Goal: Task Accomplishment & Management: Complete application form

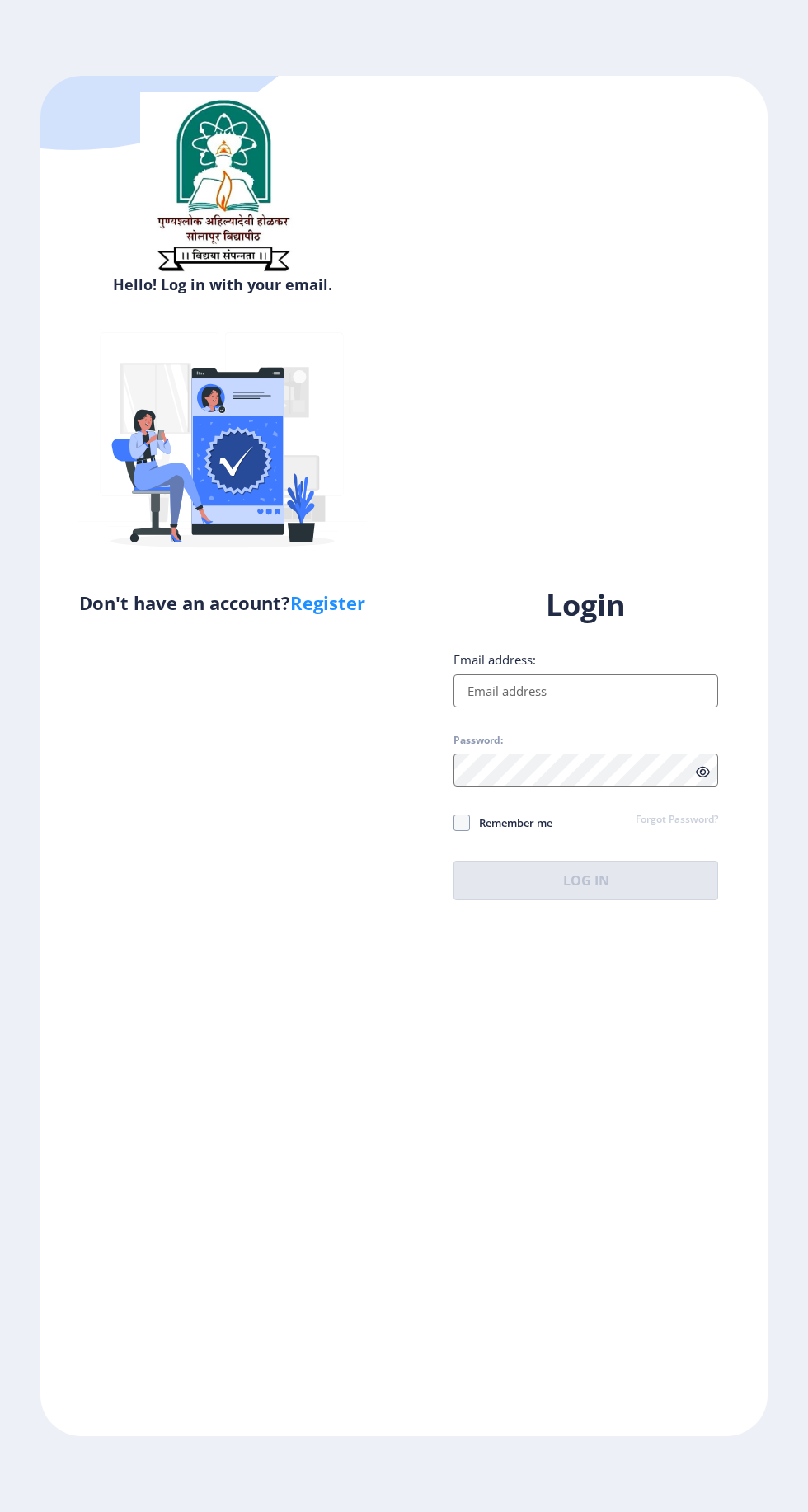
click at [593, 707] on input "Email address:" at bounding box center [586, 690] width 265 height 33
type input "pallavipaswan99@gmail.com"
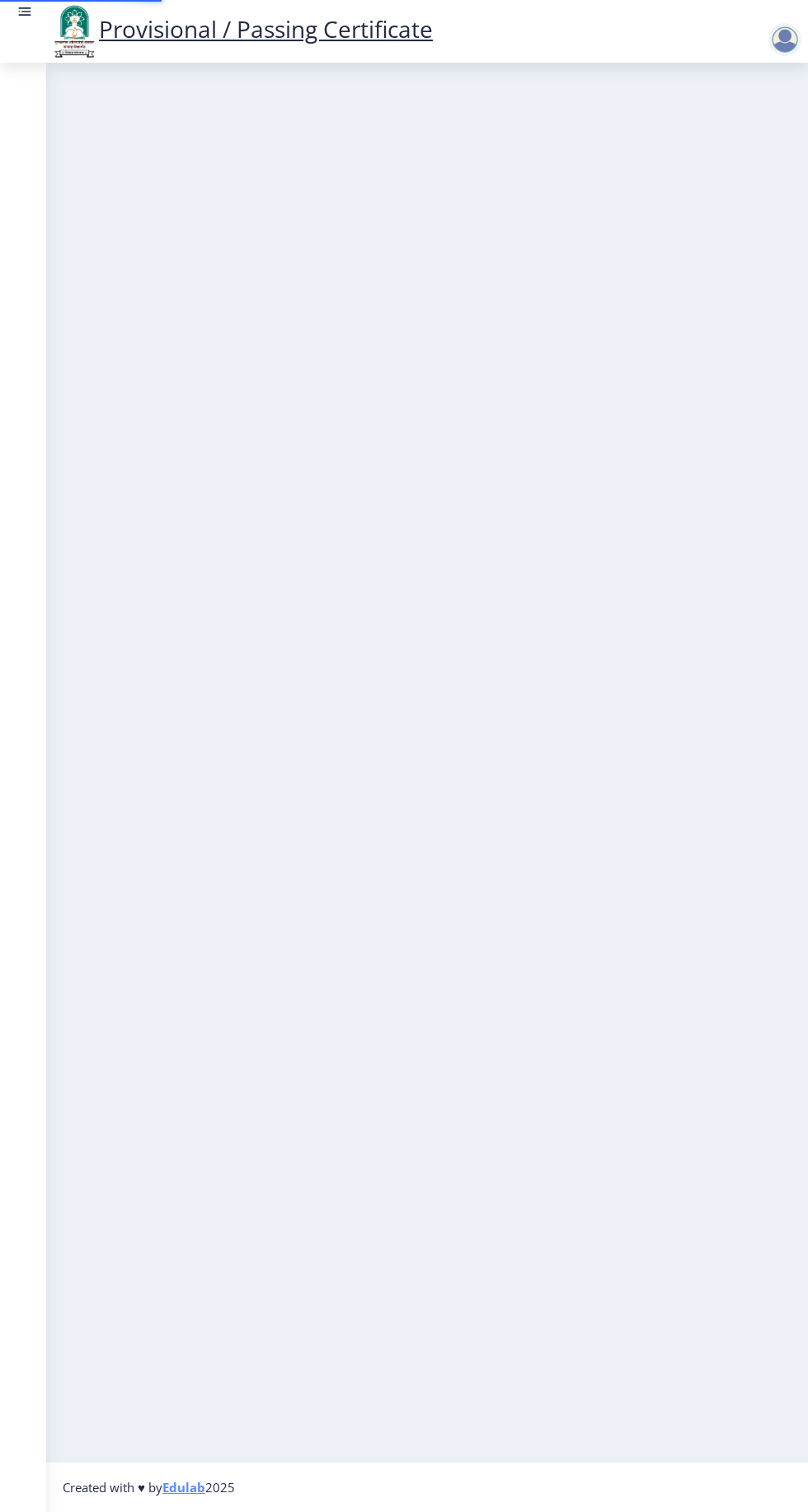
click at [610, 987] on nb-layout-column at bounding box center [427, 762] width 762 height 1398
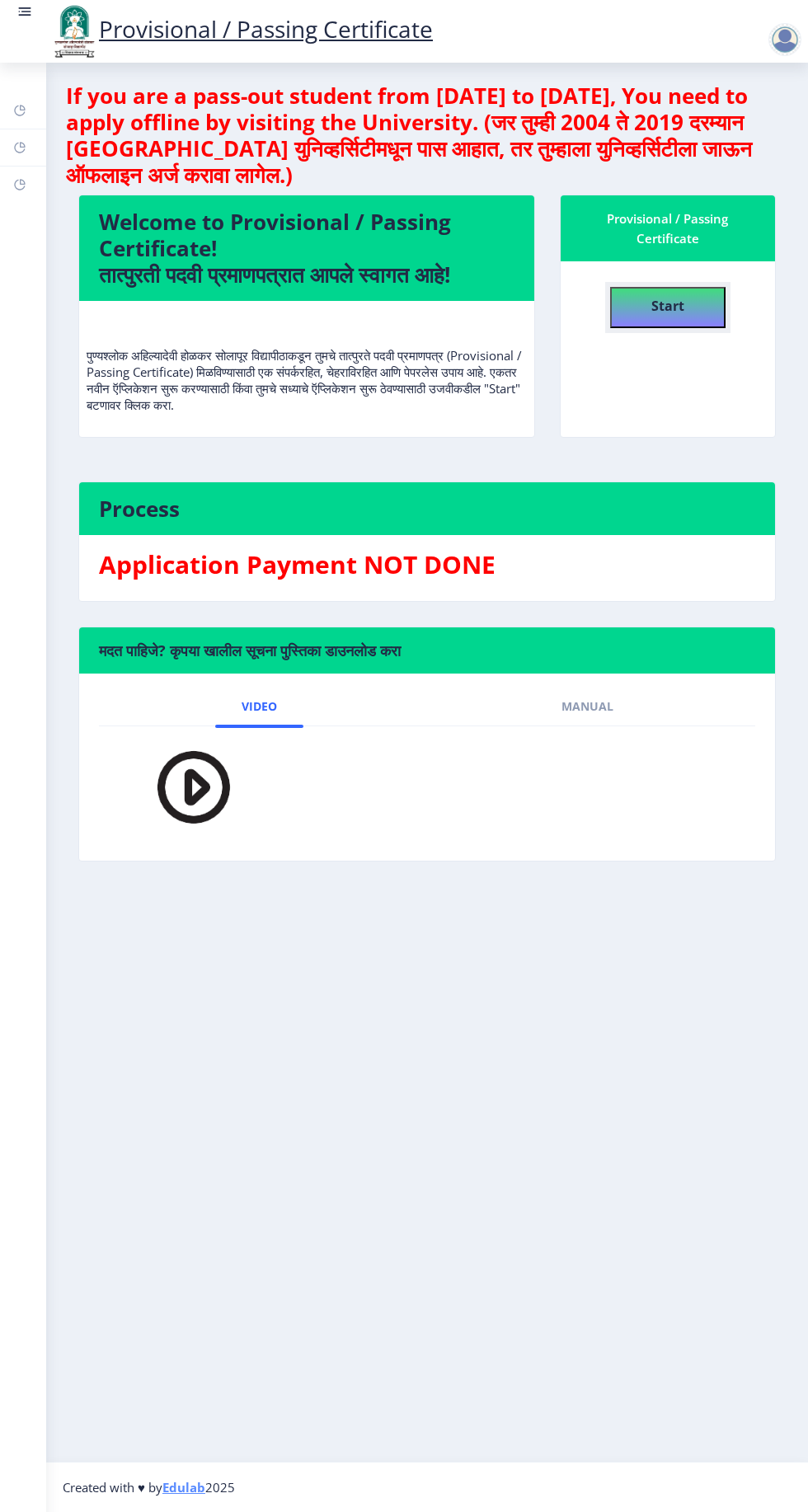
click at [709, 317] on button "Start" at bounding box center [668, 307] width 116 height 41
select select
click at [806, 31] on div at bounding box center [788, 39] width 39 height 33
click at [733, 111] on link "Log out" at bounding box center [742, 129] width 132 height 39
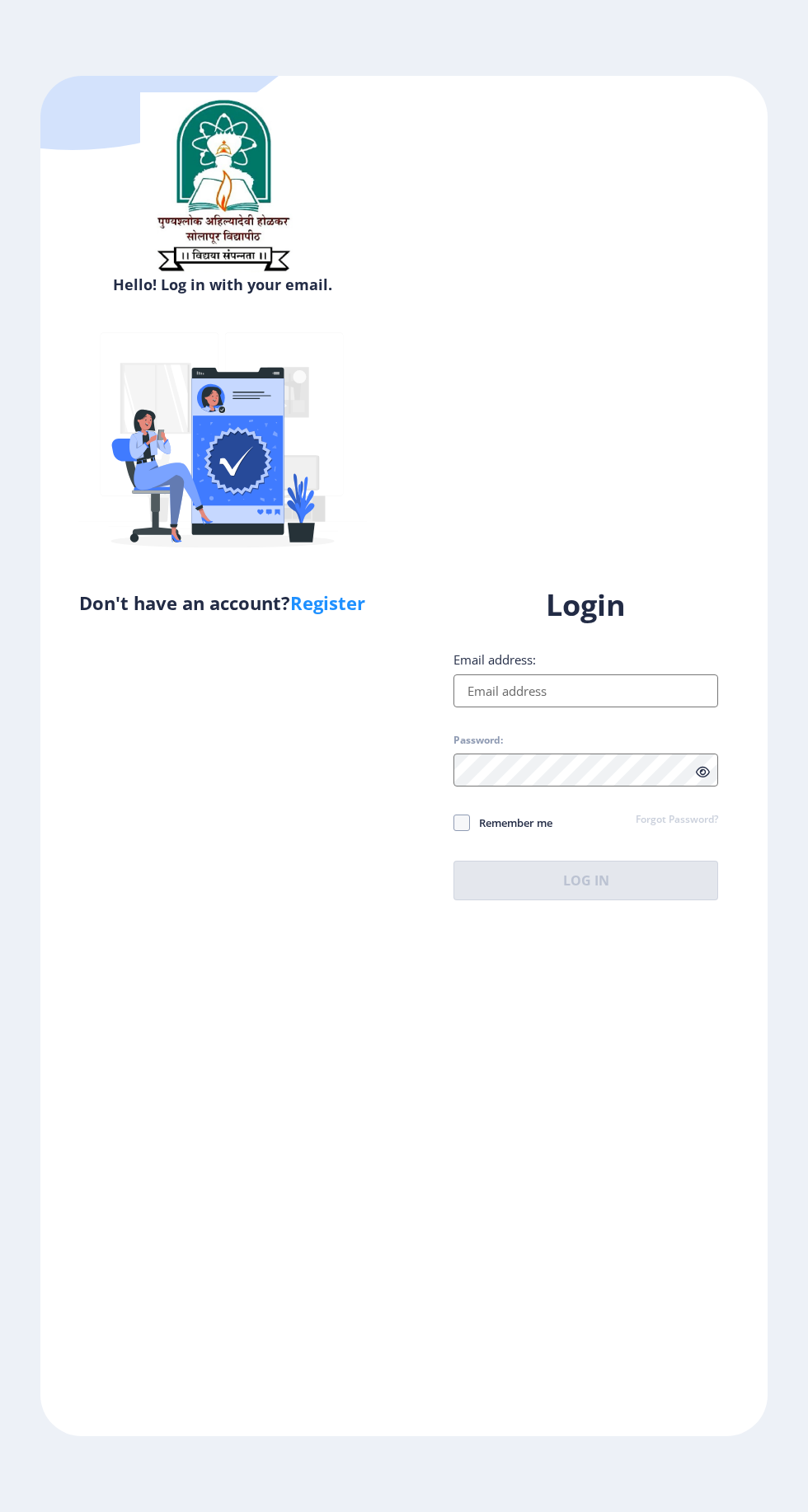
click at [646, 707] on input "Email address:" at bounding box center [586, 690] width 265 height 33
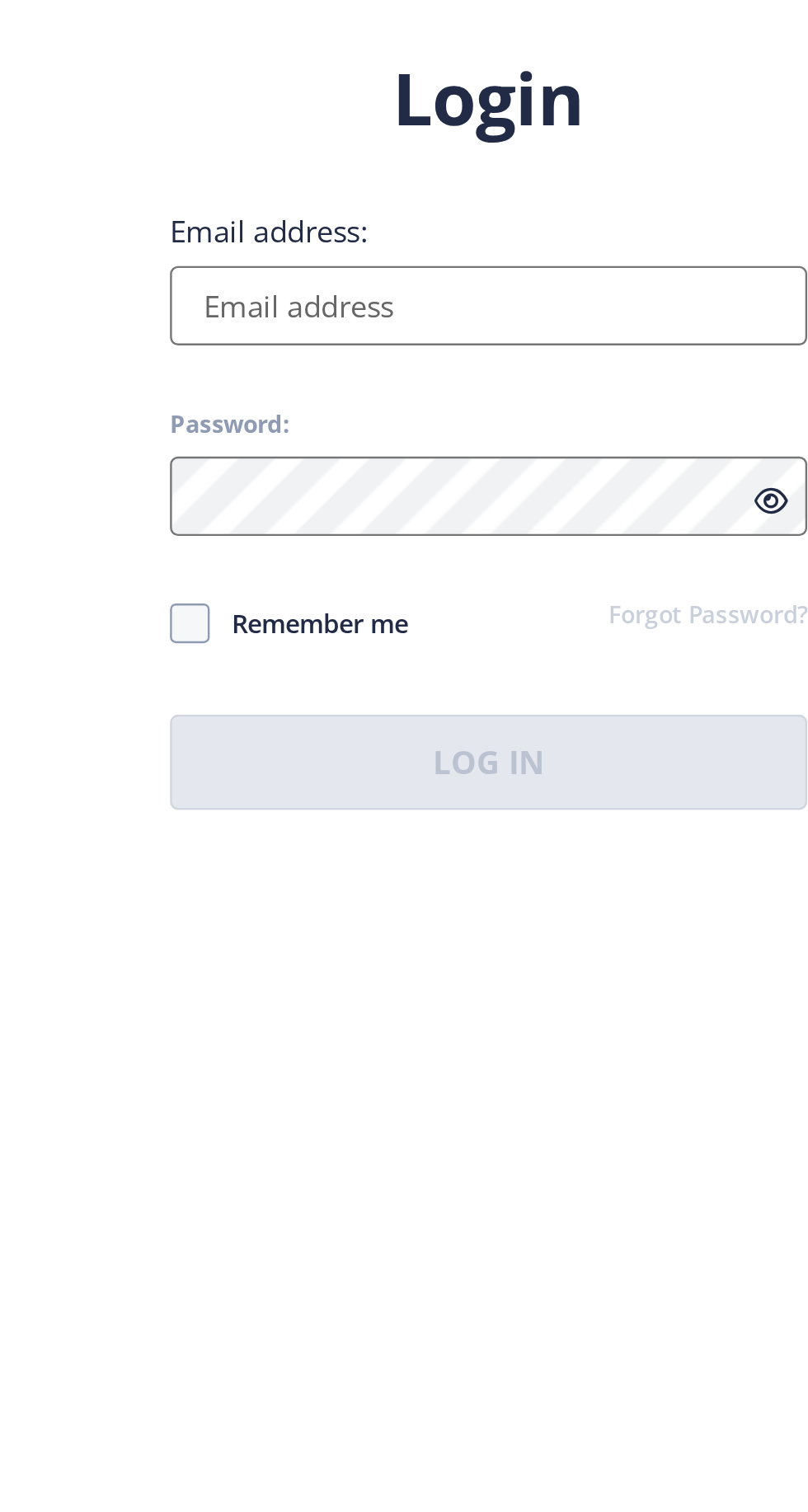
type input "pallavipaswan99@gmail.com"
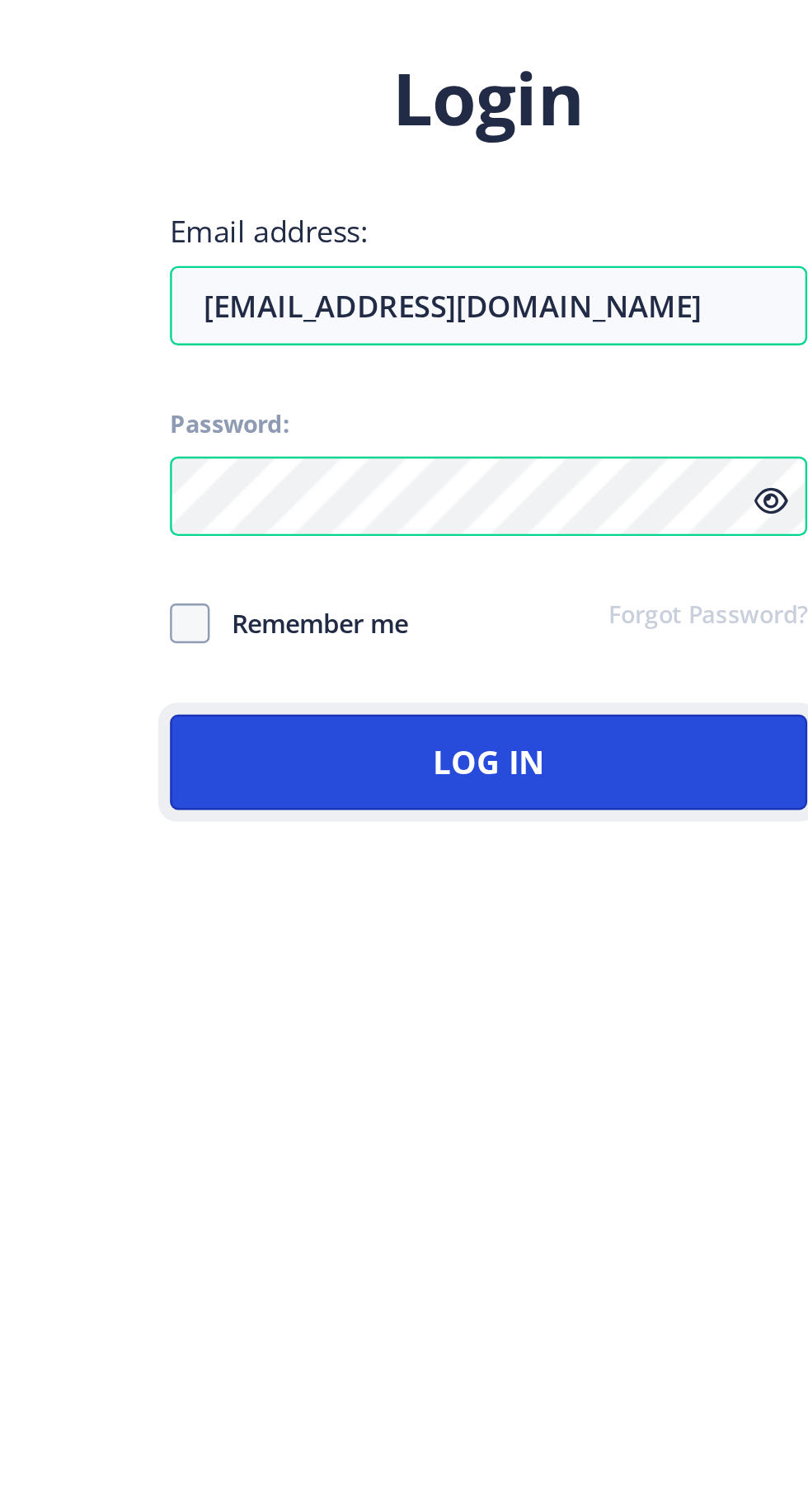
click at [608, 900] on button "Log In" at bounding box center [586, 880] width 265 height 39
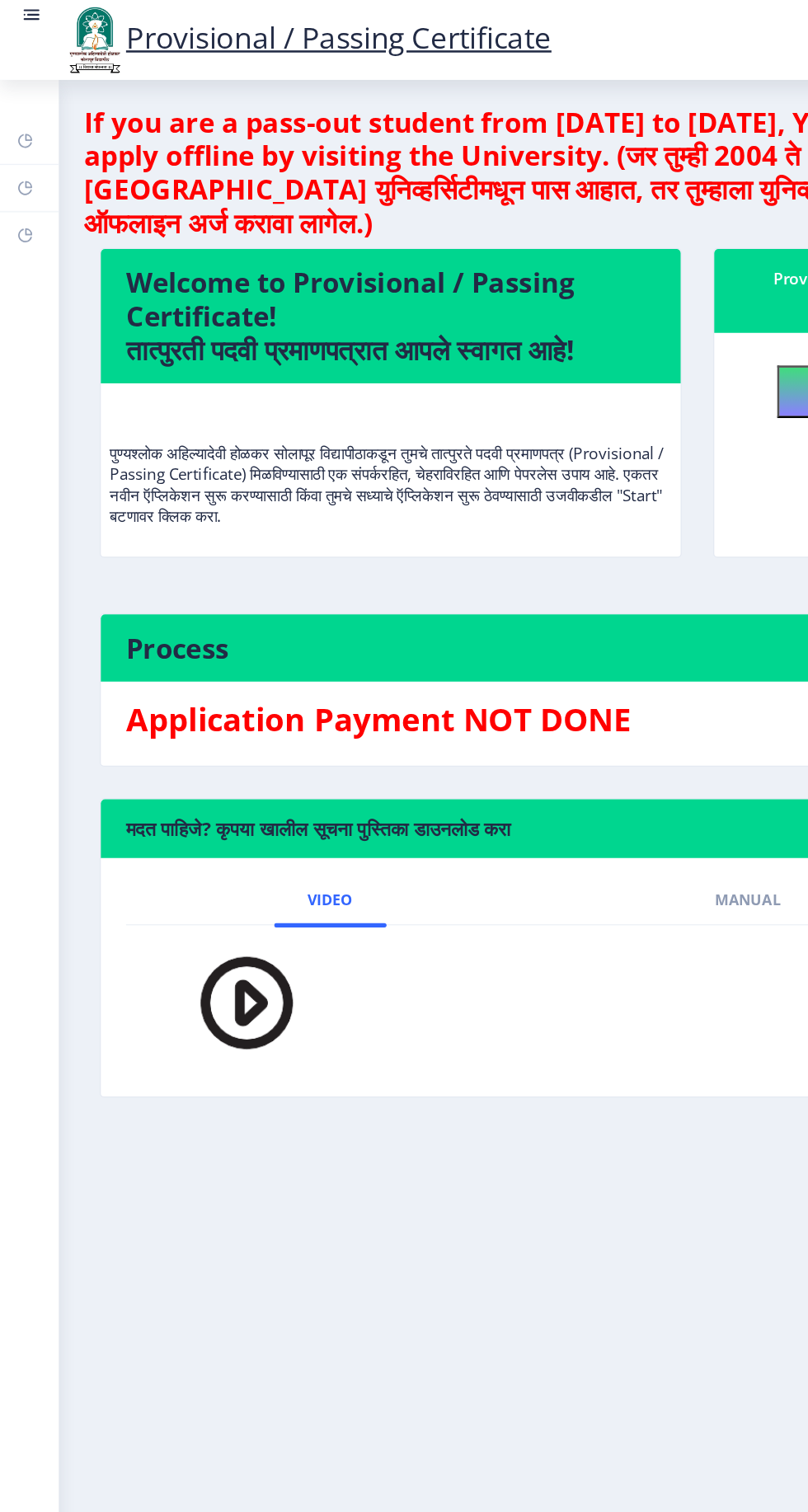
click at [30, 21] on link at bounding box center [25, 32] width 17 height 56
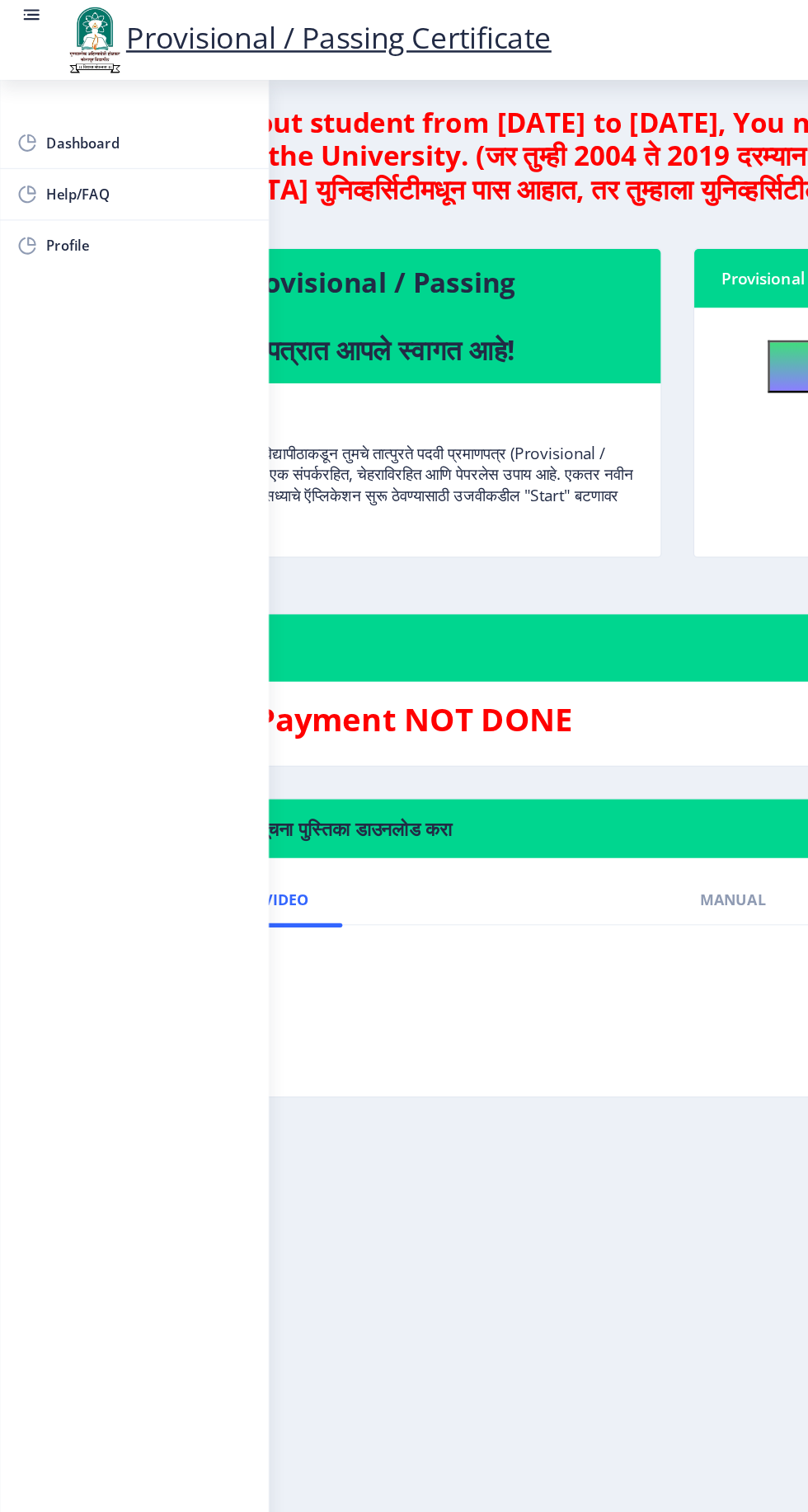
click at [412, 894] on nb-layout-column "If you are a pass-out student from 2004 to 2019, You need to apply offline by v…" at bounding box center [404, 762] width 808 height 1398
click at [19, 11] on circle at bounding box center [20, 11] width 2 height 2
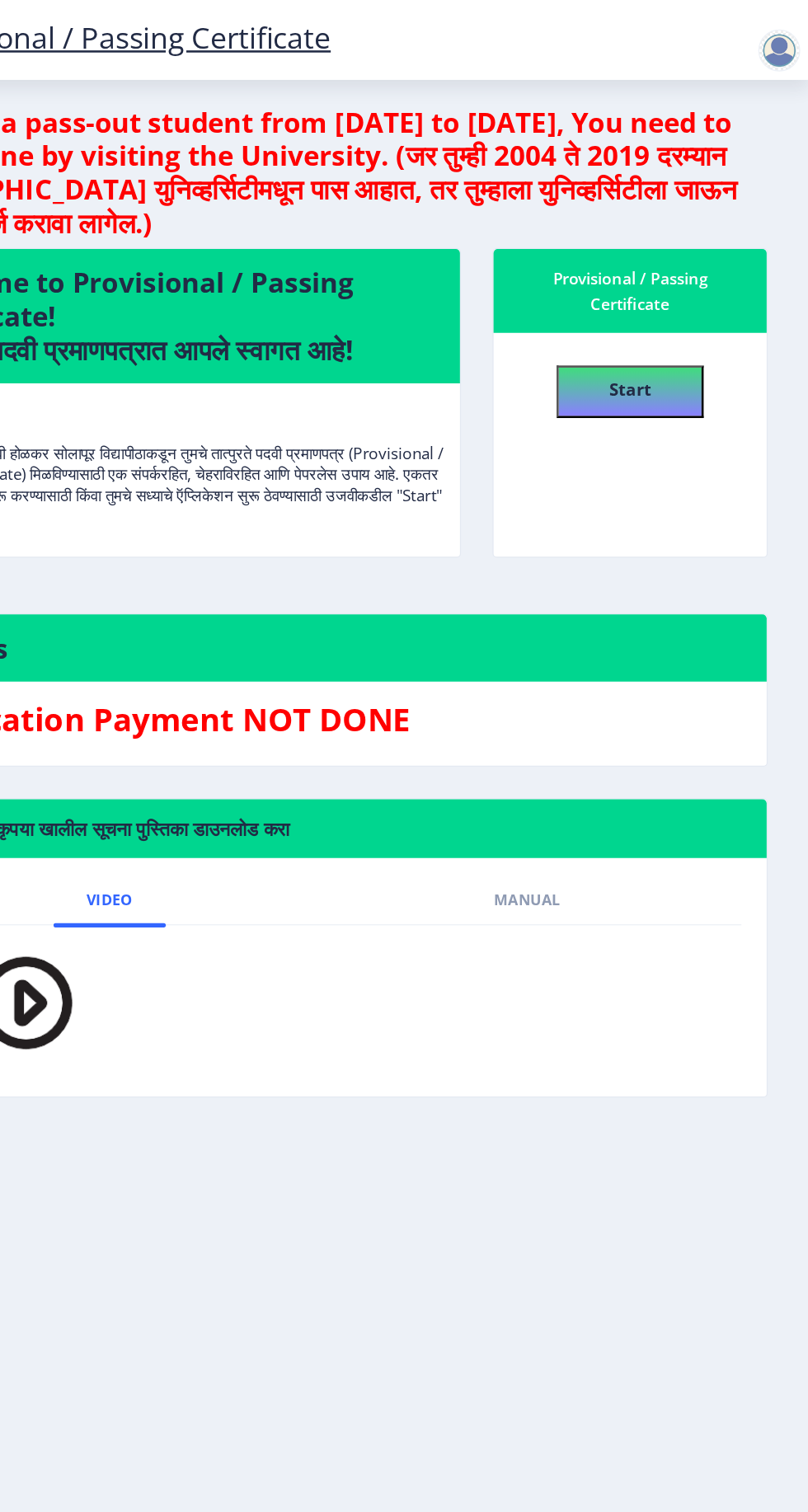
click at [782, 54] on div at bounding box center [785, 39] width 33 height 33
click at [745, 147] on link "Log out" at bounding box center [742, 129] width 132 height 39
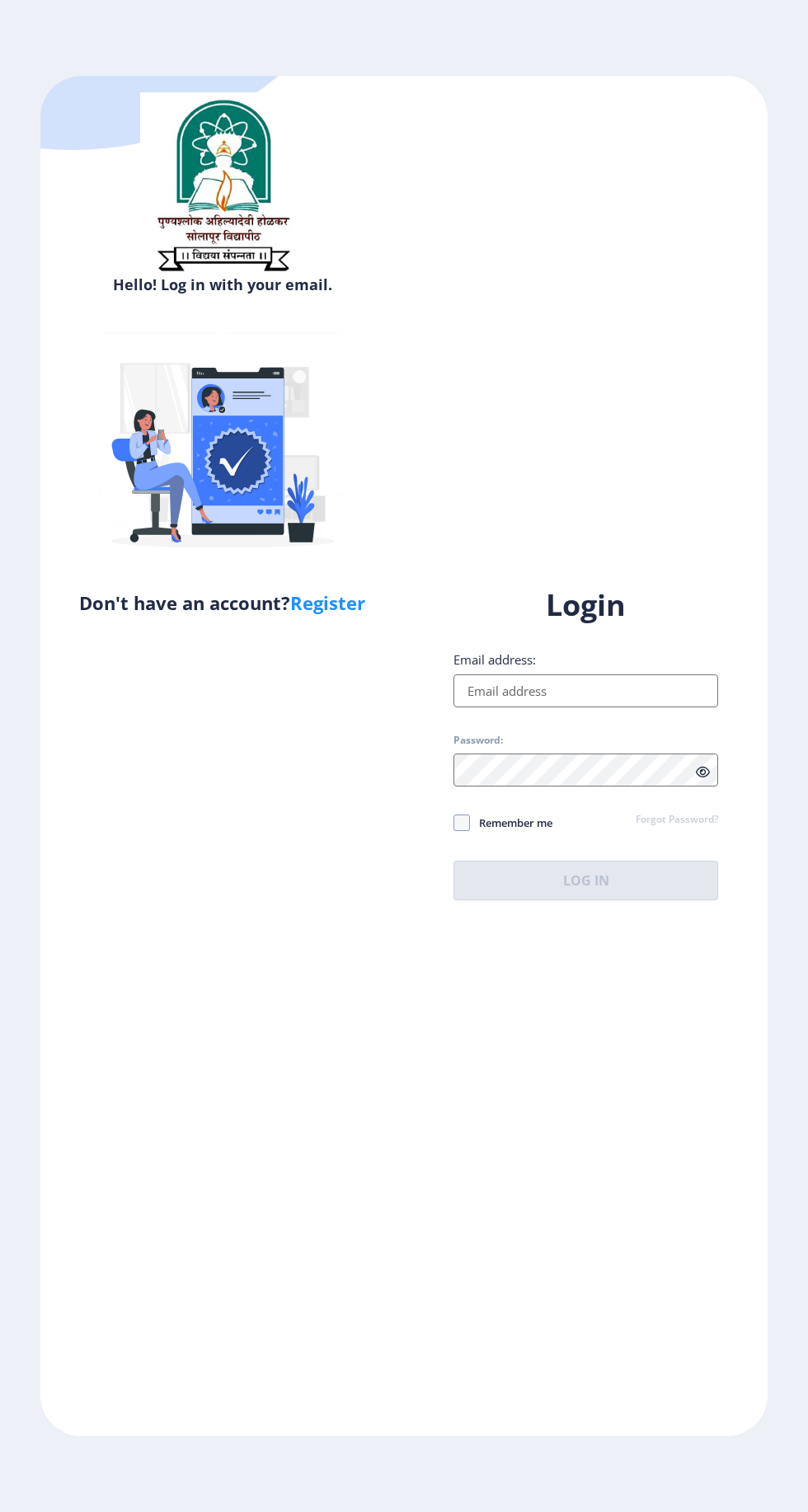
click at [660, 707] on input "Email address:" at bounding box center [586, 690] width 265 height 33
type input "[EMAIL_ADDRESS][DOMAIN_NAME]"
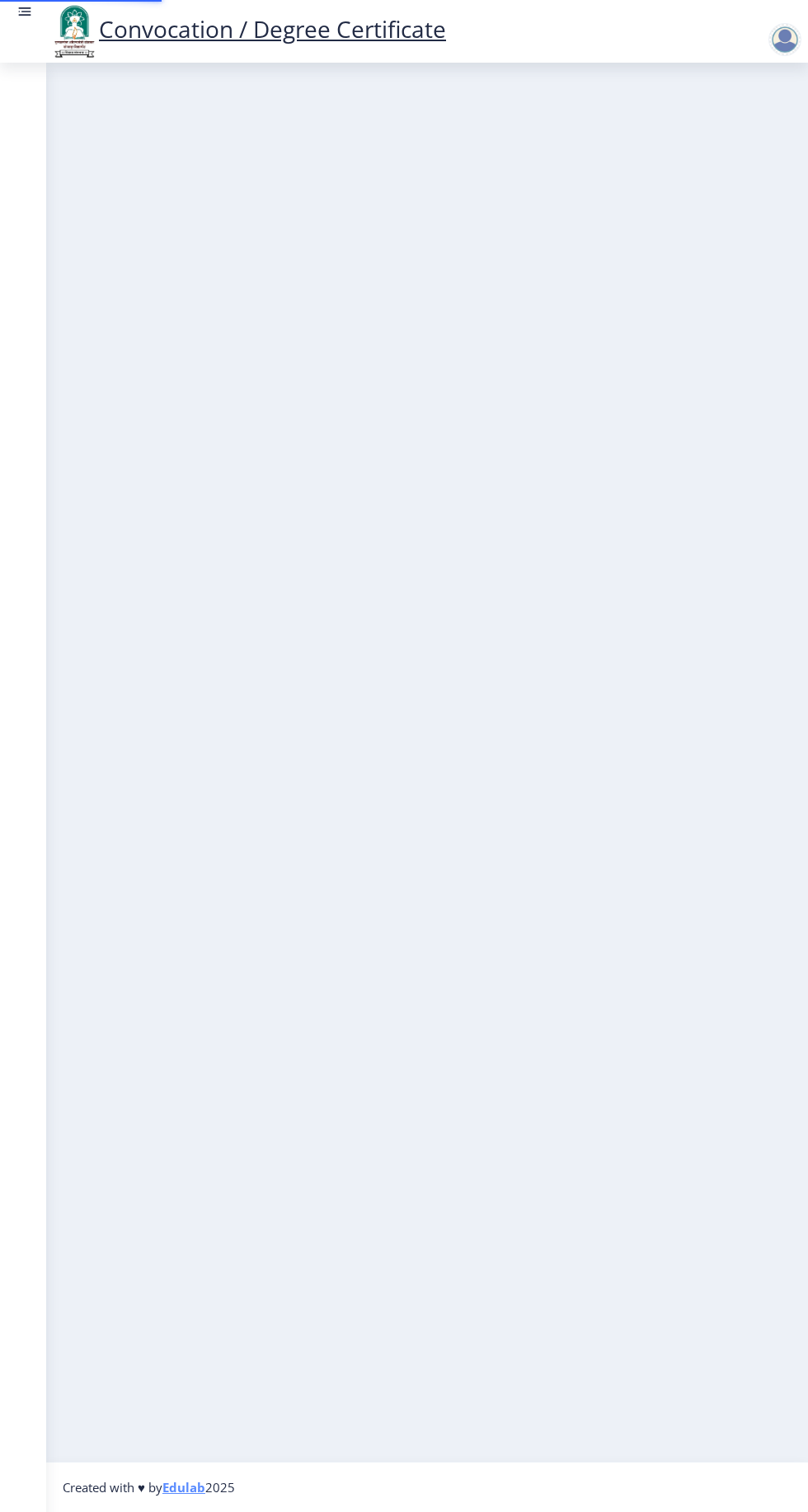
click at [577, 995] on nb-layout-column at bounding box center [427, 762] width 762 height 1398
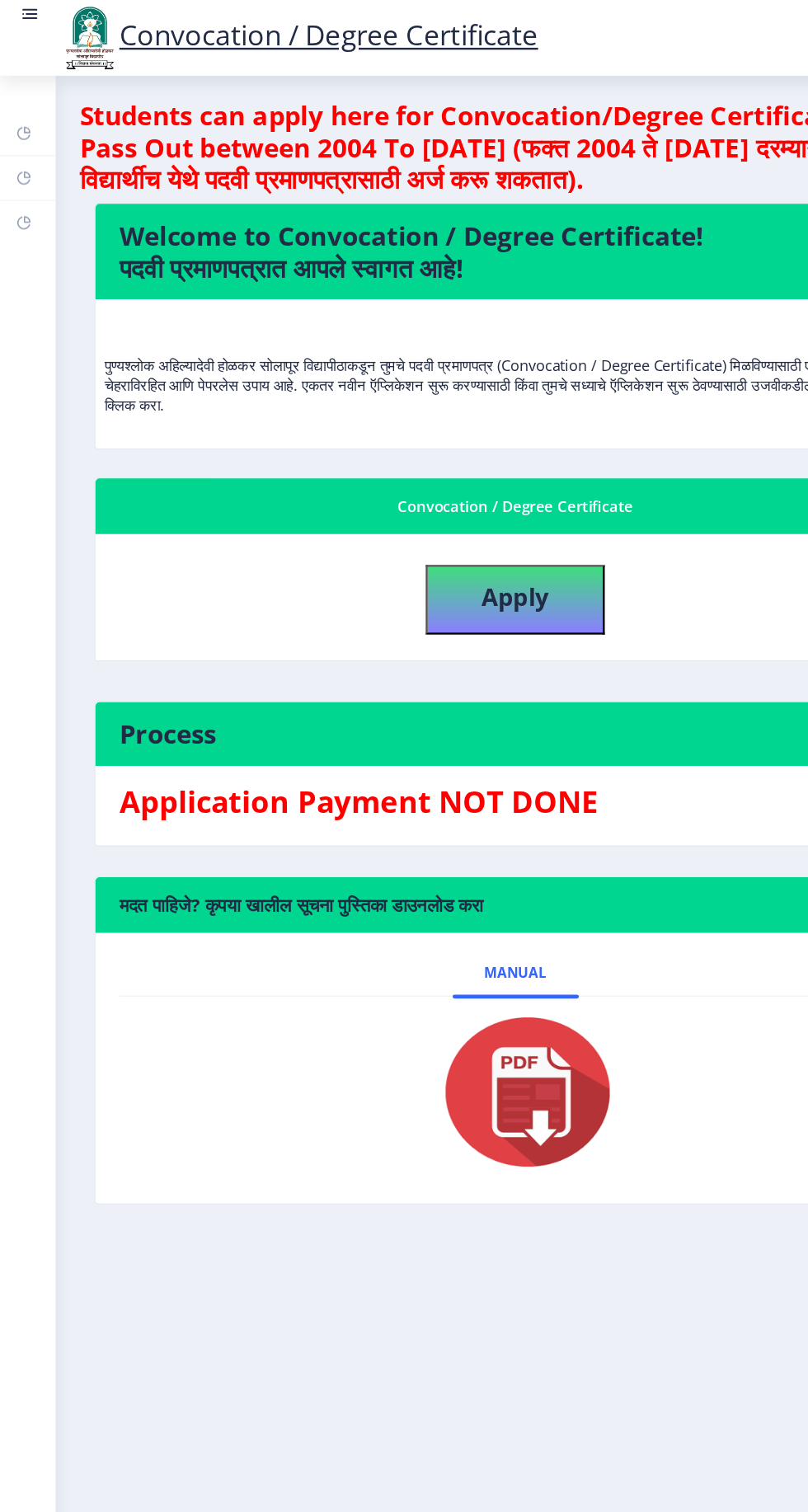
click at [54, 20] on img at bounding box center [74, 32] width 50 height 56
click at [30, 29] on link at bounding box center [25, 32] width 17 height 56
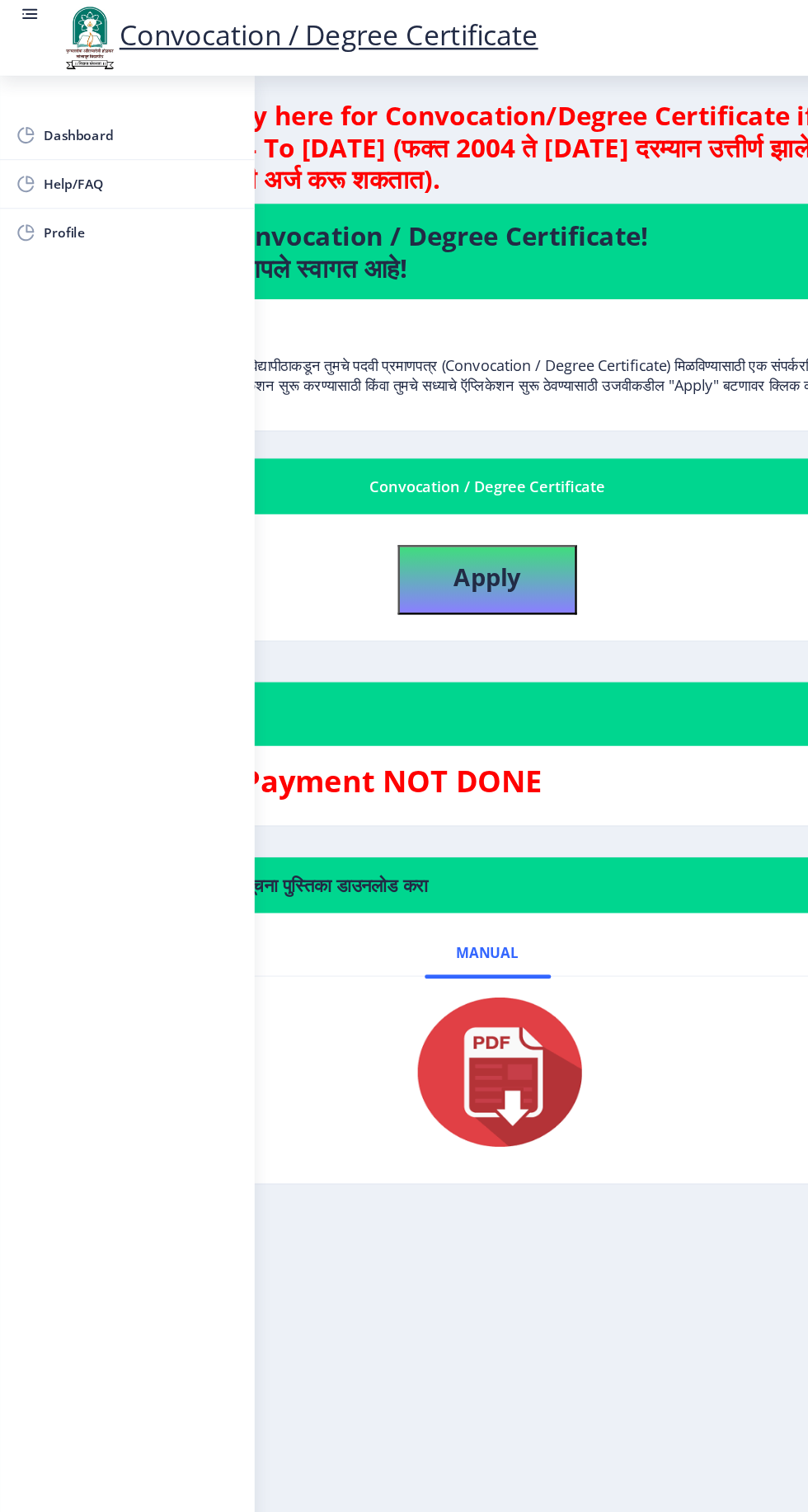
click at [89, 154] on span "Help/FAQ" at bounding box center [117, 152] width 162 height 20
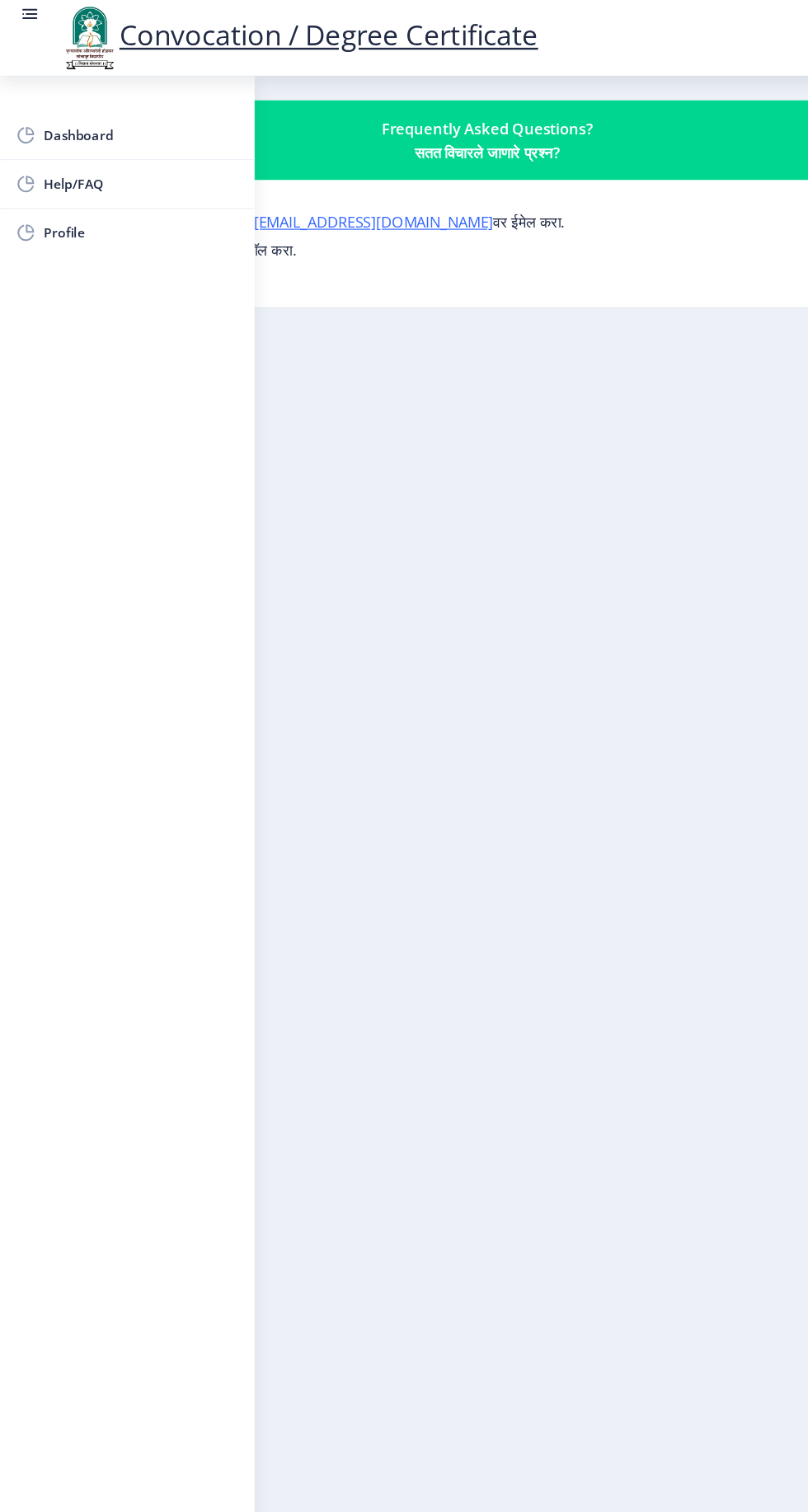
click at [273, 841] on nb-layout-column "Frequently Asked Questions? सतत विचारले जाणारे प्रश्न? कोणत्याही प्रश्नासाठी, क…" at bounding box center [404, 762] width 808 height 1398
click at [28, 15] on rect at bounding box center [24, 16] width 12 height 2
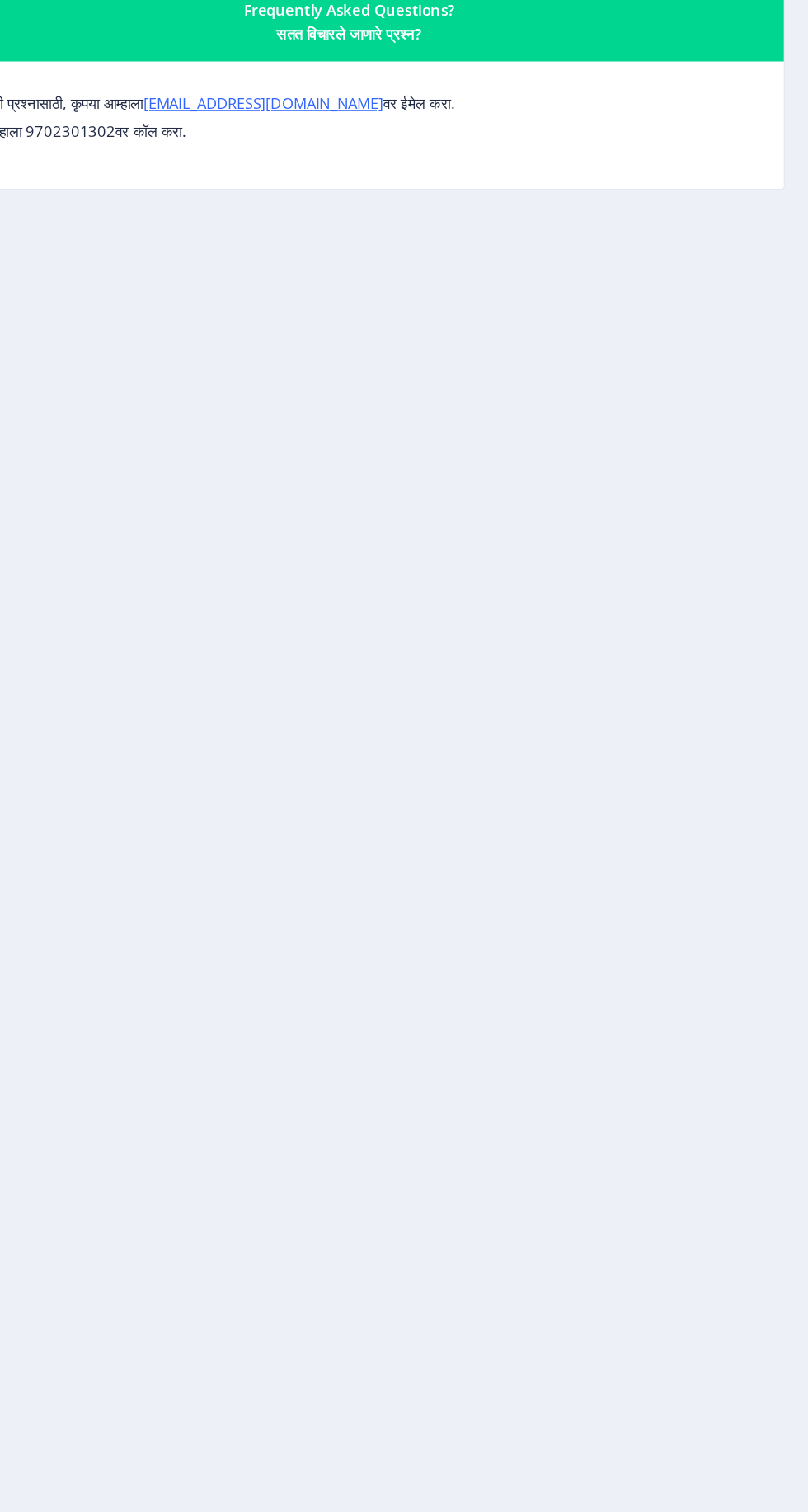
scroll to position [20, 0]
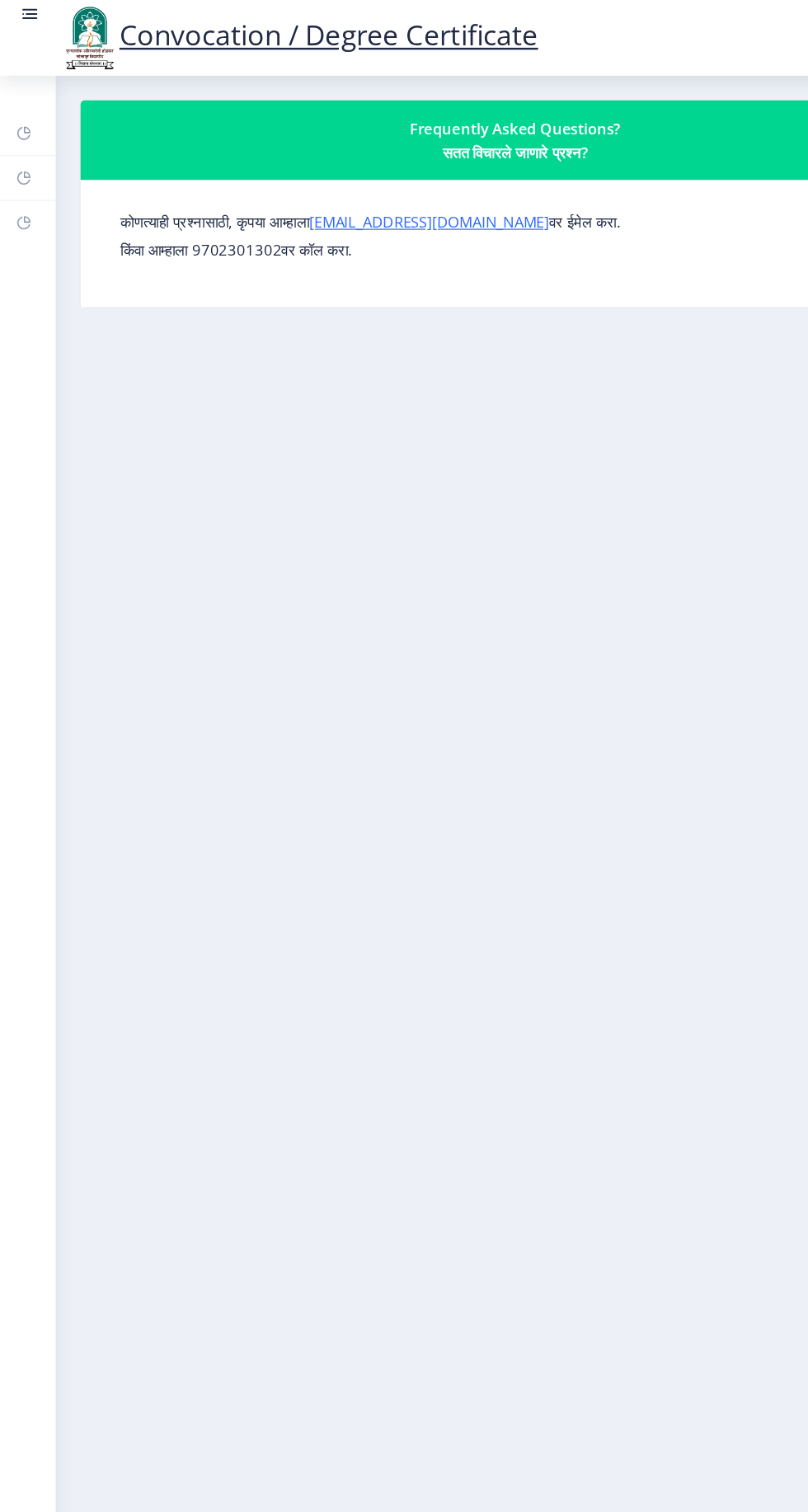
click at [28, 30] on link at bounding box center [25, 32] width 17 height 56
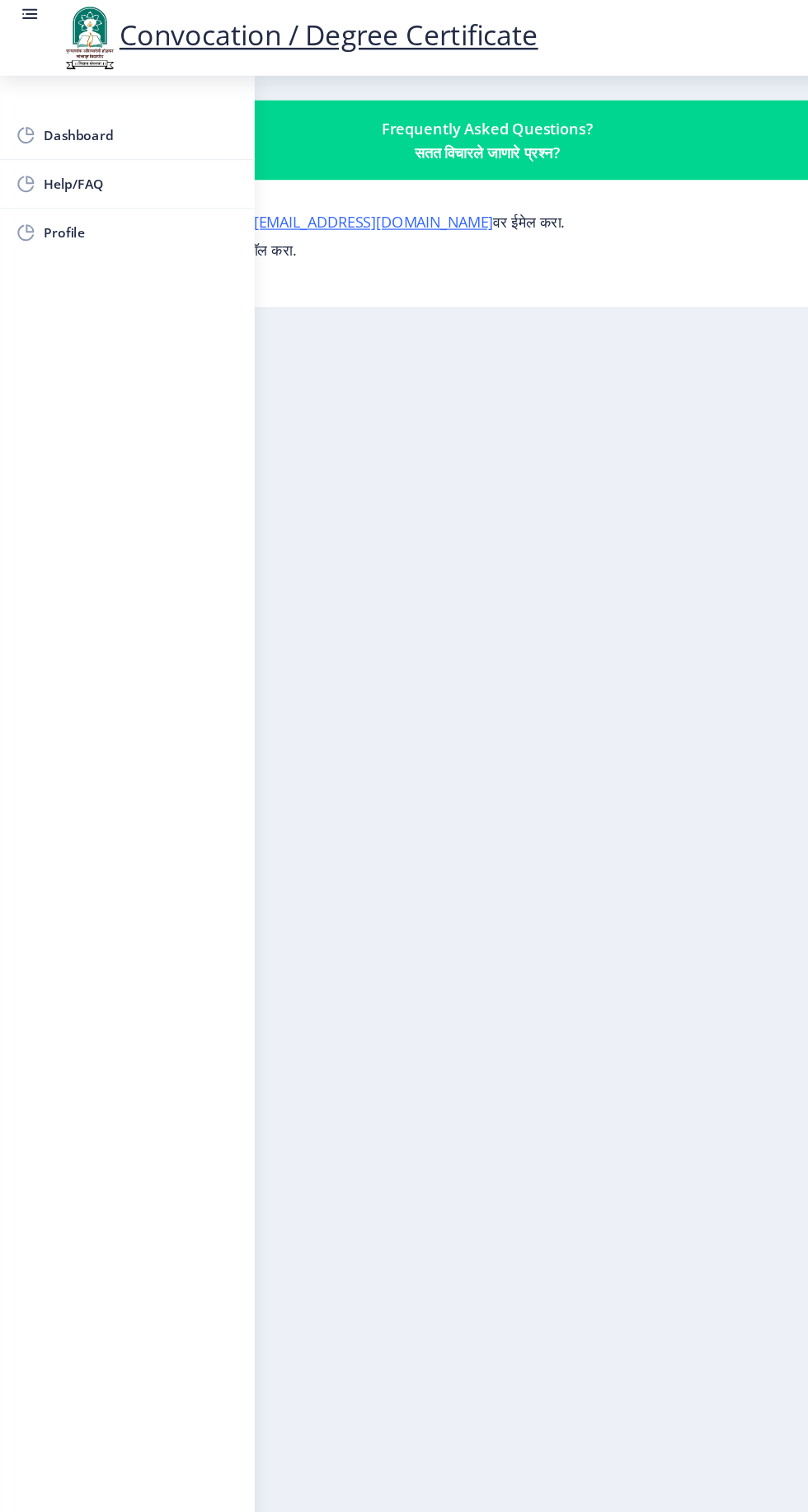
click at [98, 116] on span "Dashboard" at bounding box center [117, 112] width 162 height 20
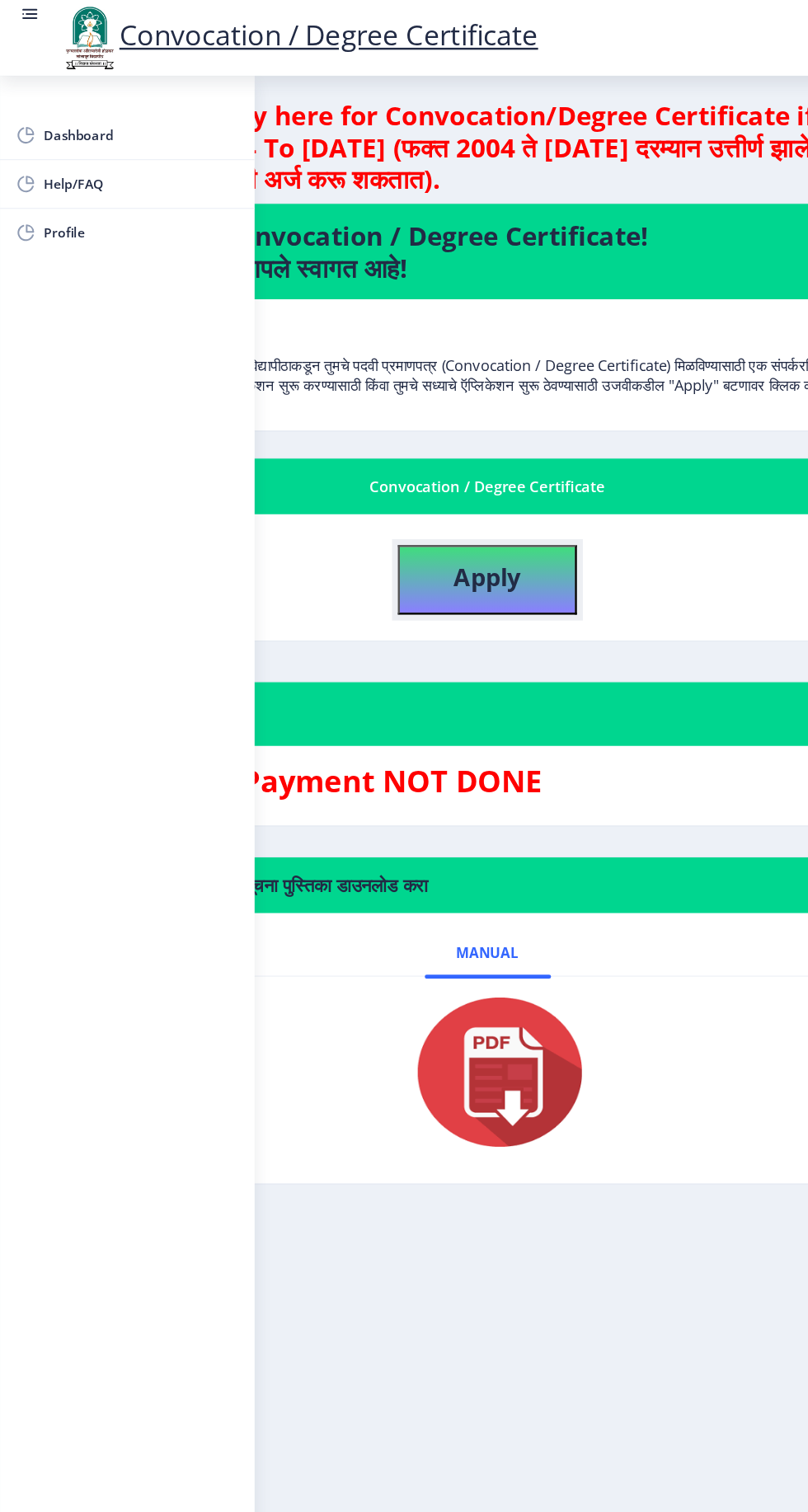
click at [476, 481] on button "Apply" at bounding box center [404, 480] width 148 height 57
select select
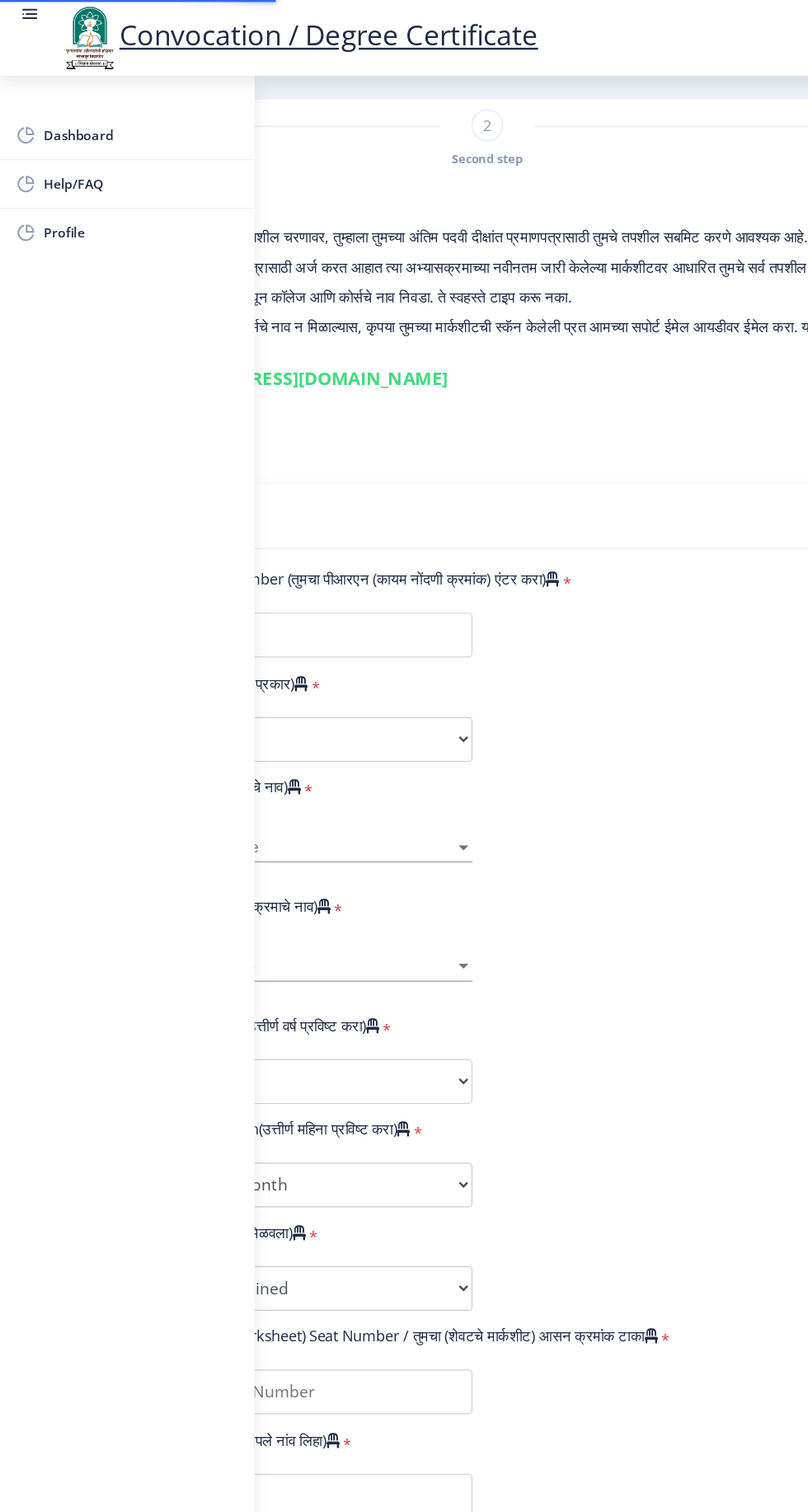
type input "2018032500073865"
select select "Regular"
select select "2021"
select select "March"
select select "Grade A"
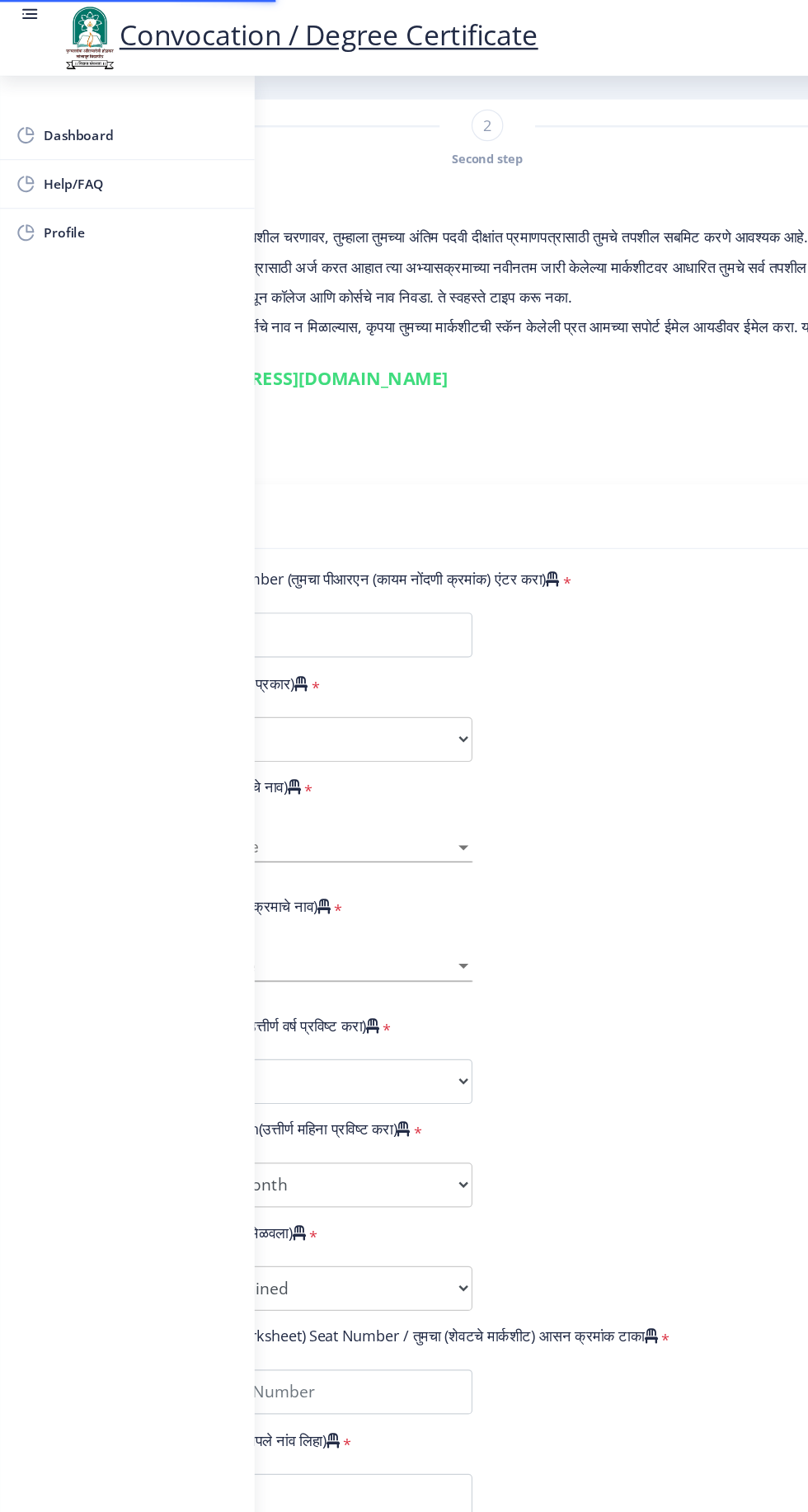
type input "1807386"
type input "GEETA"
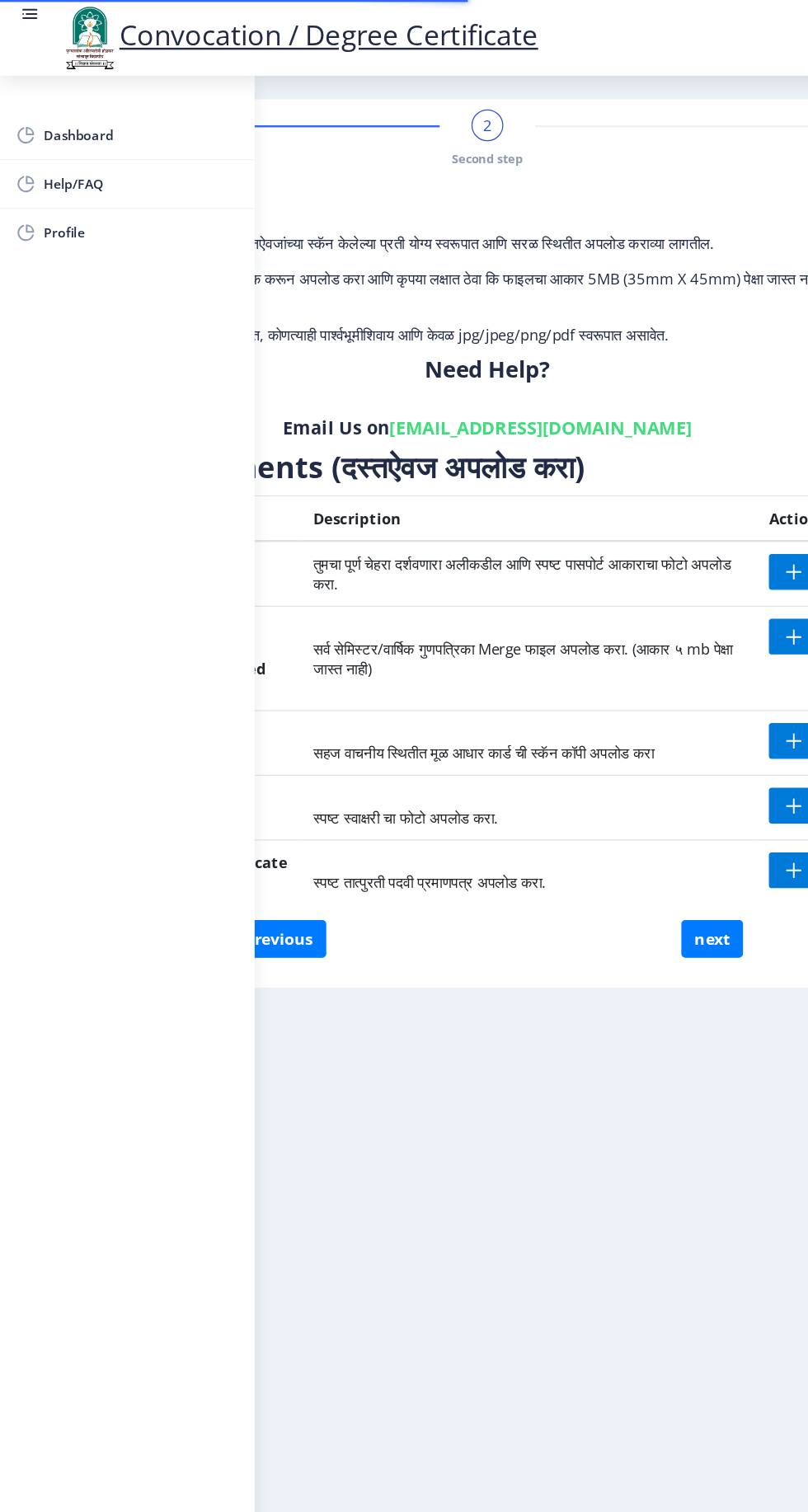
click at [24, 15] on rect at bounding box center [24, 16] width 12 height 2
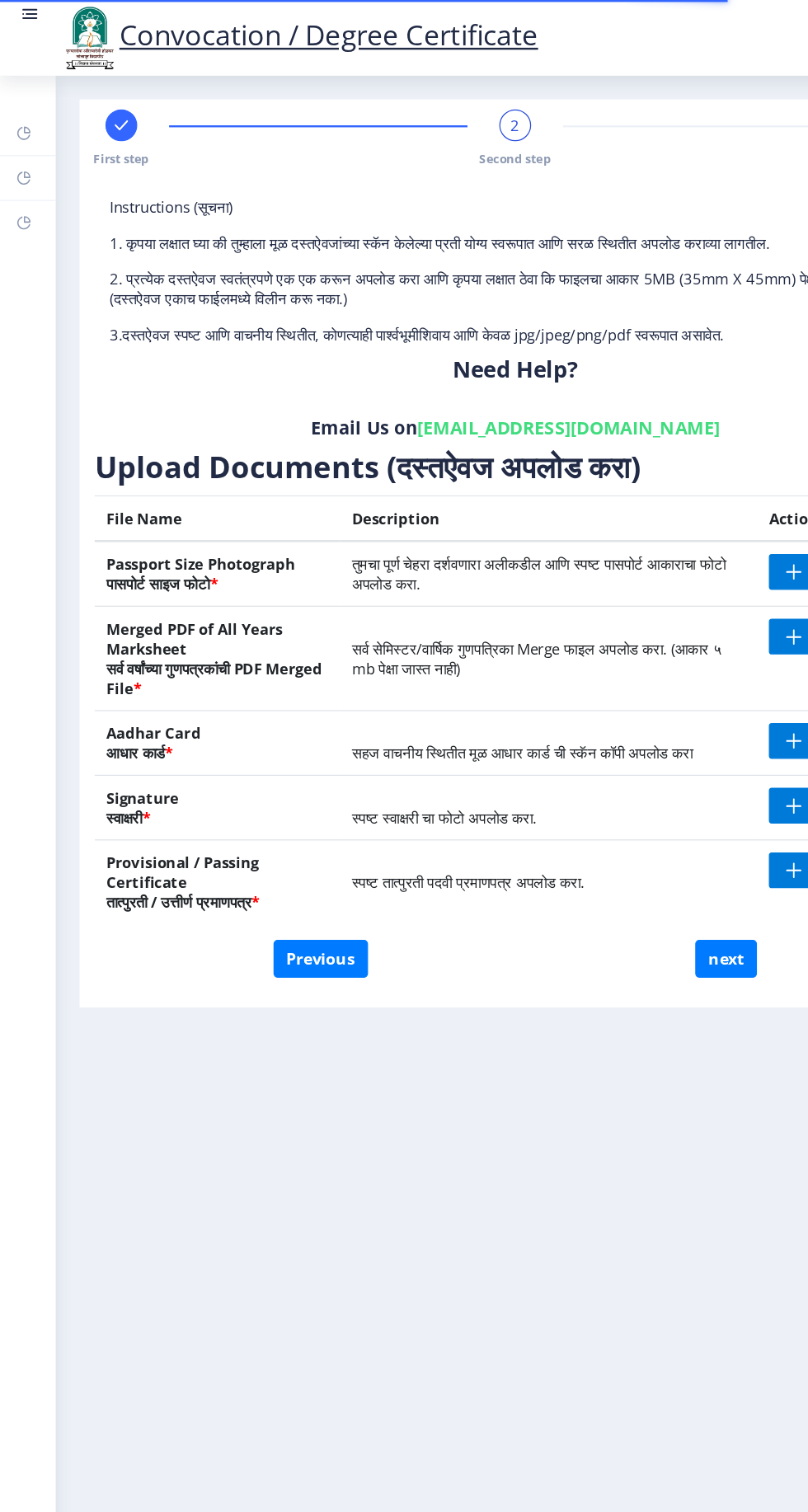
click at [105, 96] on rect at bounding box center [101, 104] width 17 height 17
select select "Regular"
select select "2021"
select select "March"
select select "Grade A"
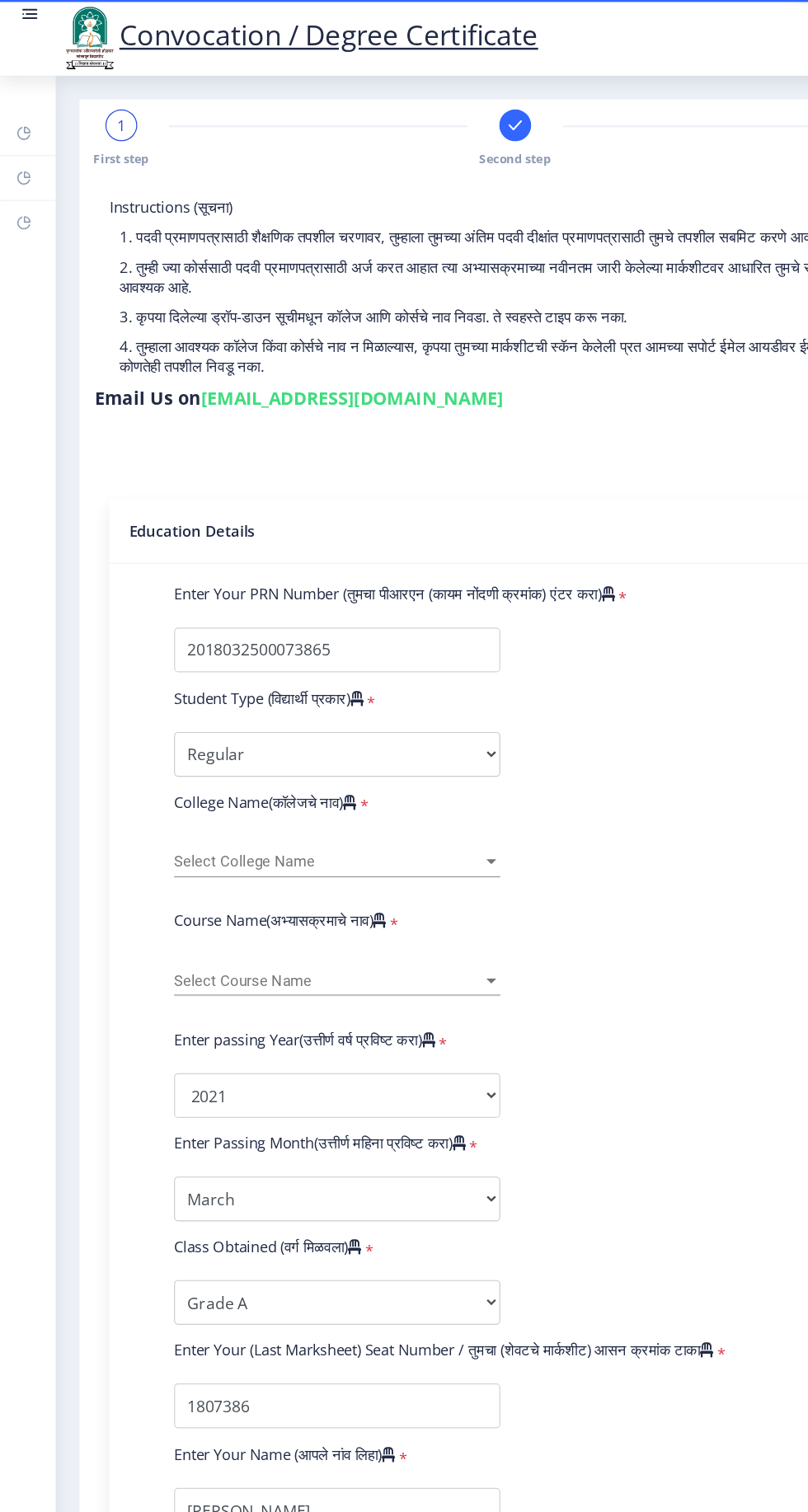
click at [348, 707] on span "Select College Name" at bounding box center [272, 714] width 256 height 14
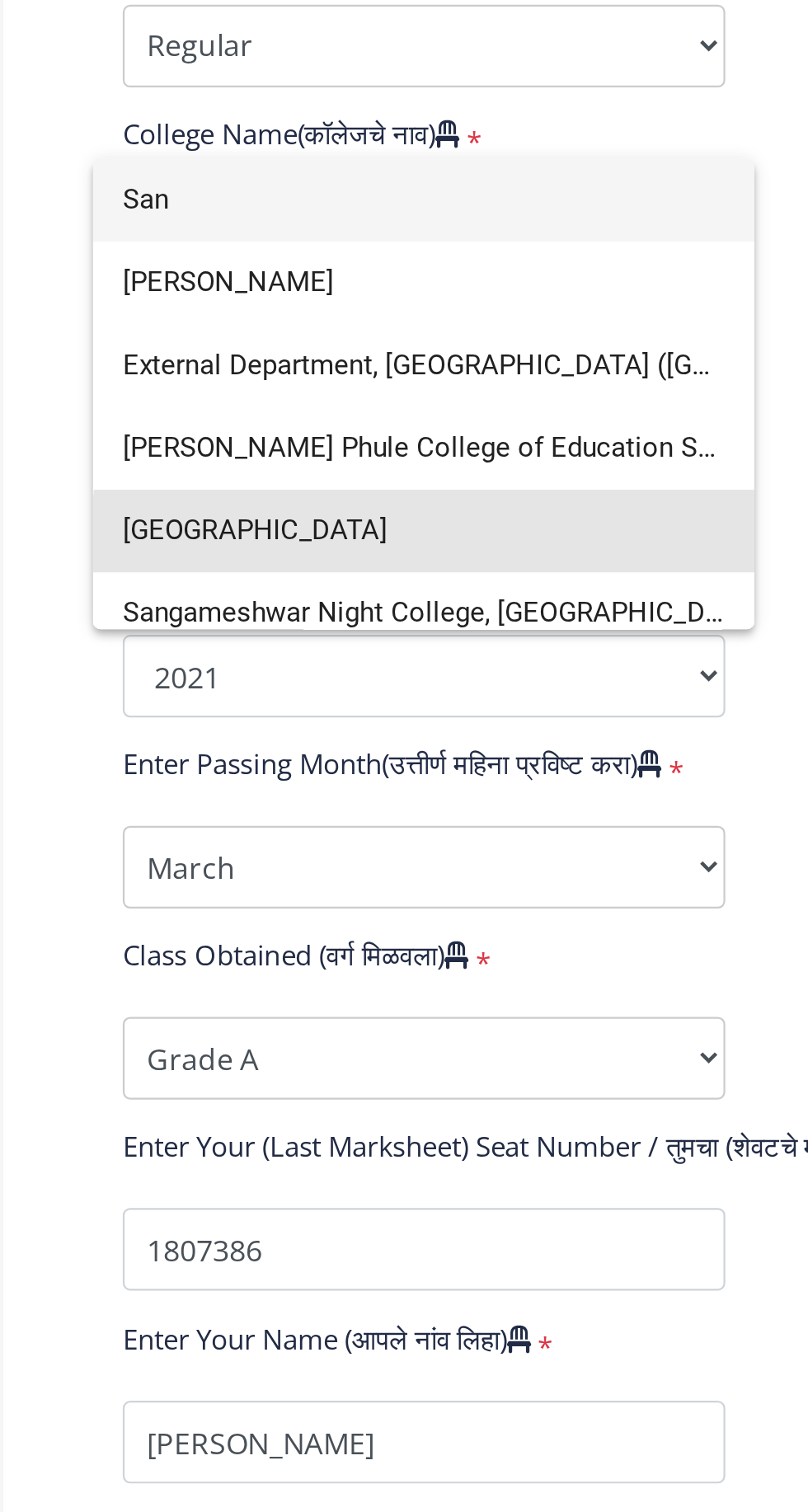
type input "San"
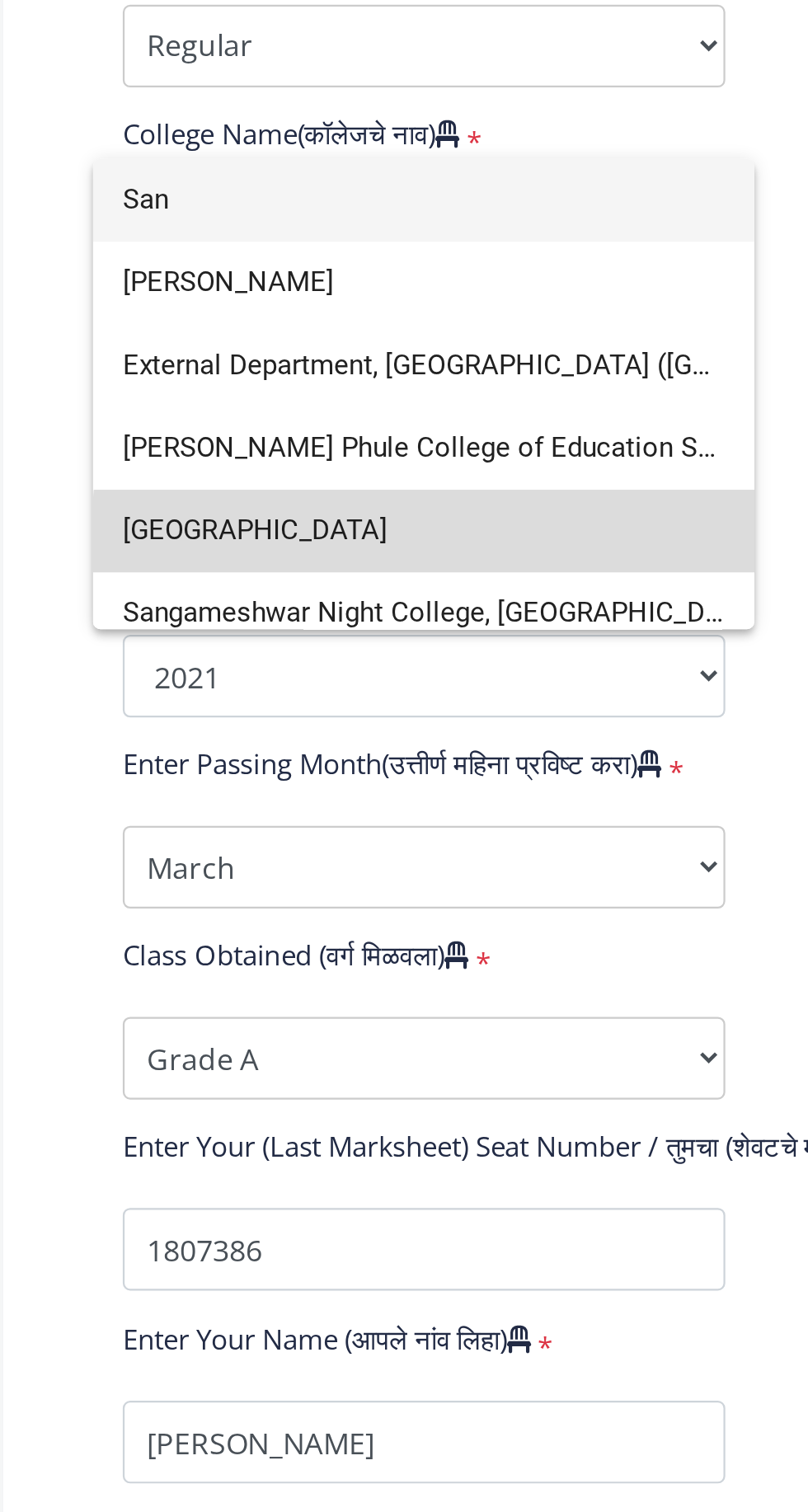
click at [301, 844] on span "[GEOGRAPHIC_DATA]" at bounding box center [280, 842] width 271 height 37
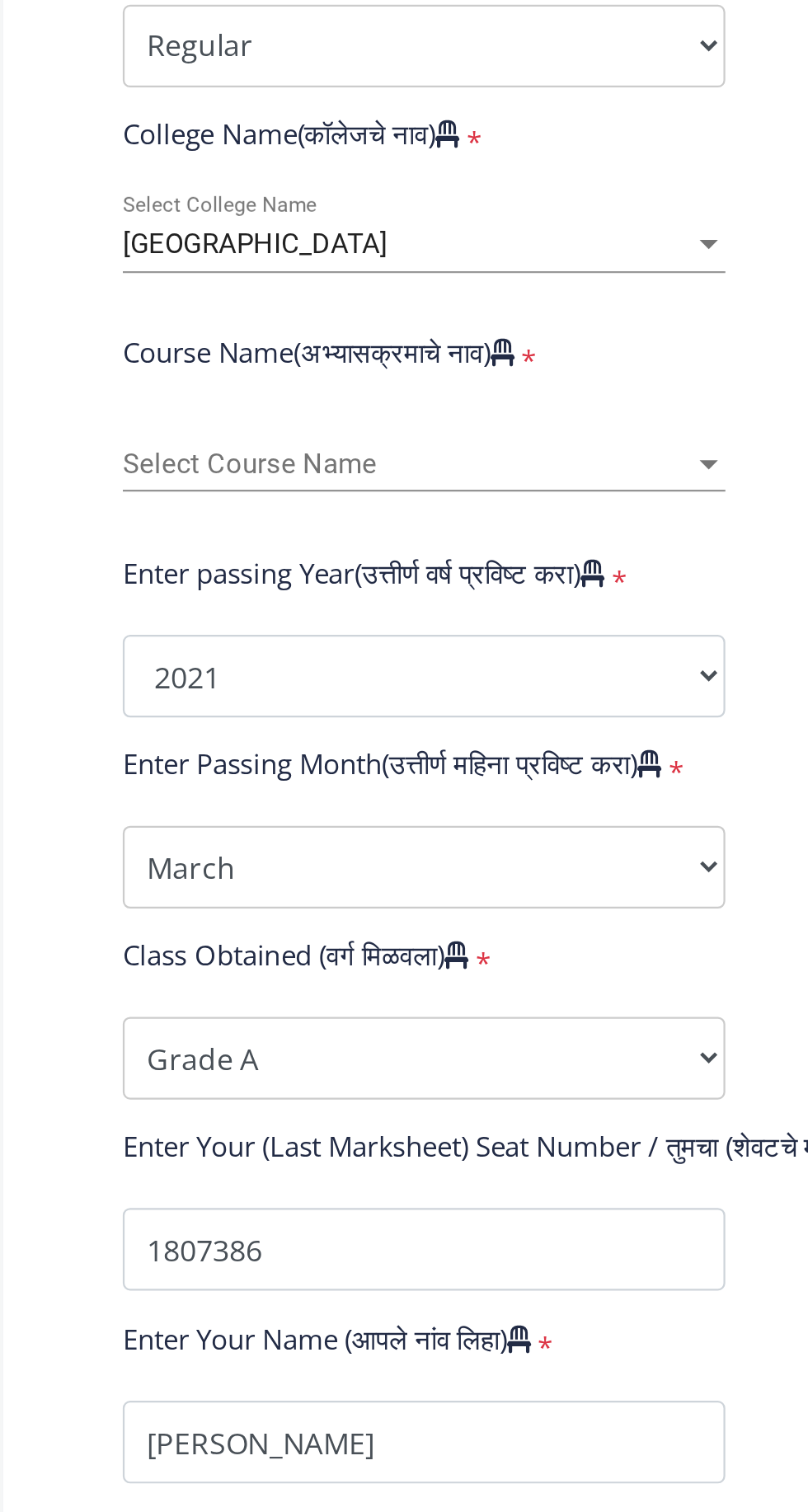
click at [354, 806] on span "Select Course Name" at bounding box center [272, 812] width 256 height 14
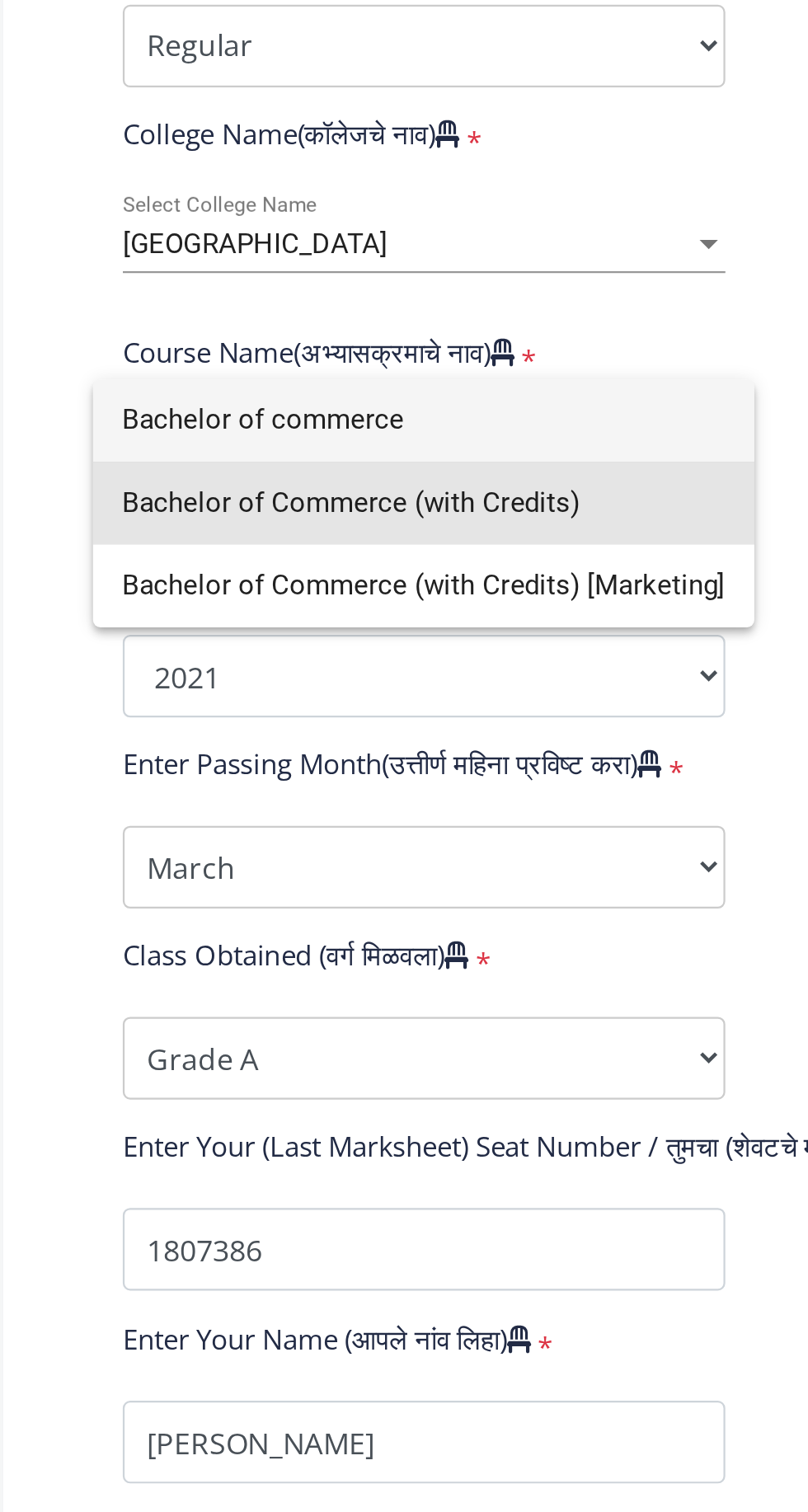
type input "Bachelor of commerce"
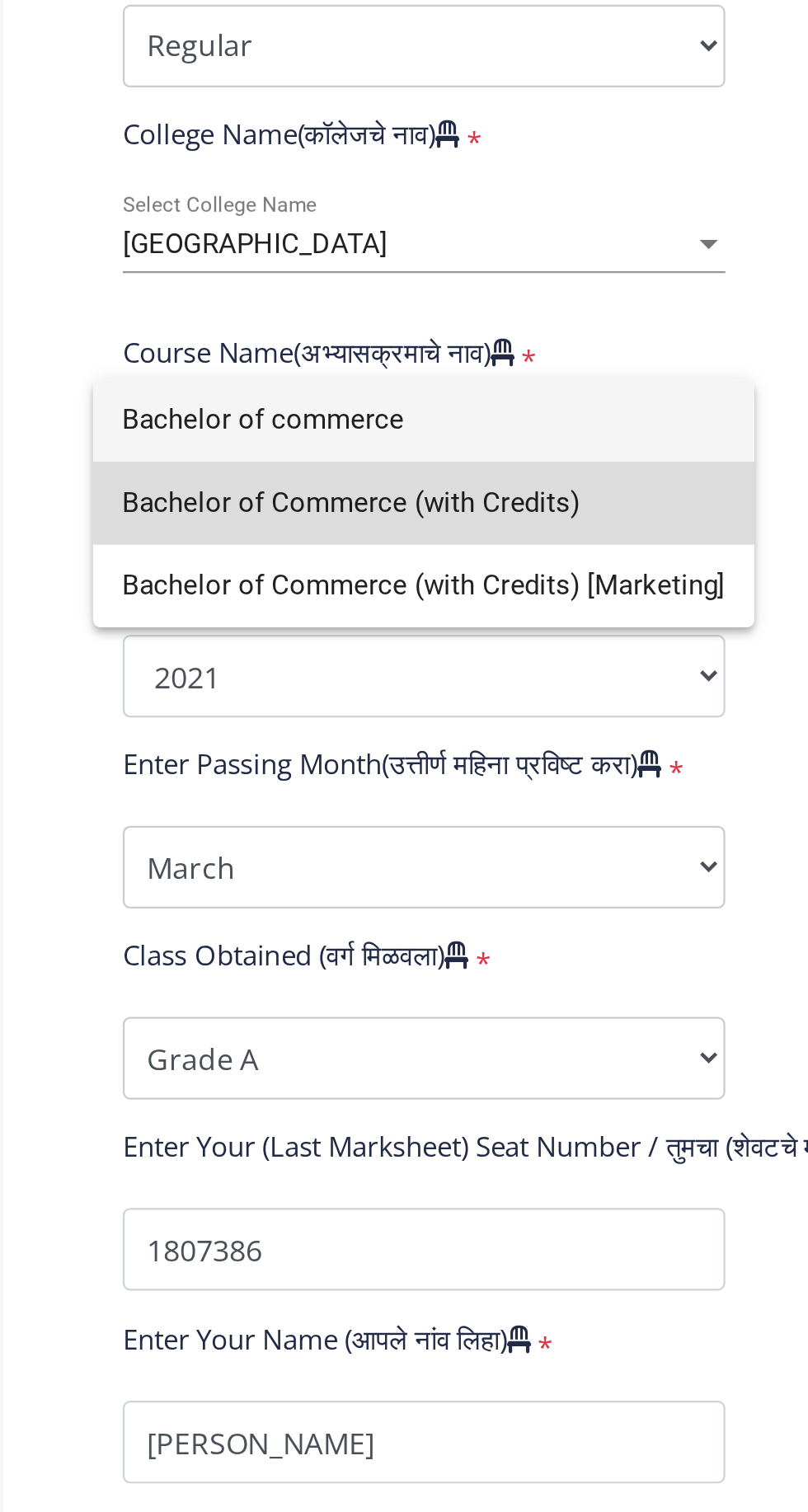
click at [338, 825] on span "Bachelor of Commerce (with Credits)" at bounding box center [280, 830] width 271 height 37
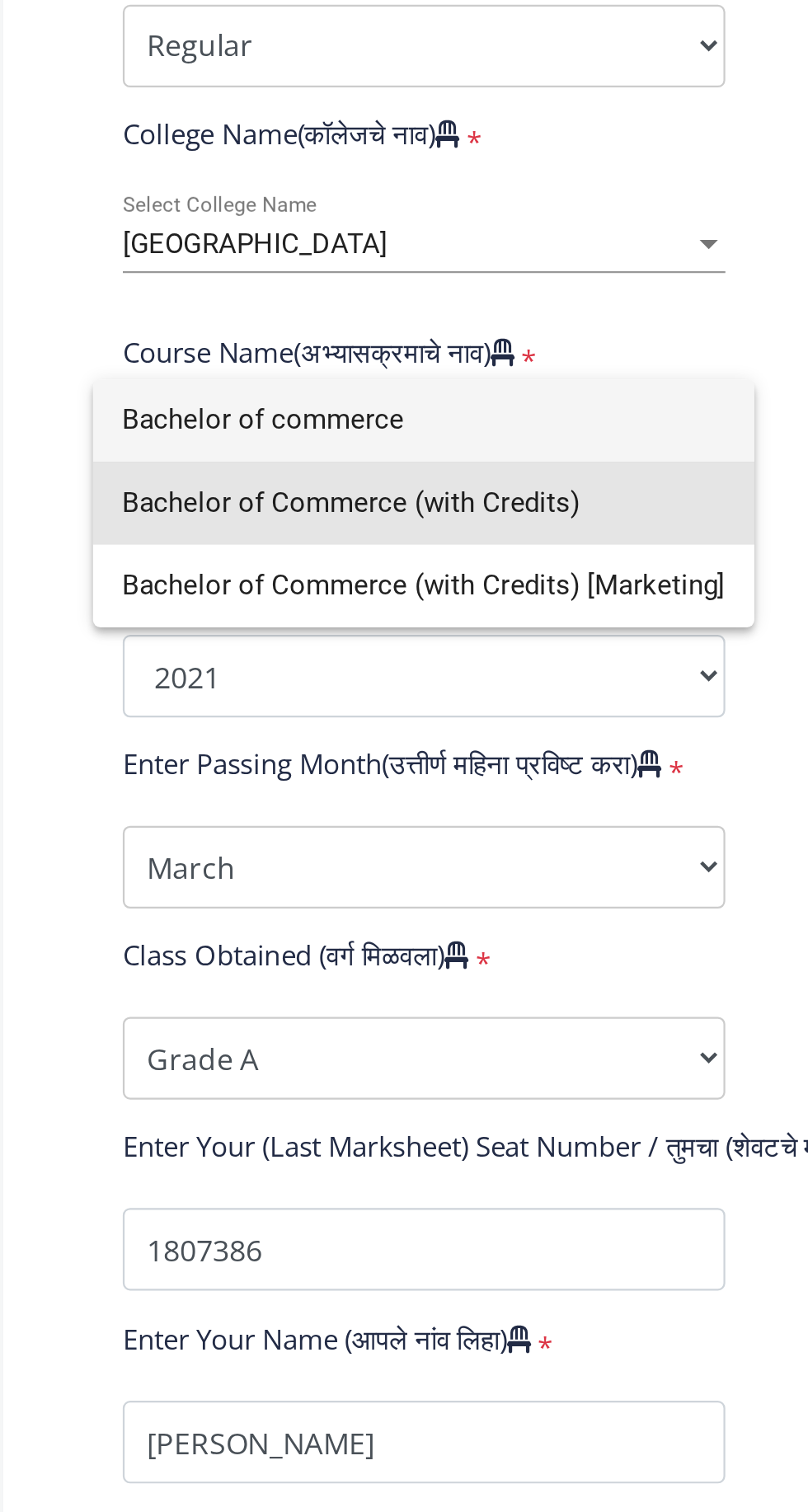
select select
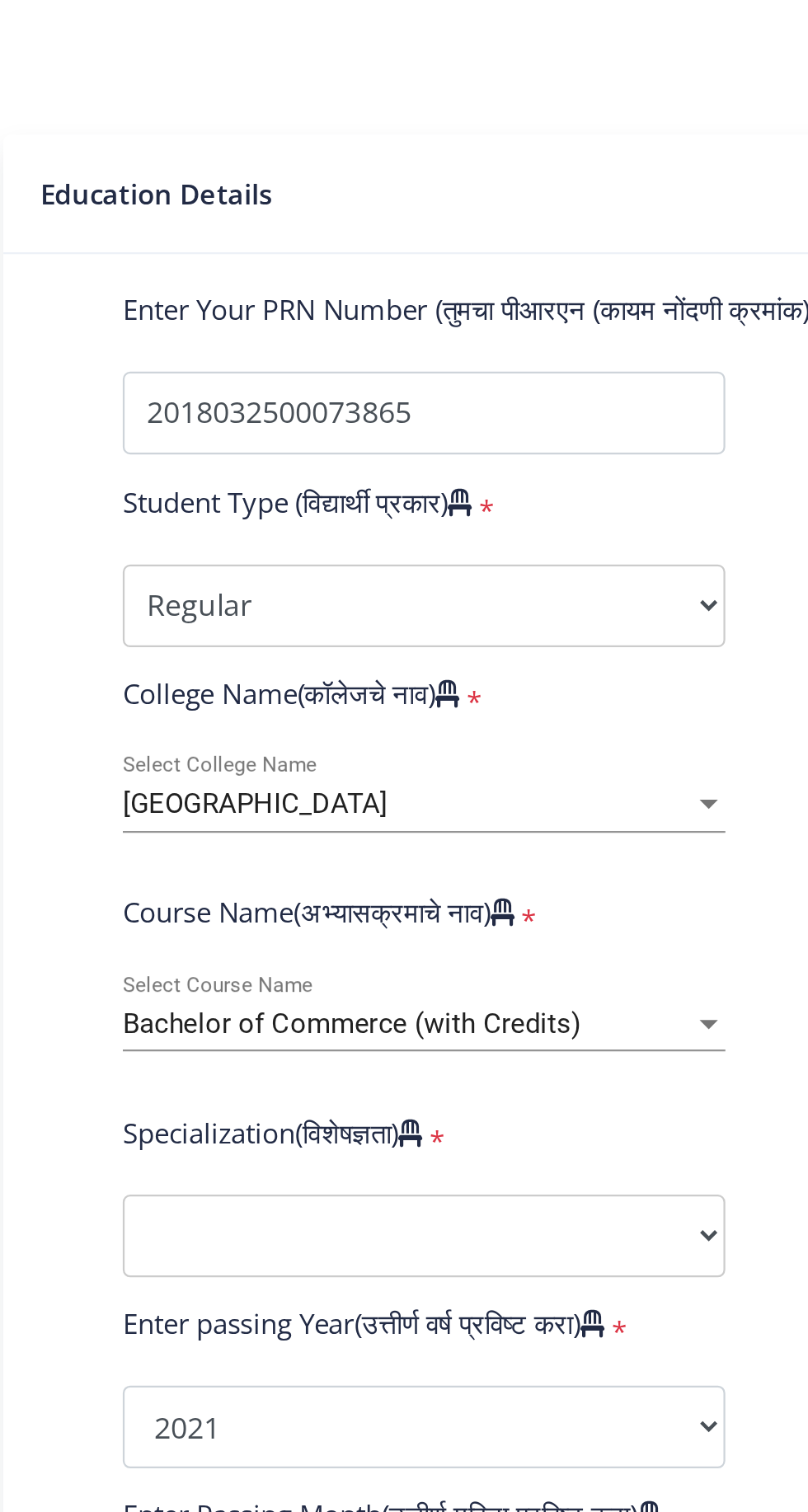
scroll to position [19, 0]
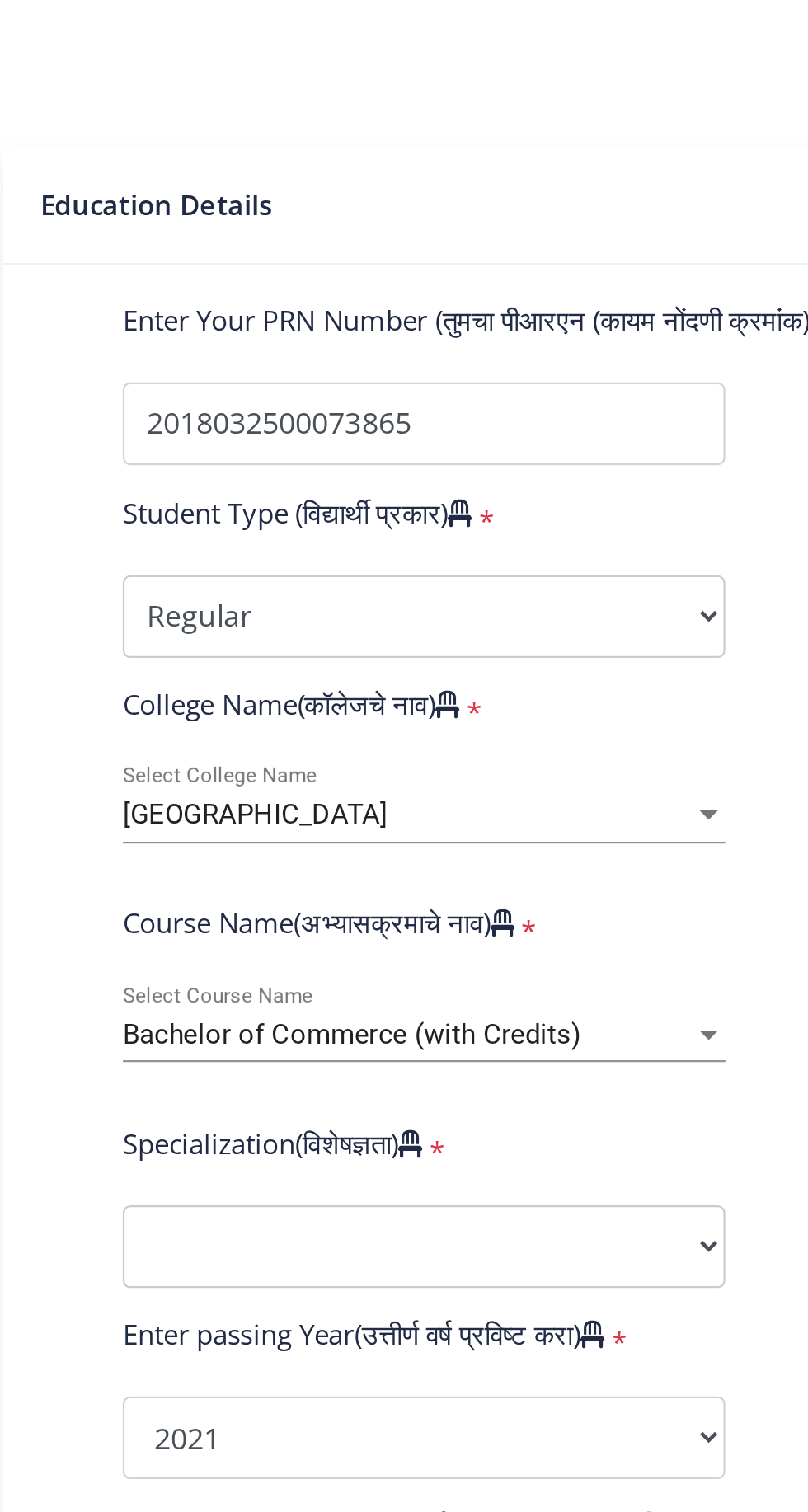
click at [309, 707] on div "[GEOGRAPHIC_DATA]" at bounding box center [272, 714] width 256 height 14
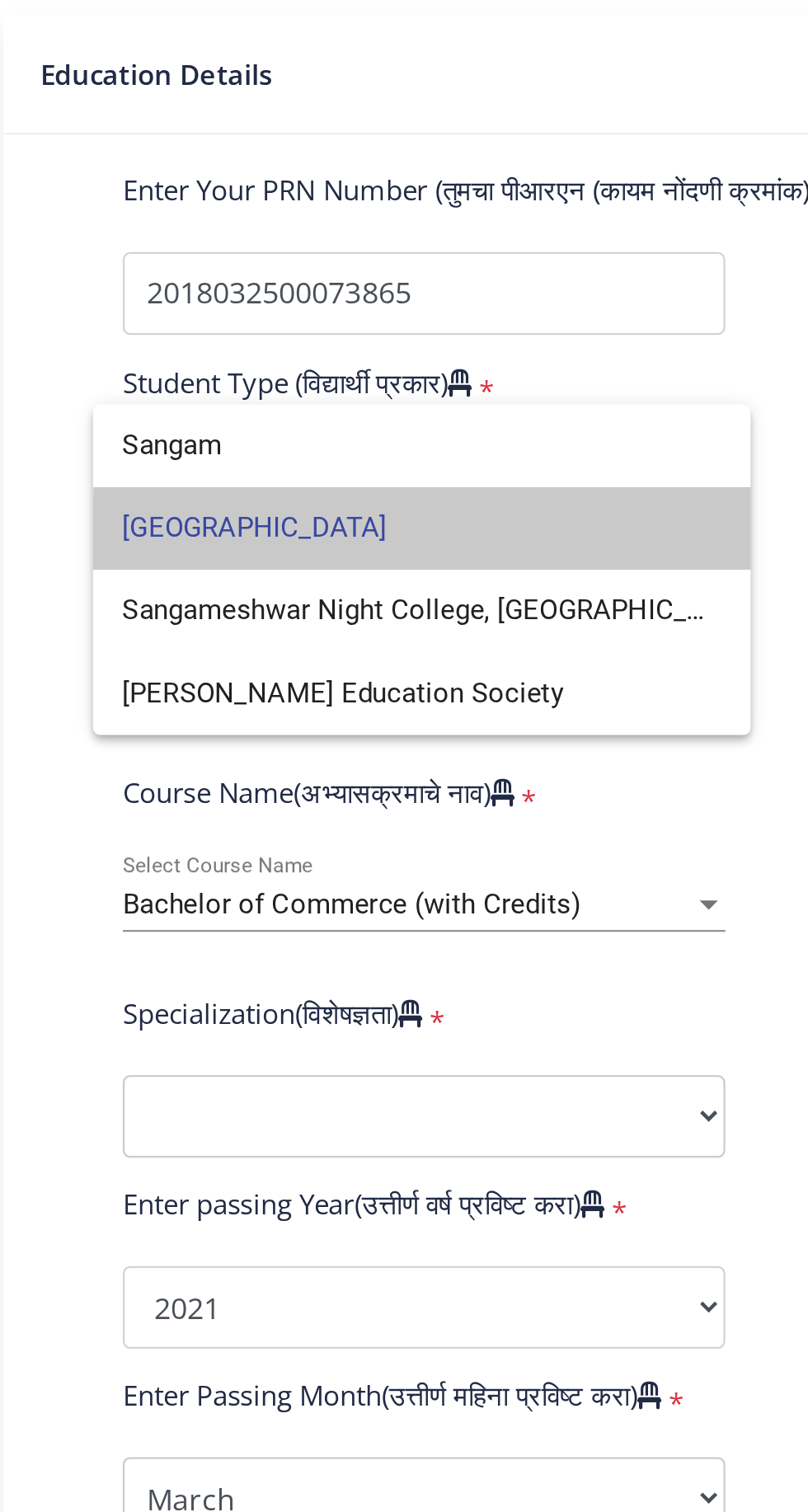
type input "Sangam"
click at [320, 647] on span "[GEOGRAPHIC_DATA]" at bounding box center [279, 643] width 269 height 37
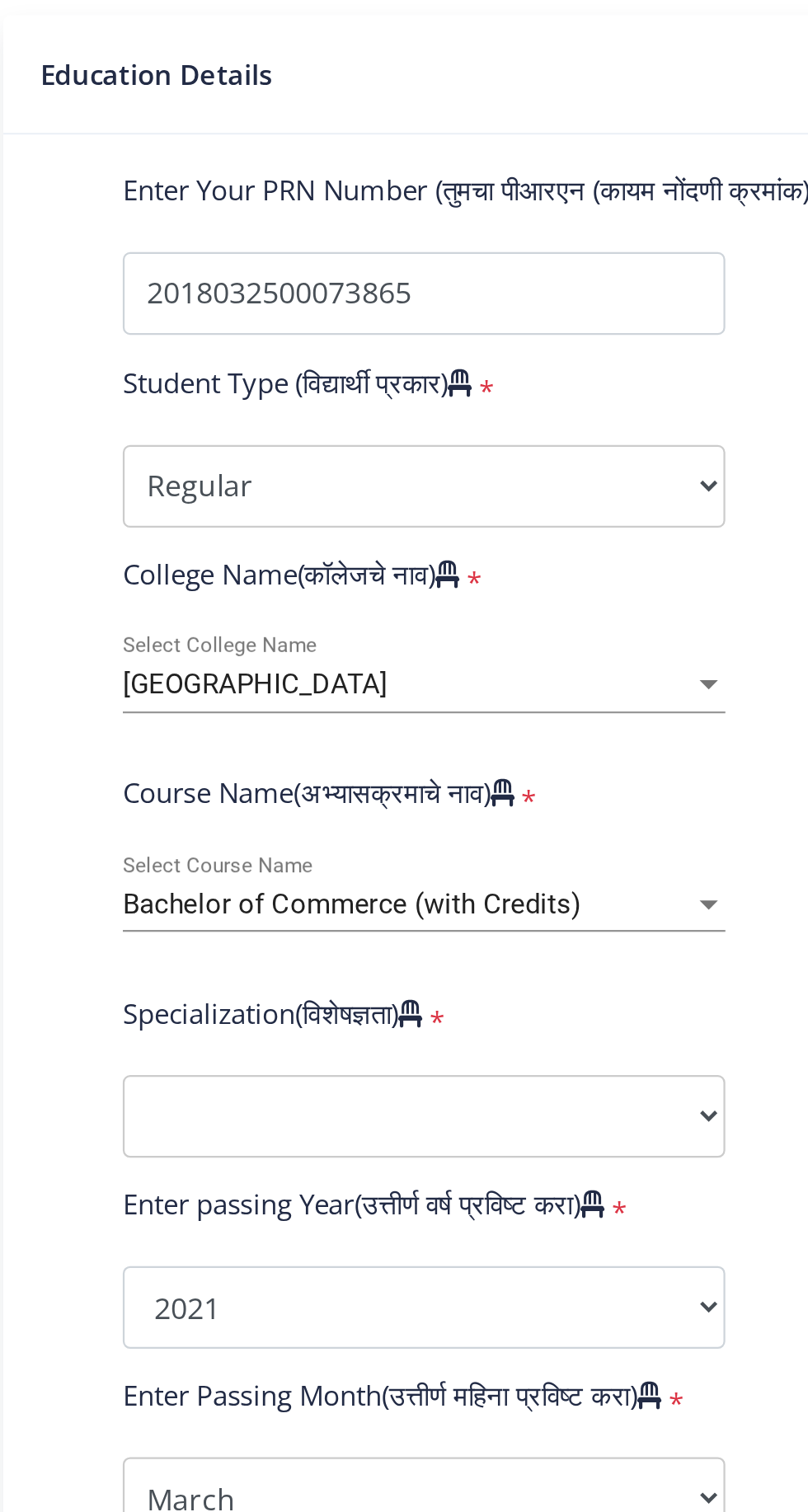
click at [289, 806] on span "Bachelor of Commerce (with Credits)" at bounding box center [247, 813] width 206 height 15
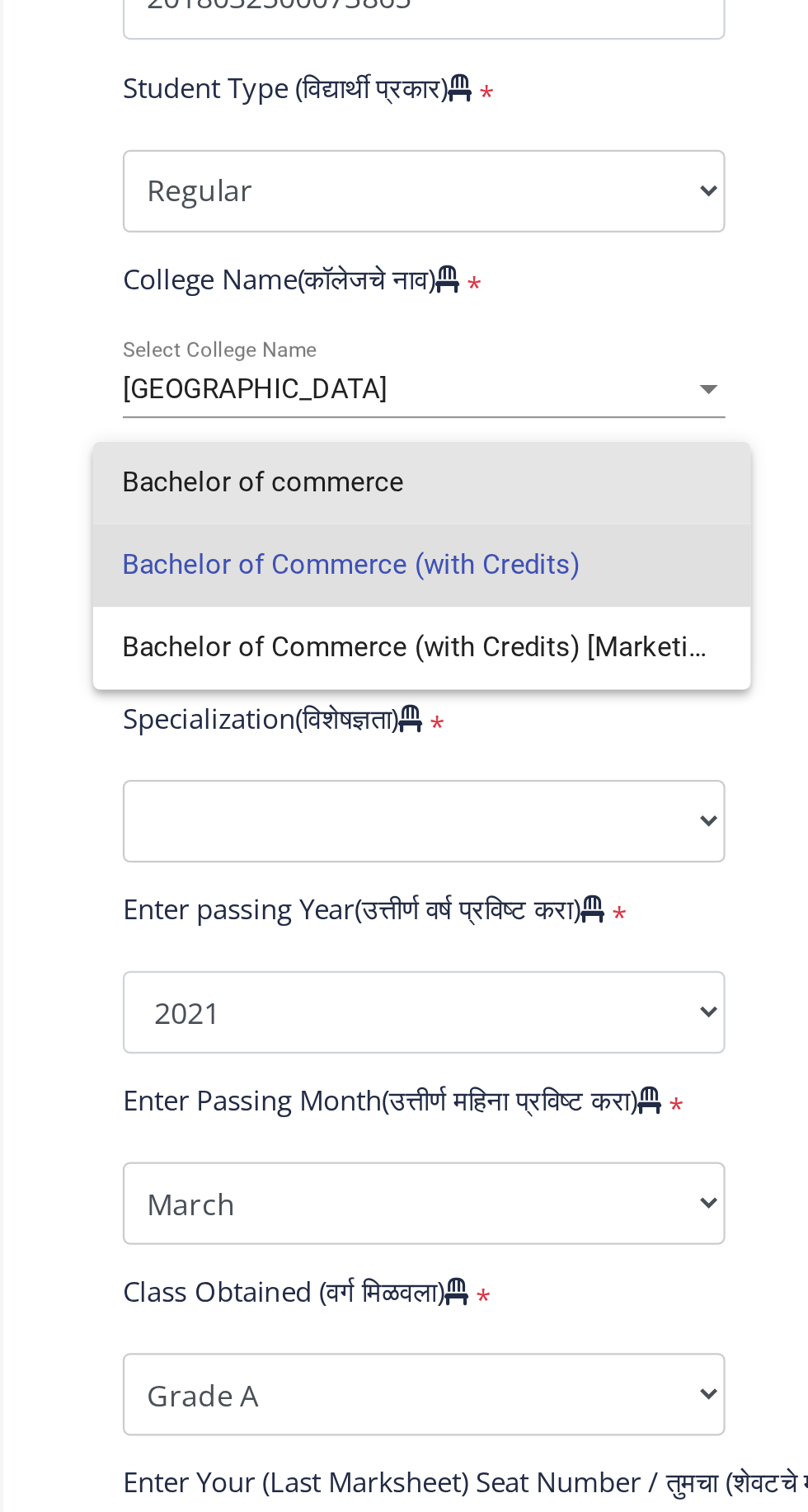
click at [339, 758] on input "Bachelor of commerce" at bounding box center [279, 756] width 269 height 37
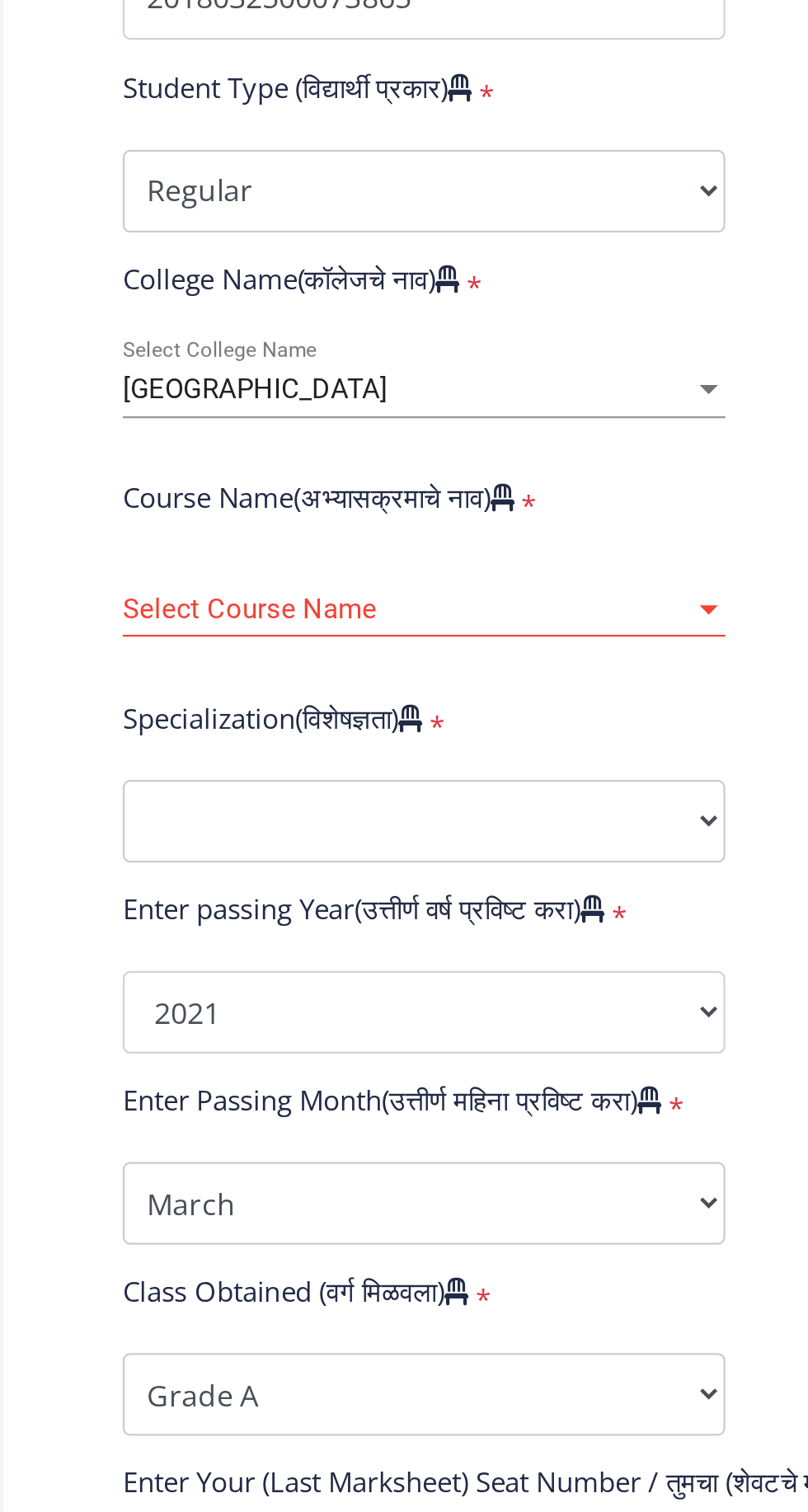
click at [346, 806] on span "Select Course Name" at bounding box center [272, 812] width 256 height 14
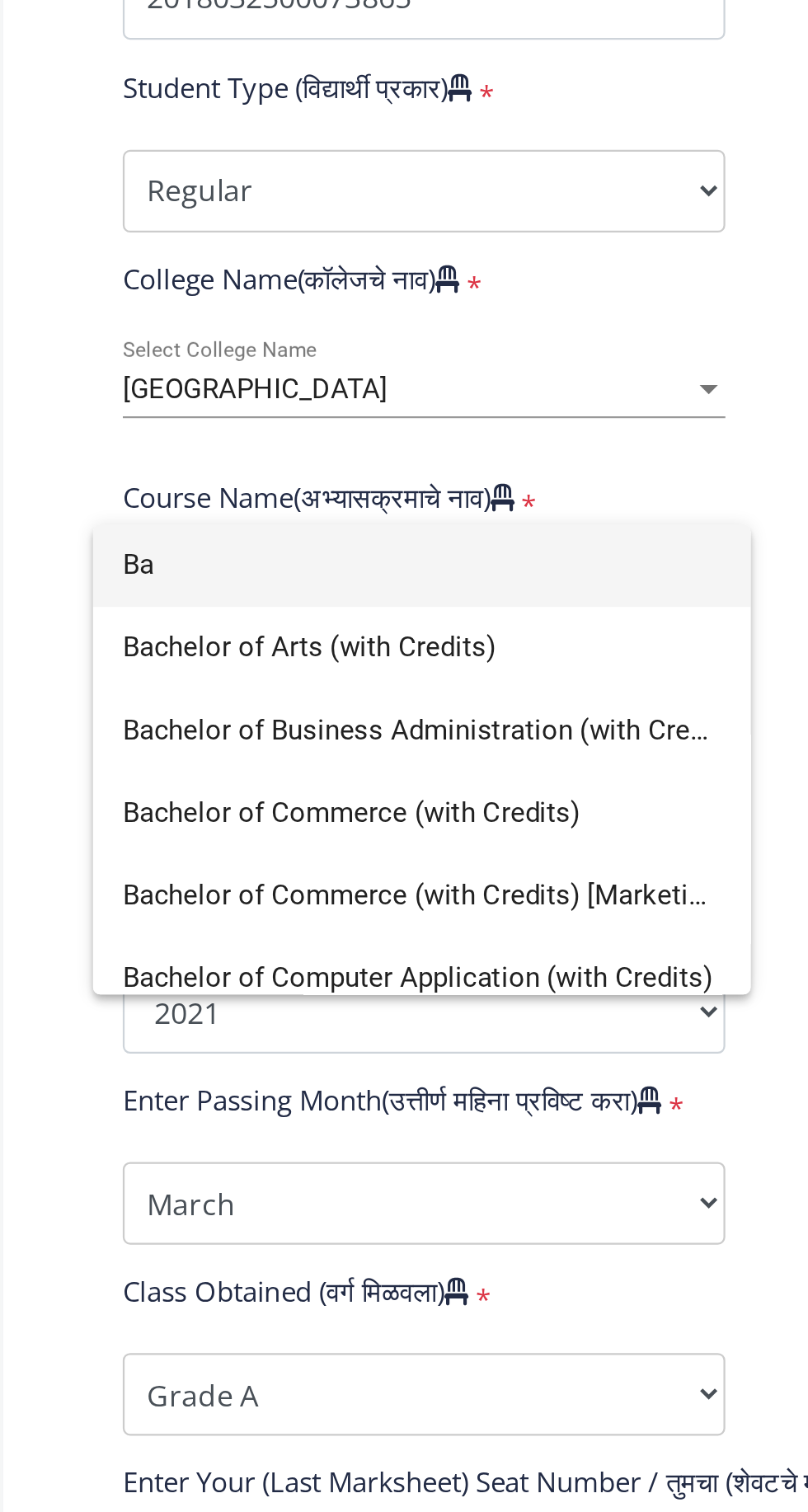
type input "B"
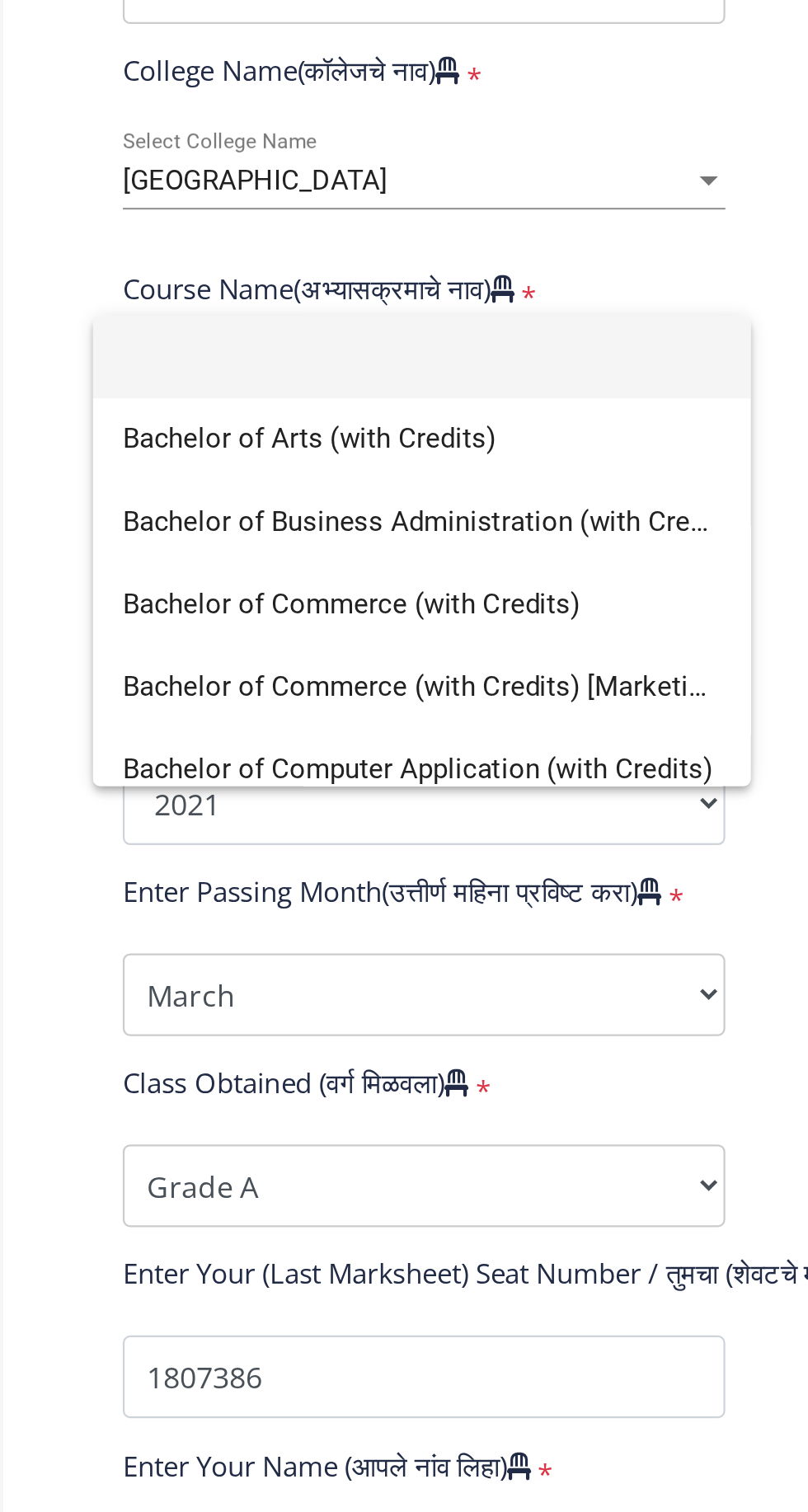
click at [356, 725] on div at bounding box center [404, 756] width 808 height 1512
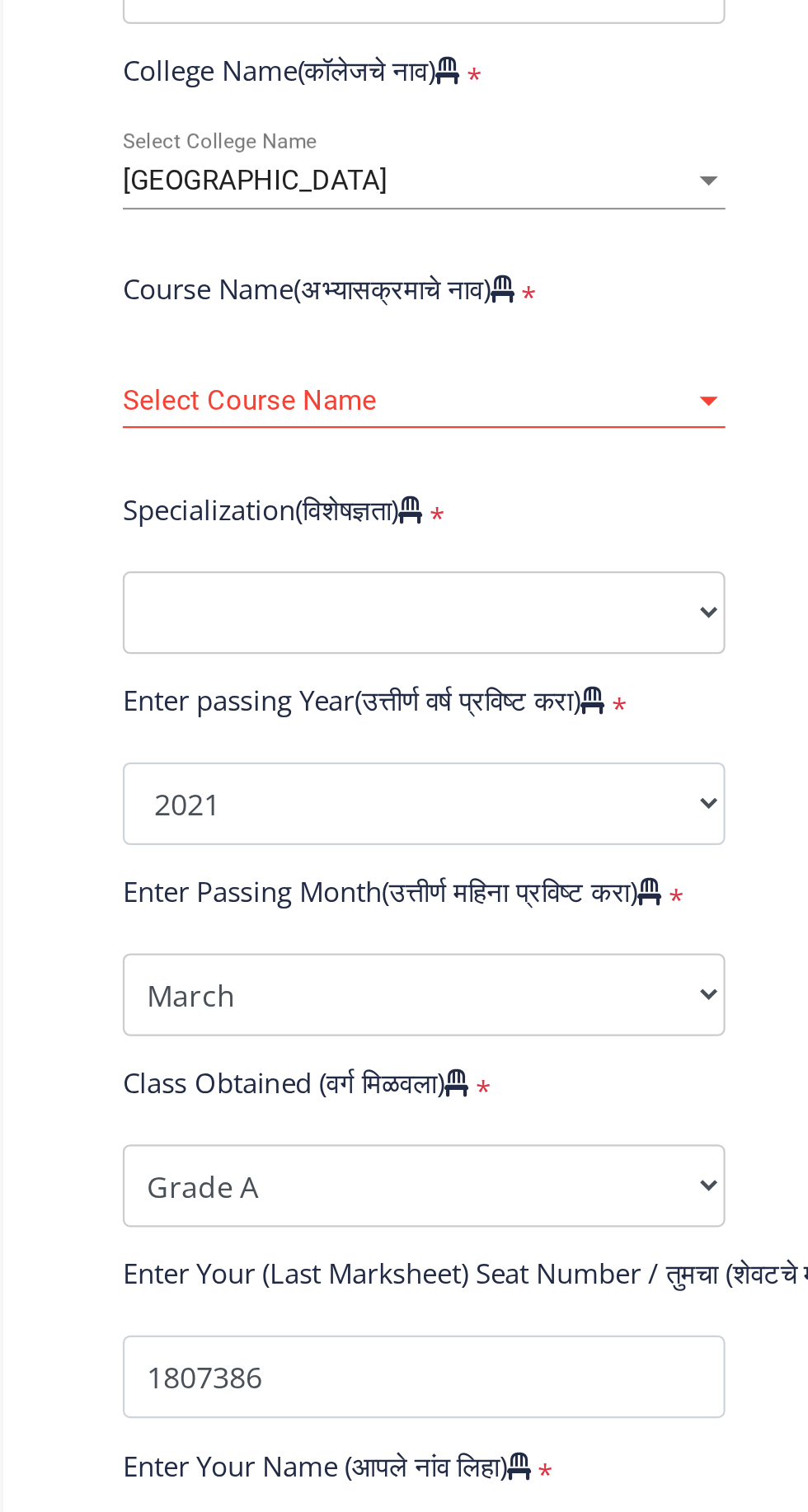
click at [307, 806] on span "Select Course Name" at bounding box center [272, 812] width 256 height 14
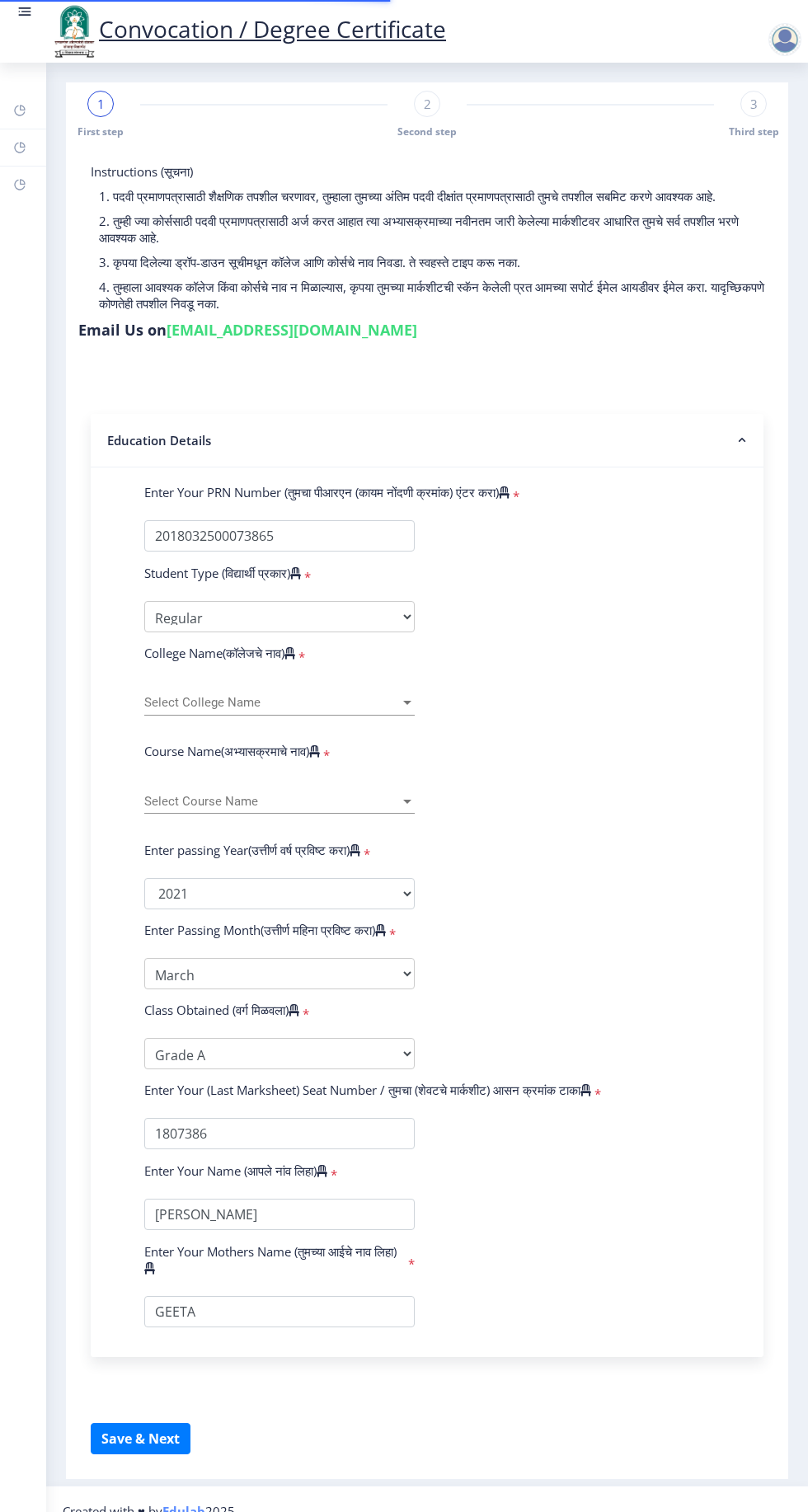
scroll to position [19, 0]
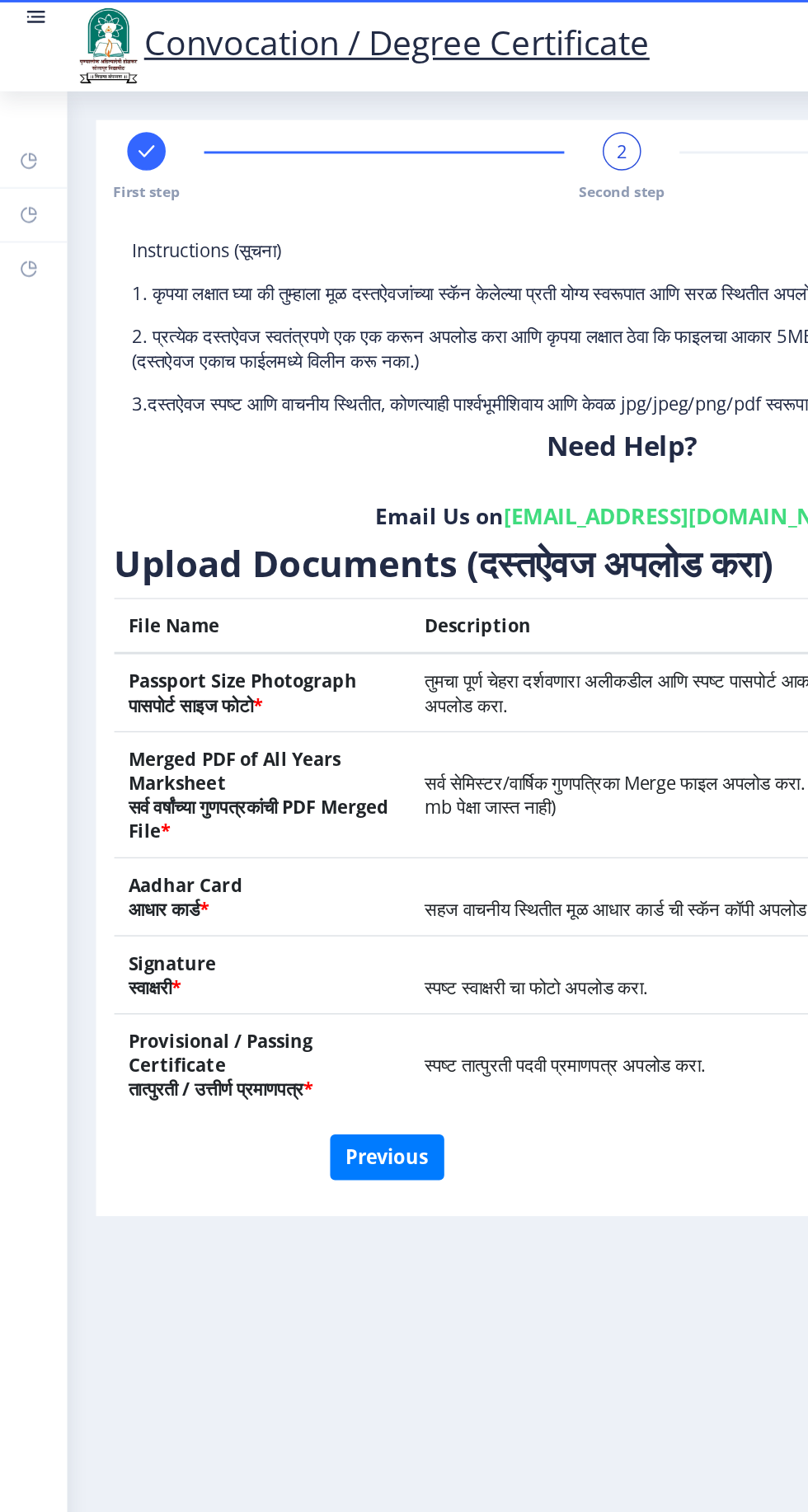
click at [110, 96] on div "First step" at bounding box center [101, 115] width 26 height 48
select select "Regular"
select select "2021"
select select "March"
select select "Grade A"
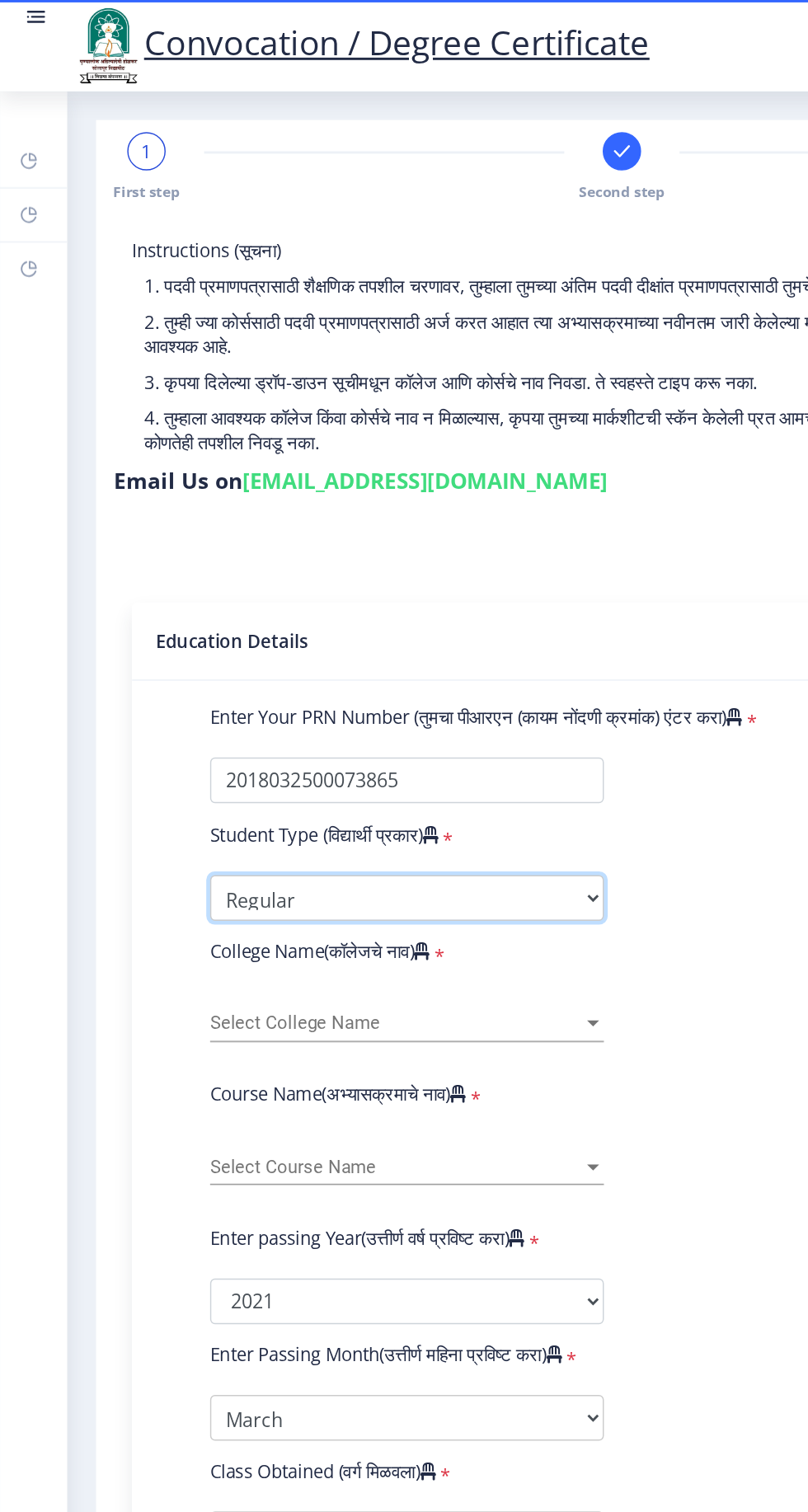
click at [386, 602] on select "Select Student Type Regular External" at bounding box center [280, 616] width 271 height 31
click at [145, 601] on select "Select Student Type Regular External" at bounding box center [280, 616] width 271 height 31
click at [357, 696] on span "Select College Name" at bounding box center [272, 702] width 256 height 14
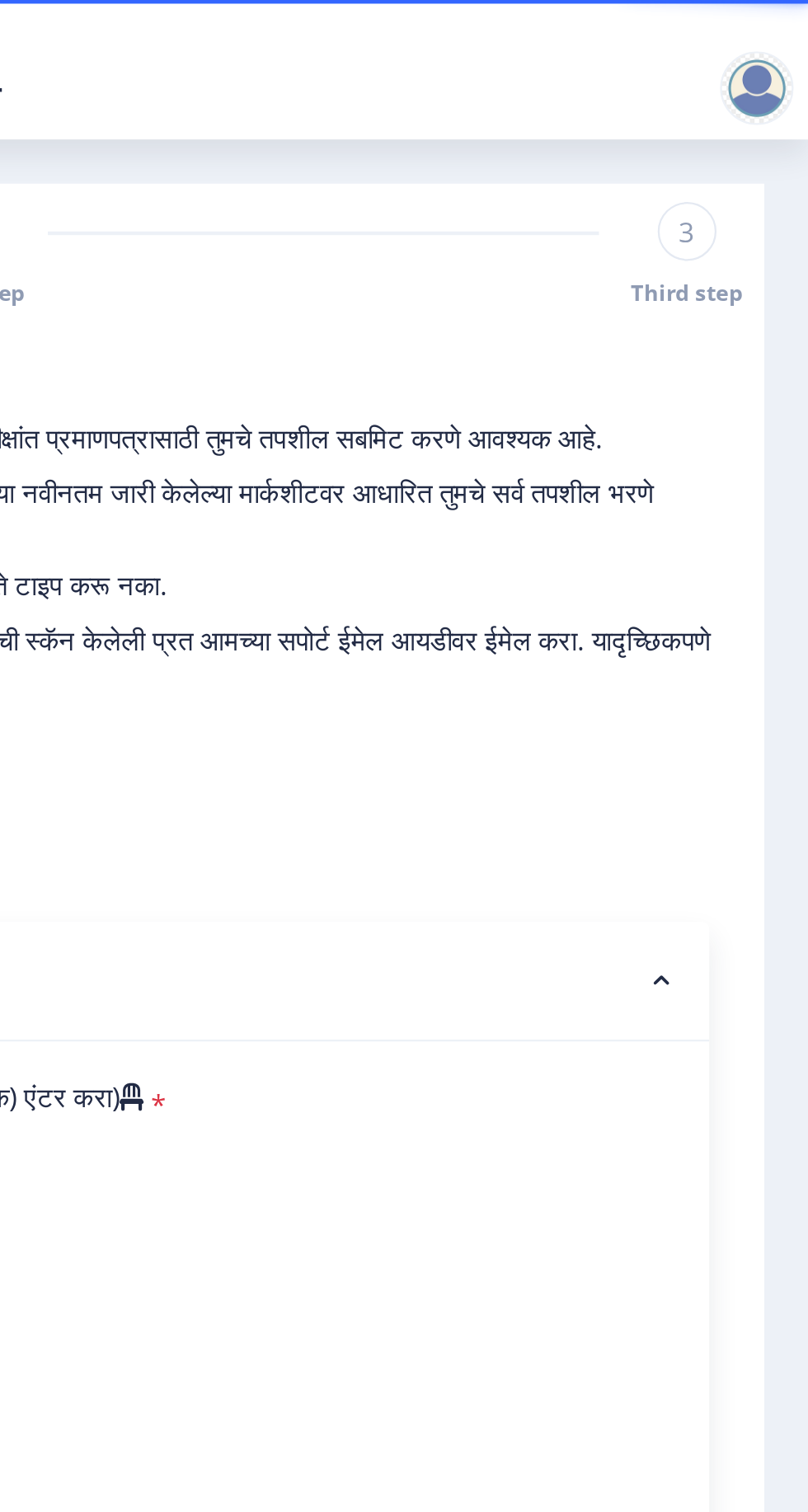
click at [799, 44] on div at bounding box center [404, 756] width 808 height 1512
click at [789, 42] on div at bounding box center [785, 39] width 33 height 33
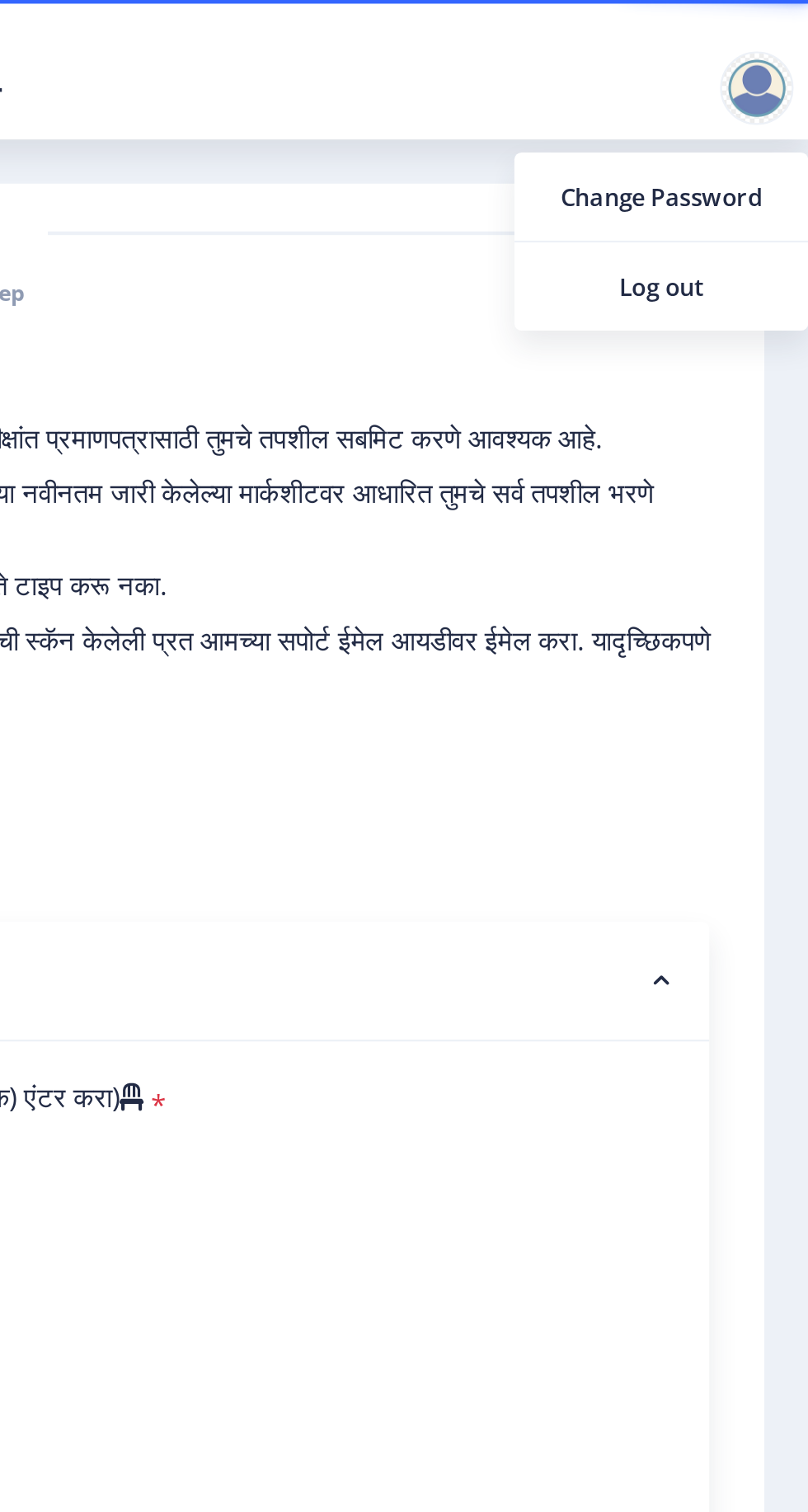
click at [755, 126] on span "Log out" at bounding box center [742, 128] width 105 height 20
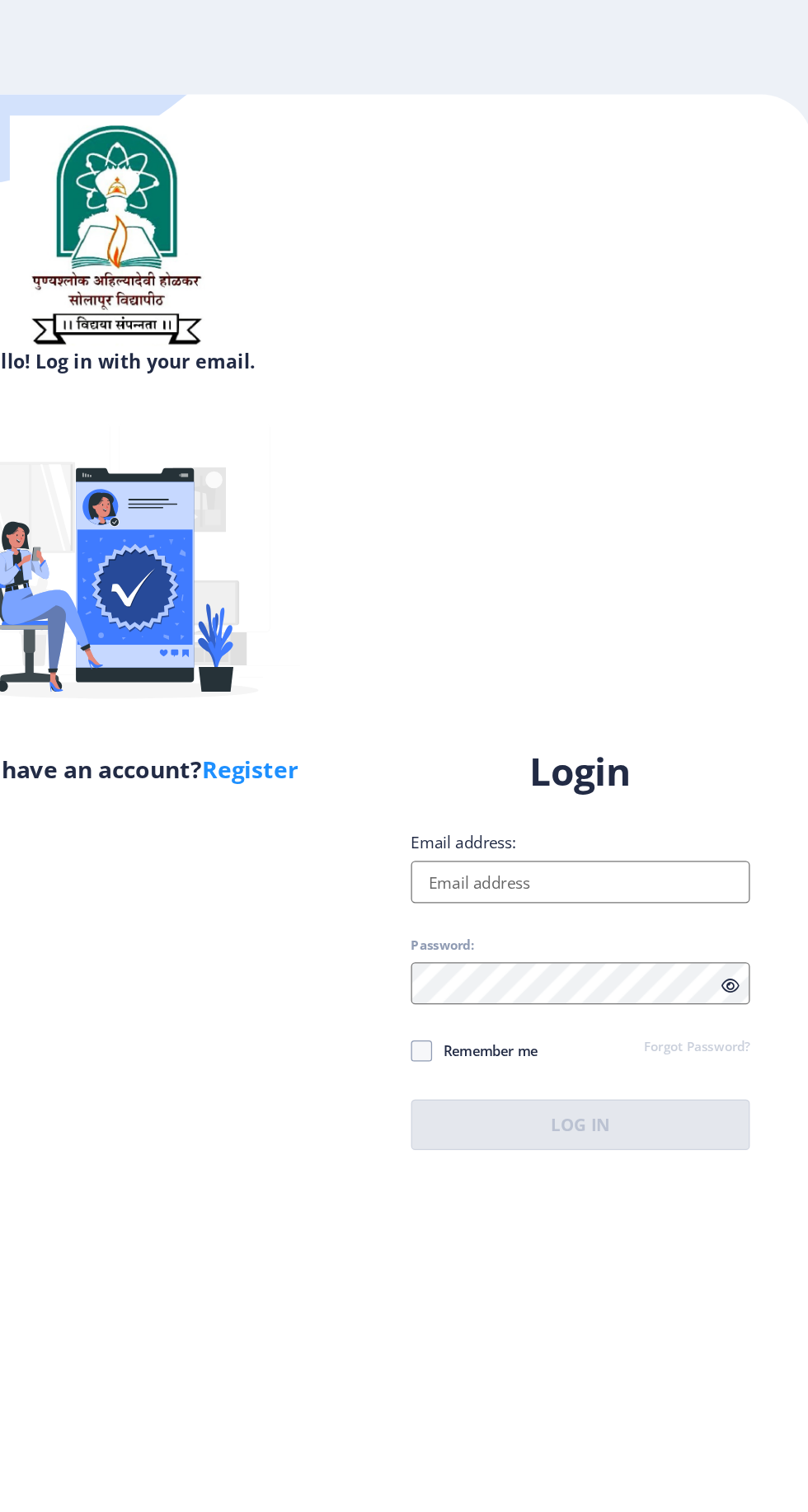
click at [630, 707] on input "Email address:" at bounding box center [586, 690] width 265 height 33
type input "[EMAIL_ADDRESS][DOMAIN_NAME]"
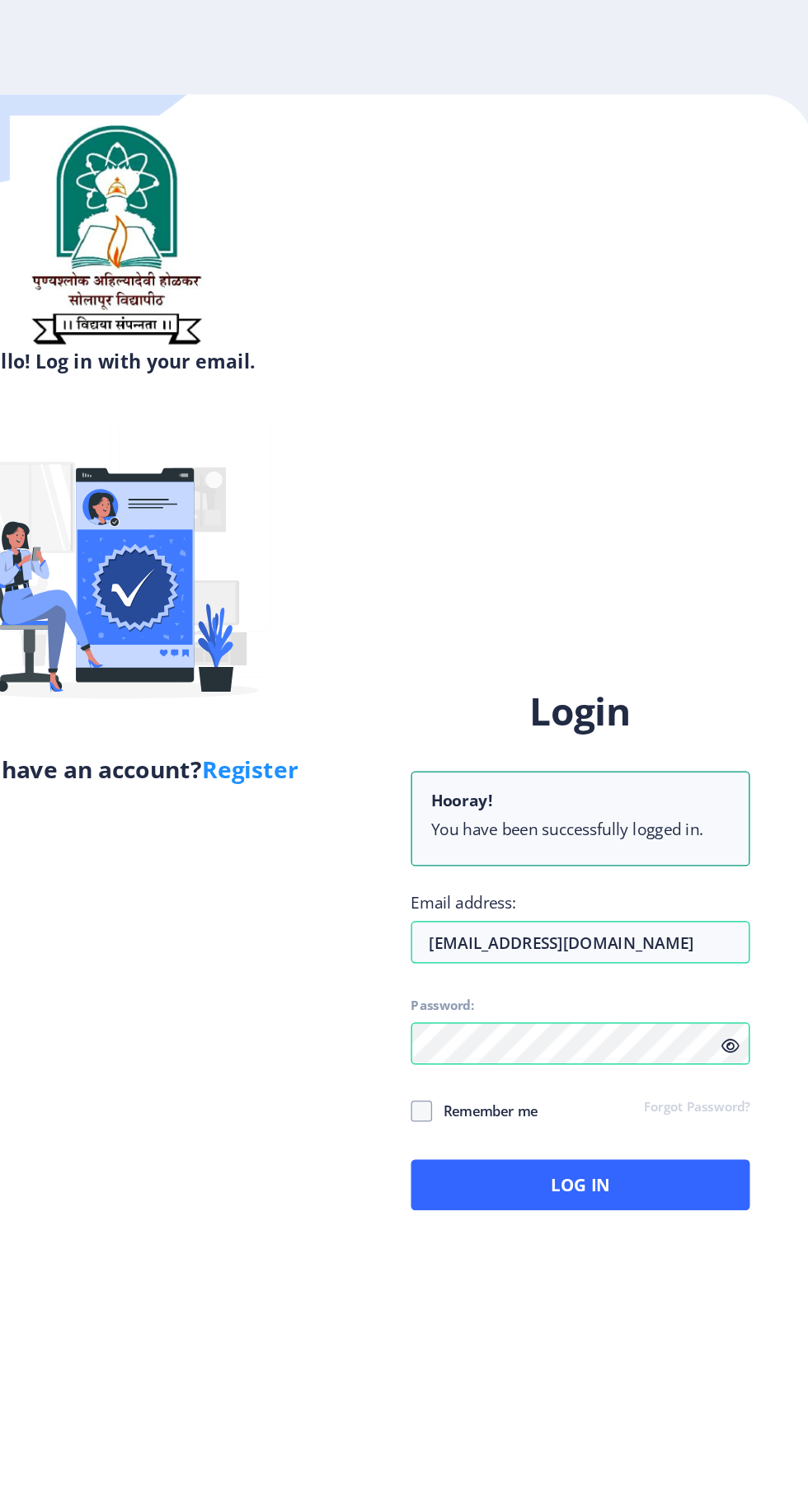
click at [587, 881] on div "Remember me Forgot Password?" at bounding box center [586, 870] width 265 height 22
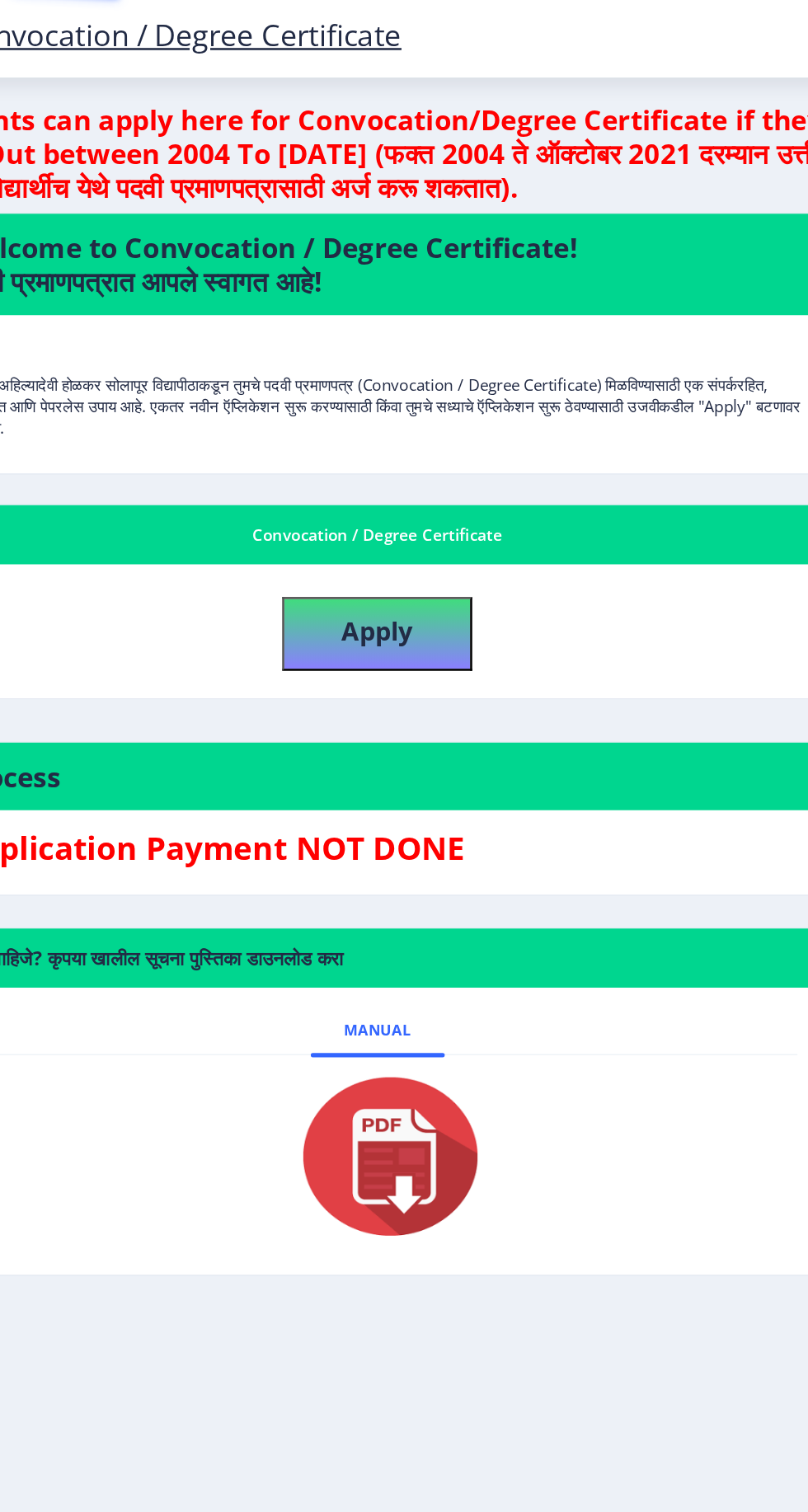
click at [609, 981] on nb-tab at bounding box center [427, 904] width 657 height 159
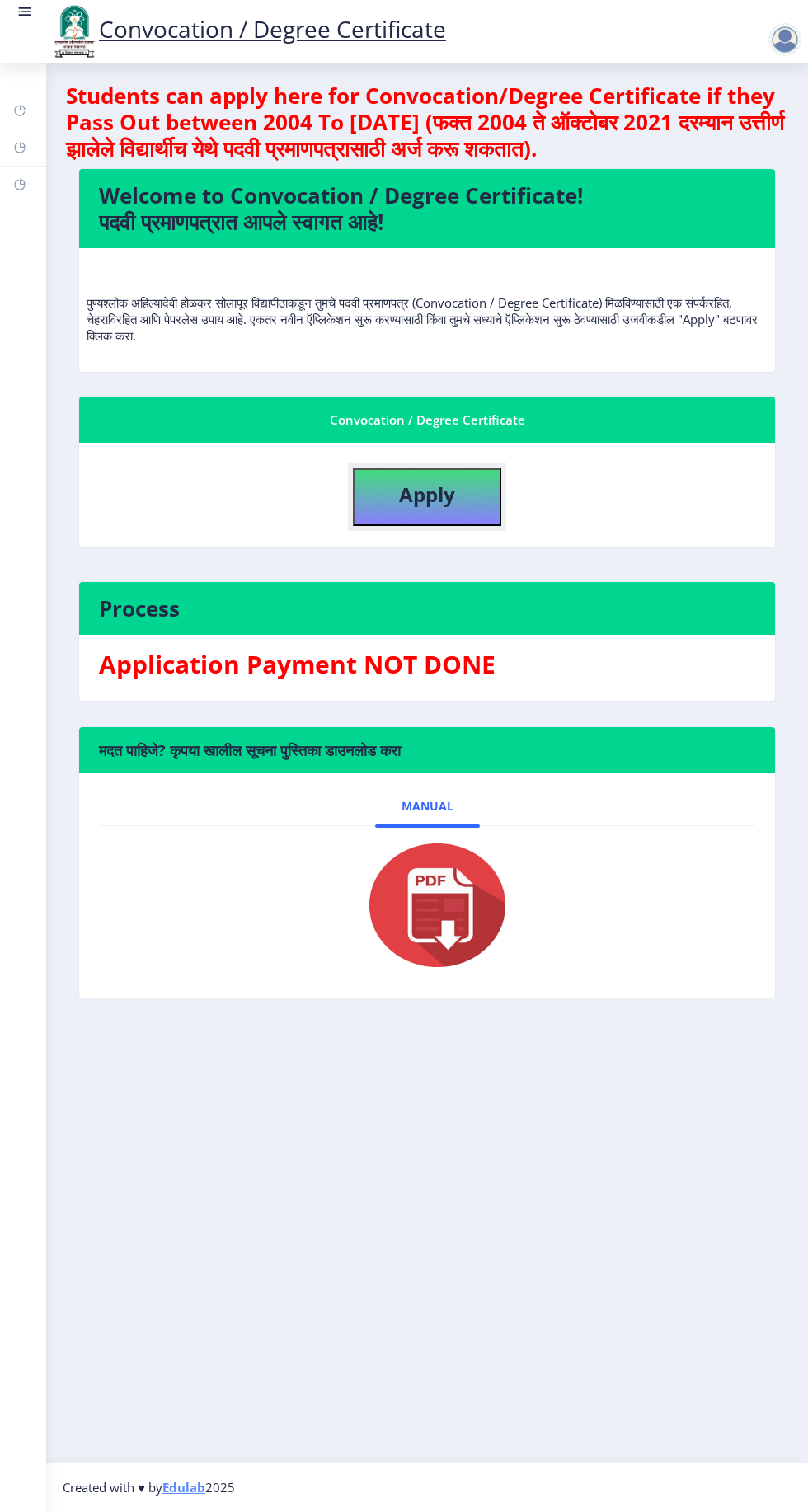
click at [461, 486] on button "Apply" at bounding box center [427, 497] width 148 height 57
select select
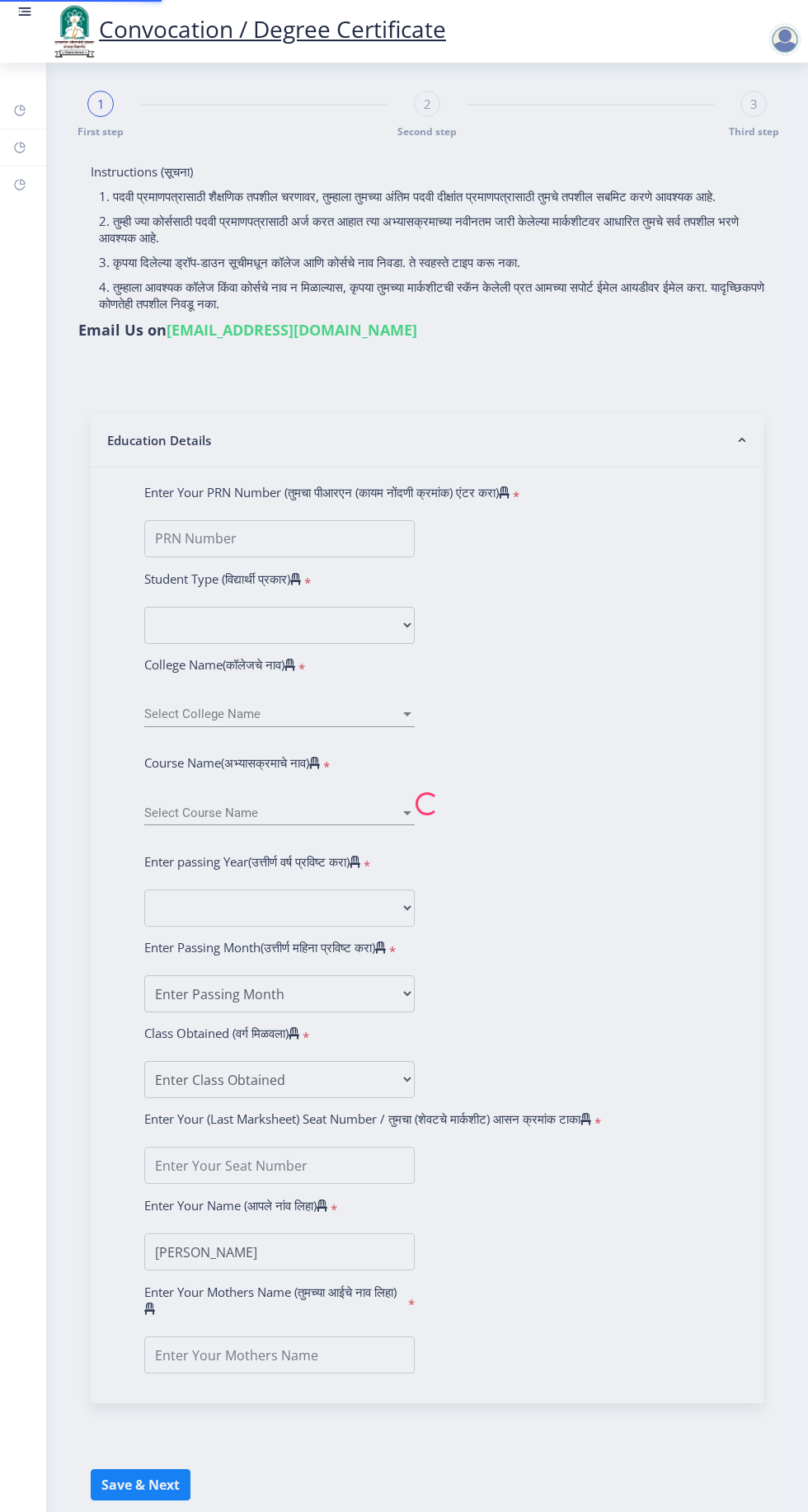
type input "2018032500073865"
select select "Regular"
select select "2021"
select select "March"
select select "Grade A"
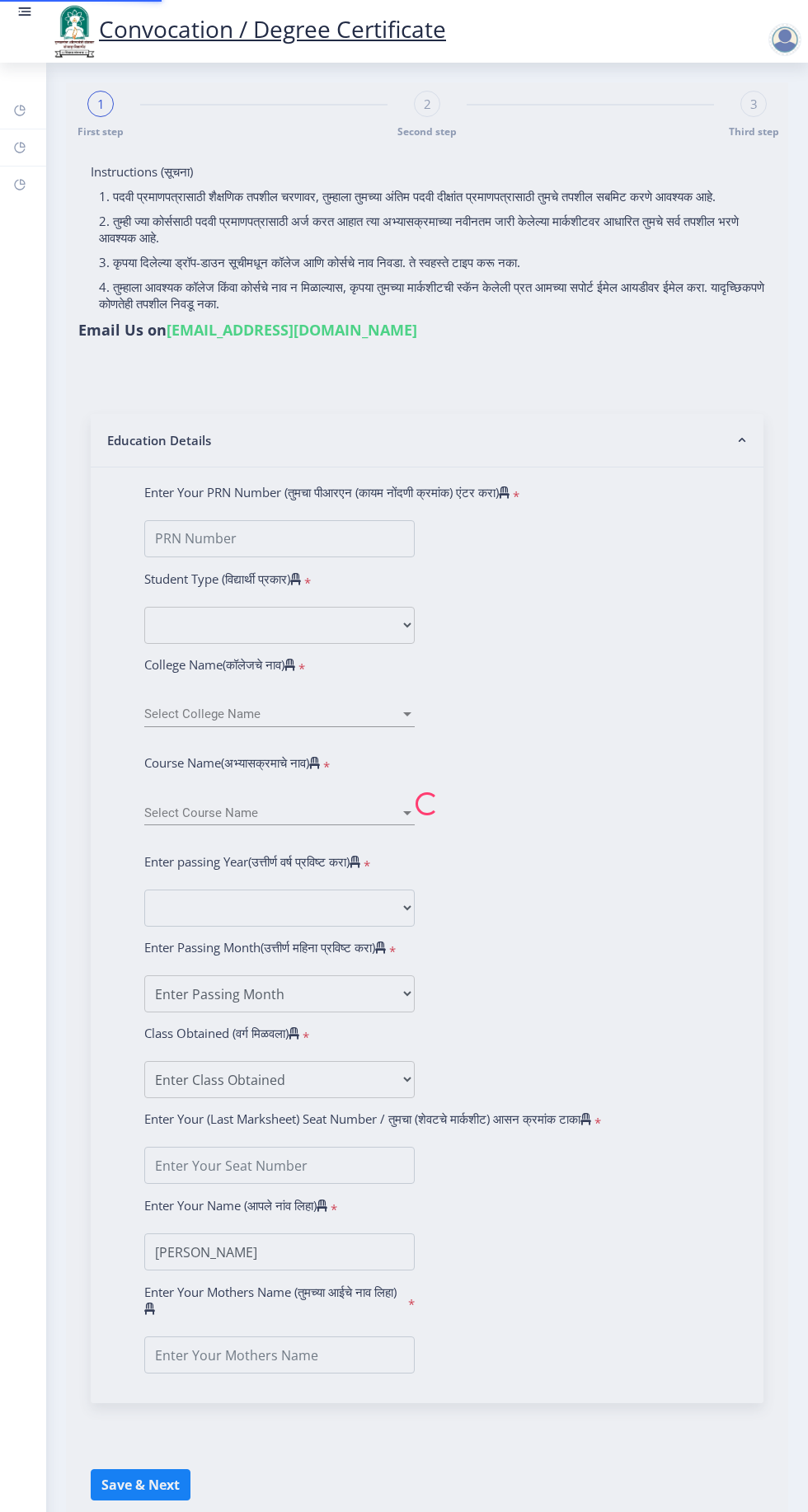
type input "1807386"
type input "GEETA"
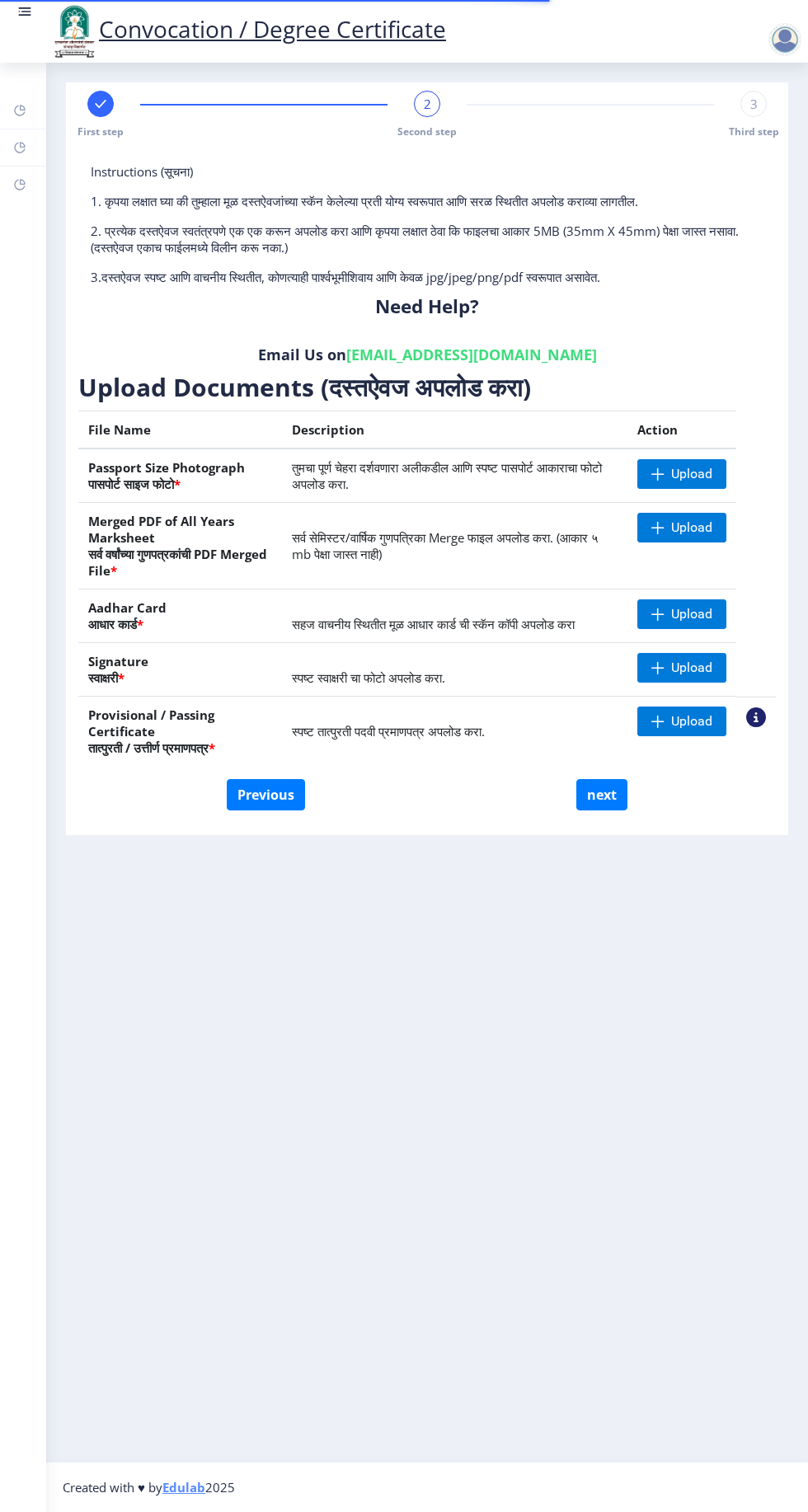
click at [98, 125] on span "First step" at bounding box center [101, 131] width 46 height 14
select select "Regular"
select select "Advanced Accountancy"
select select "2021"
select select "March"
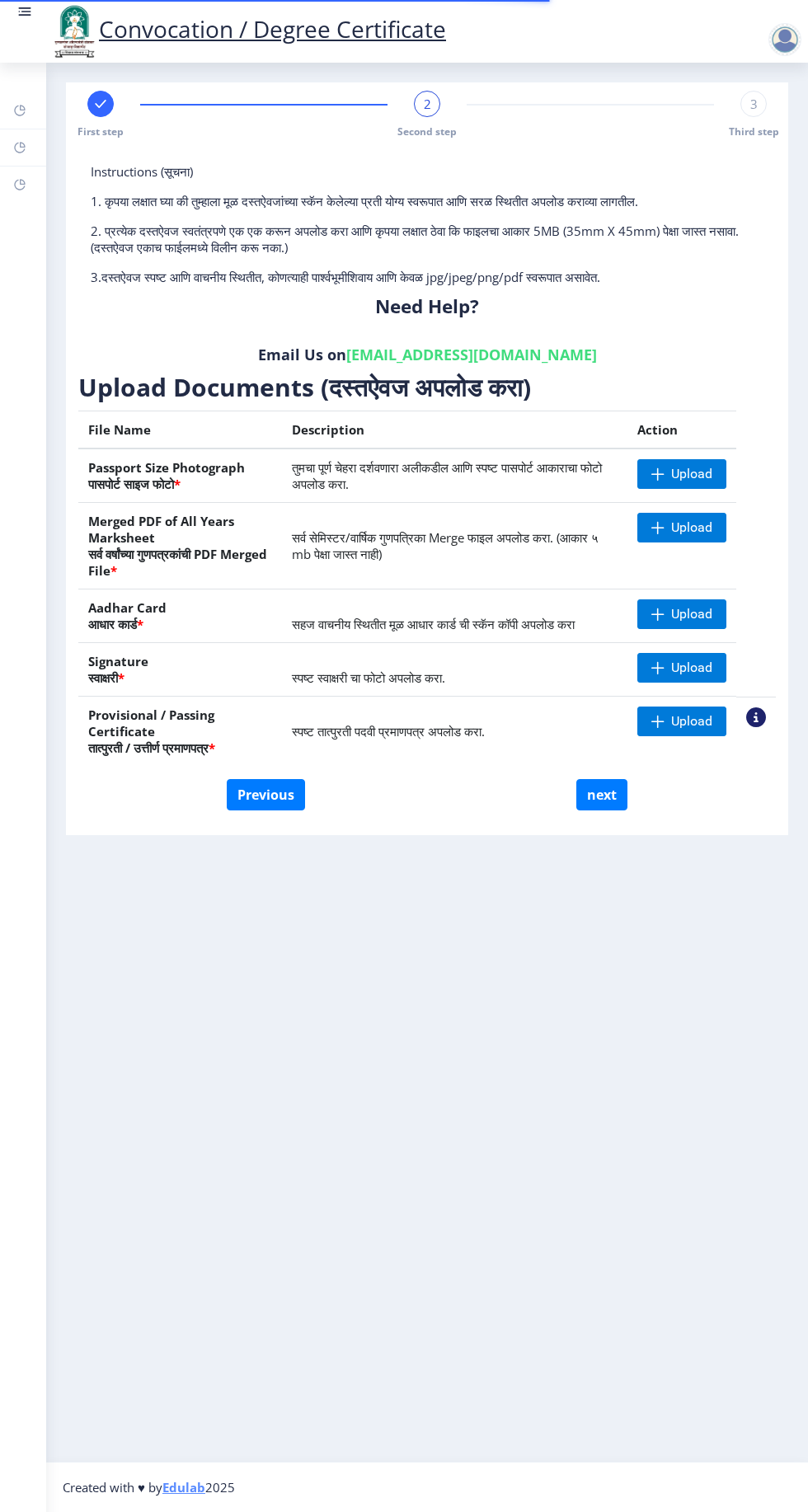
select select "Grade A"
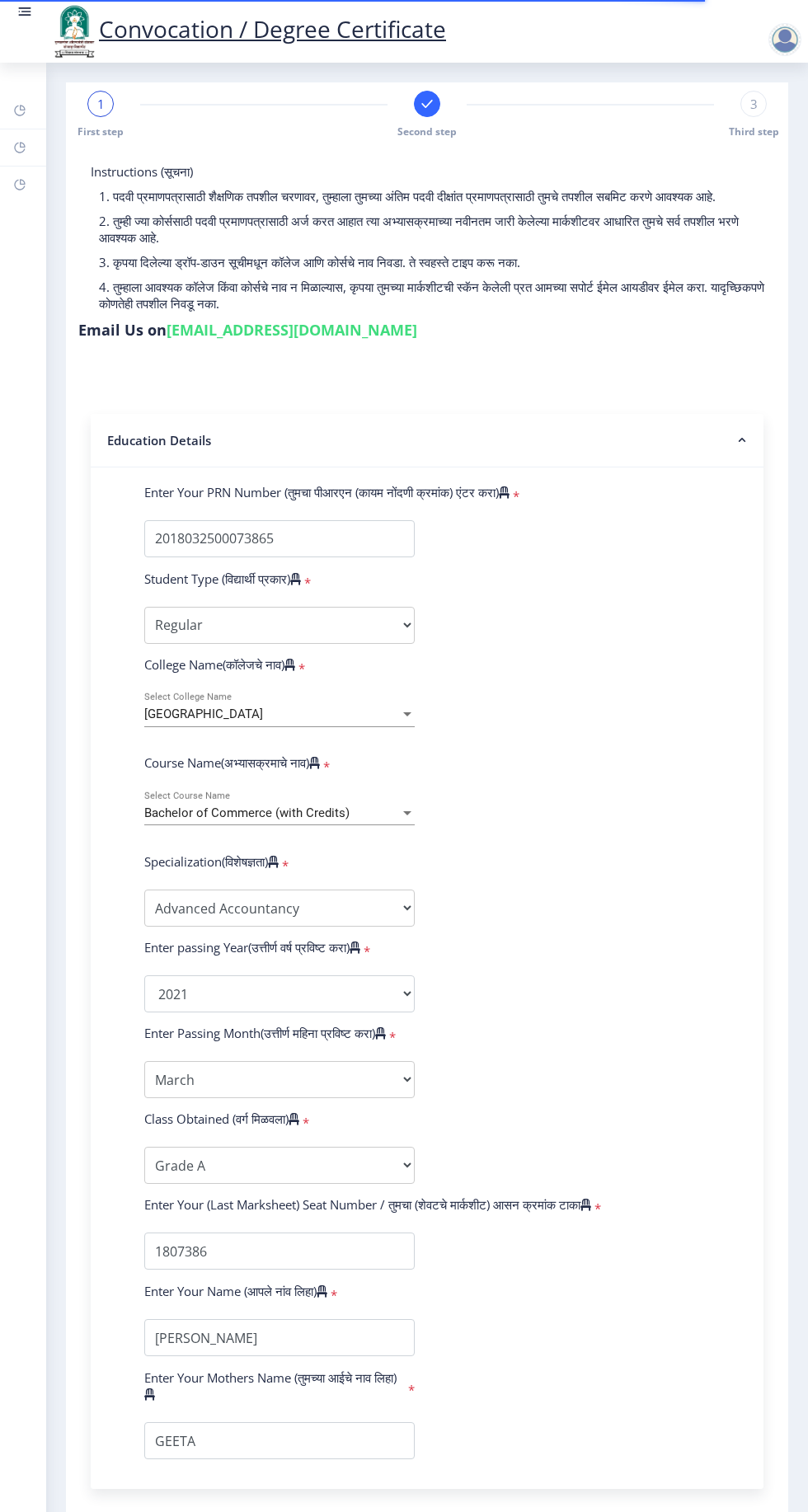
scroll to position [39, 0]
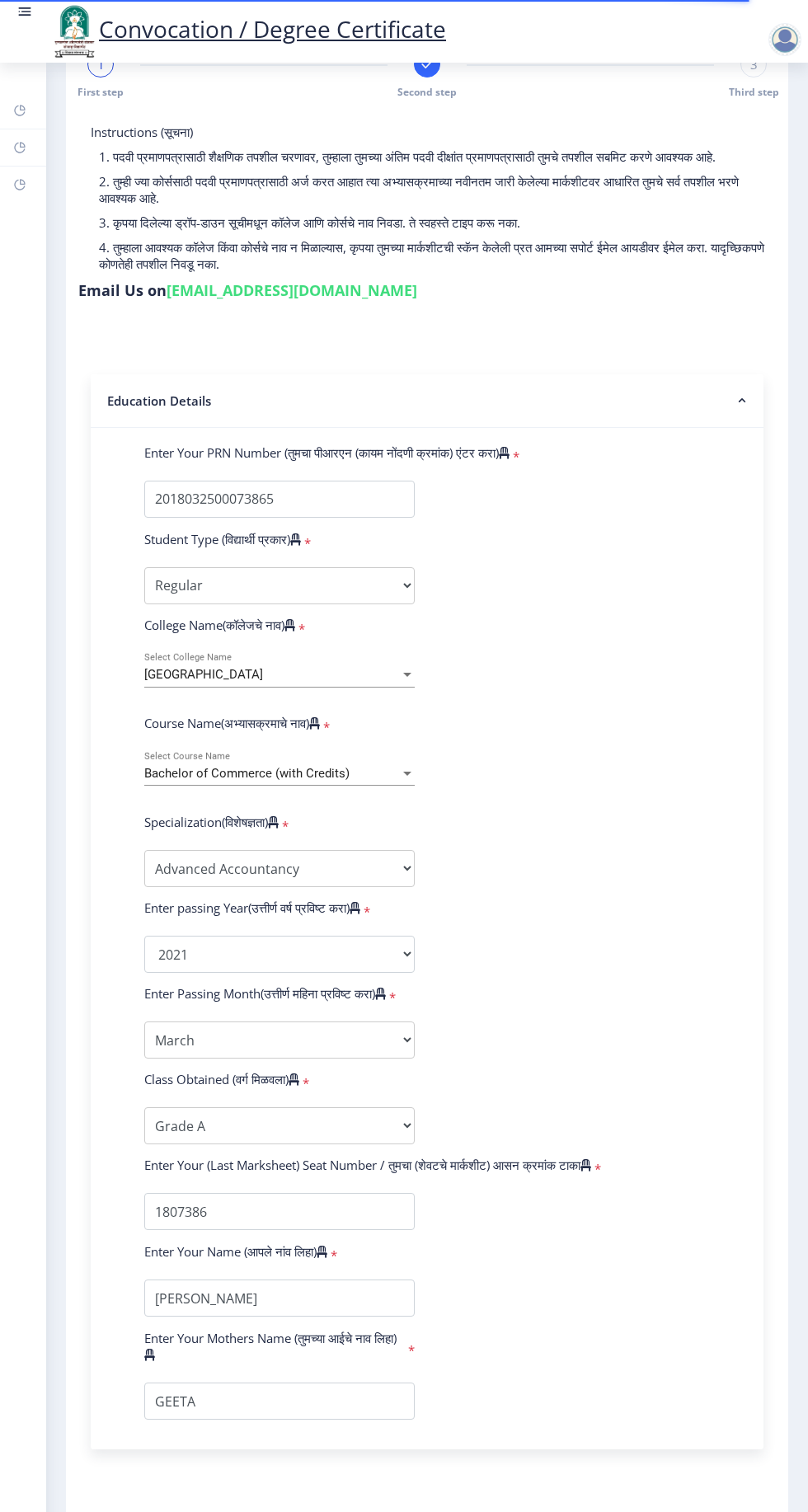
click at [445, 91] on span "Second step" at bounding box center [427, 91] width 59 height 14
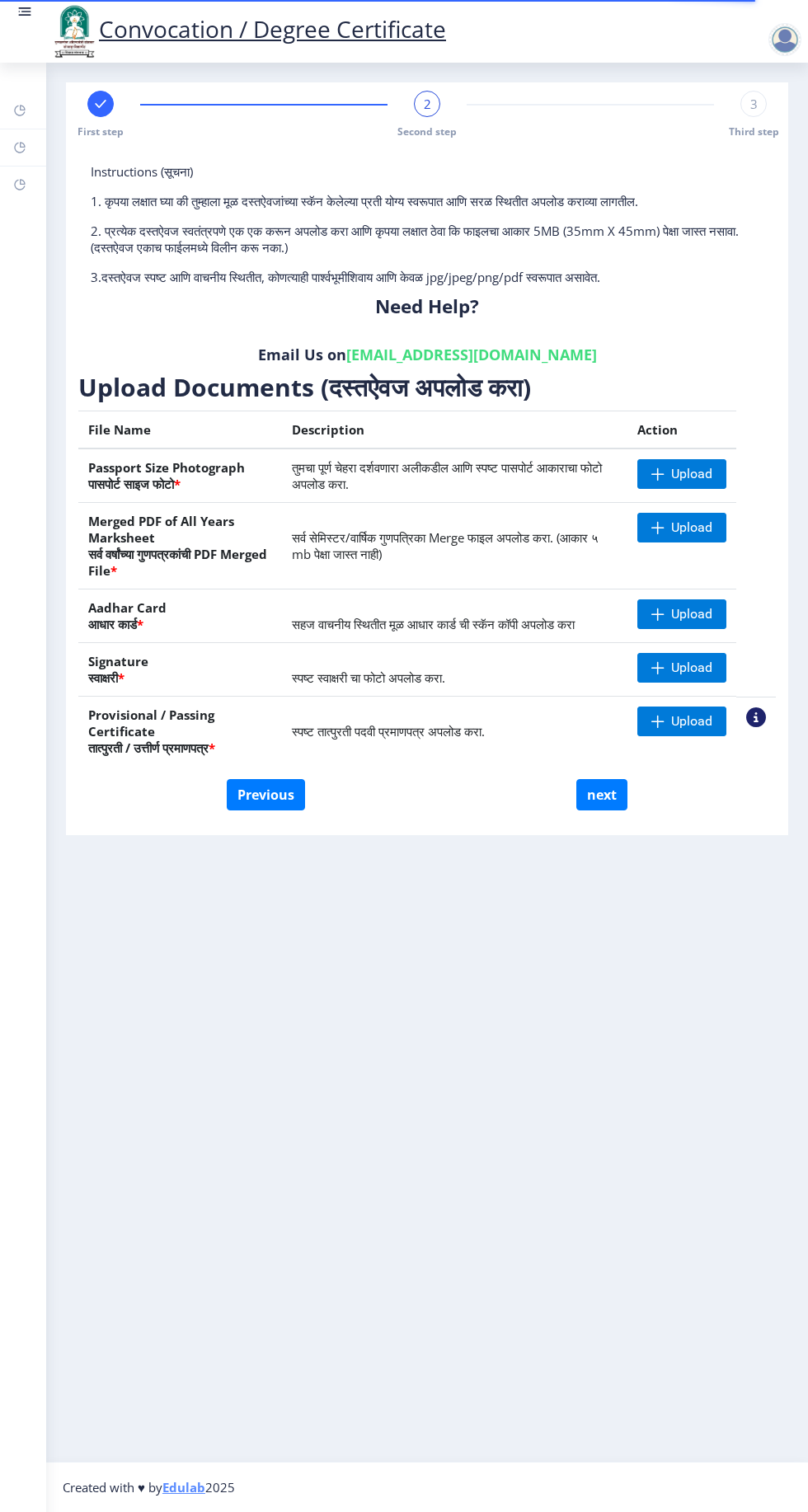
scroll to position [0, 0]
click at [688, 479] on span "Upload" at bounding box center [691, 474] width 41 height 17
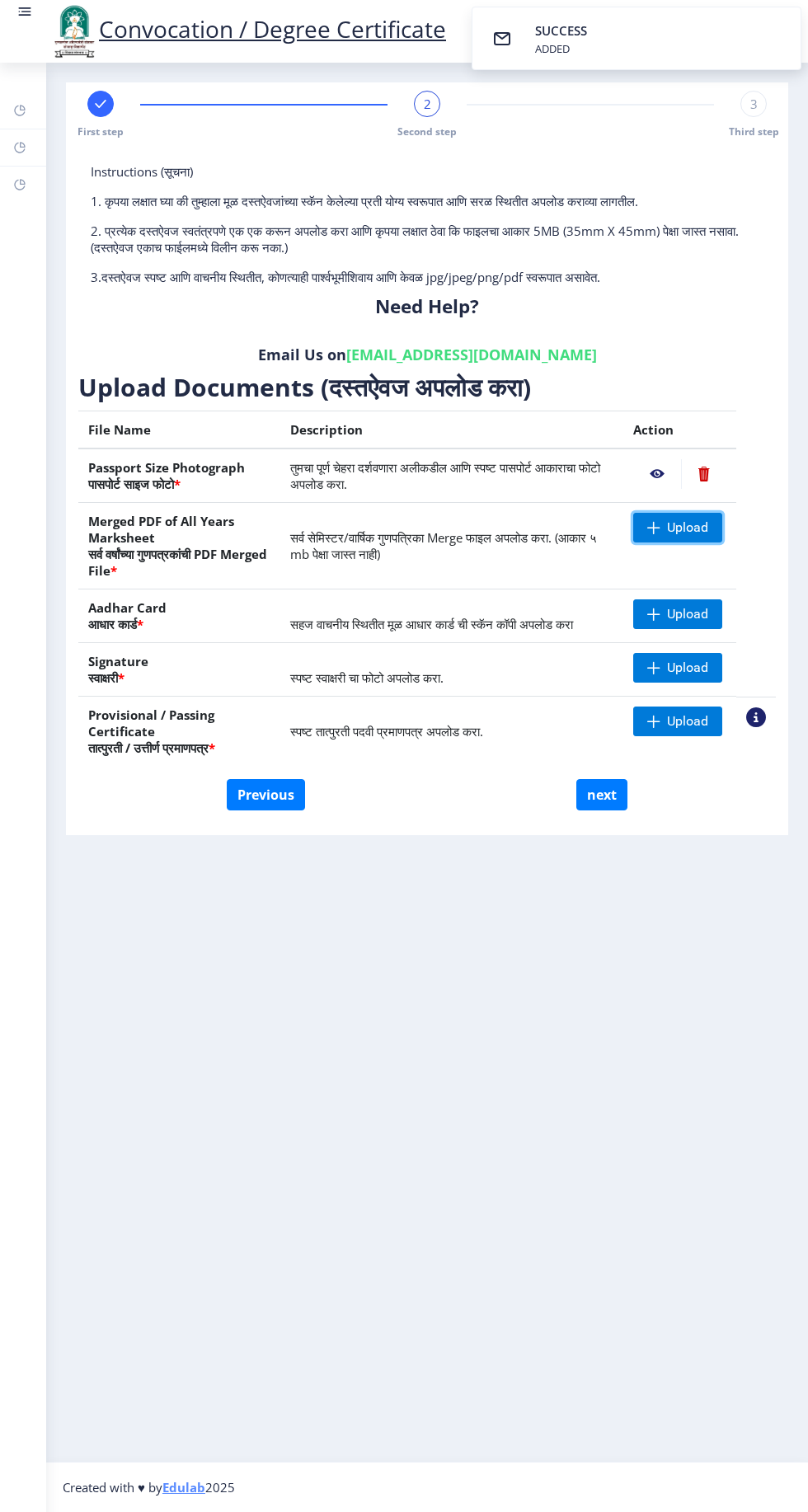
click at [707, 539] on span "Upload" at bounding box center [677, 528] width 89 height 30
click at [702, 622] on span "Upload" at bounding box center [677, 614] width 89 height 30
click at [702, 671] on span "Upload" at bounding box center [688, 668] width 41 height 17
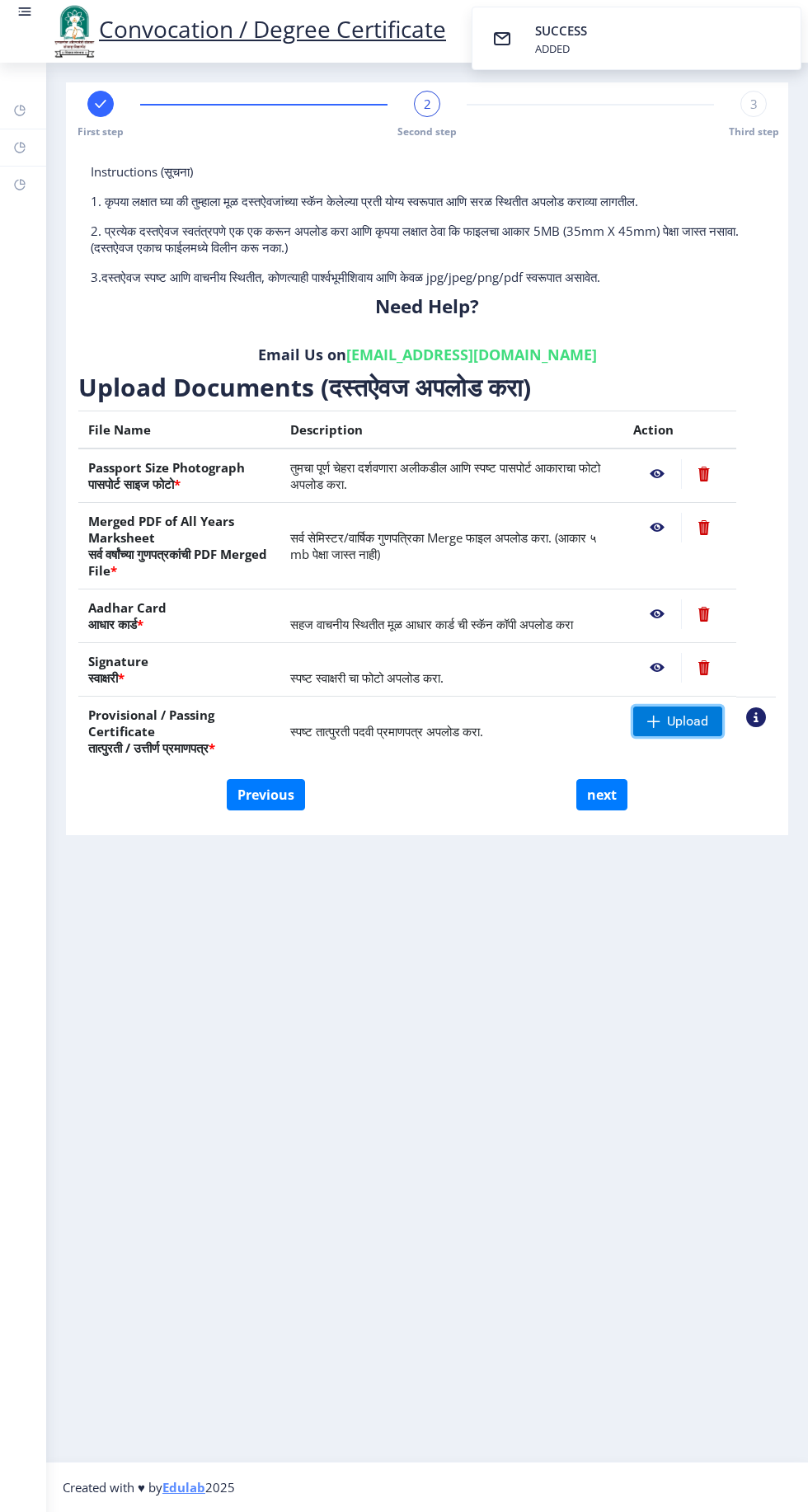
click at [683, 724] on span "Upload" at bounding box center [688, 721] width 41 height 17
click at [758, 715] on nb-action at bounding box center [755, 717] width 20 height 20
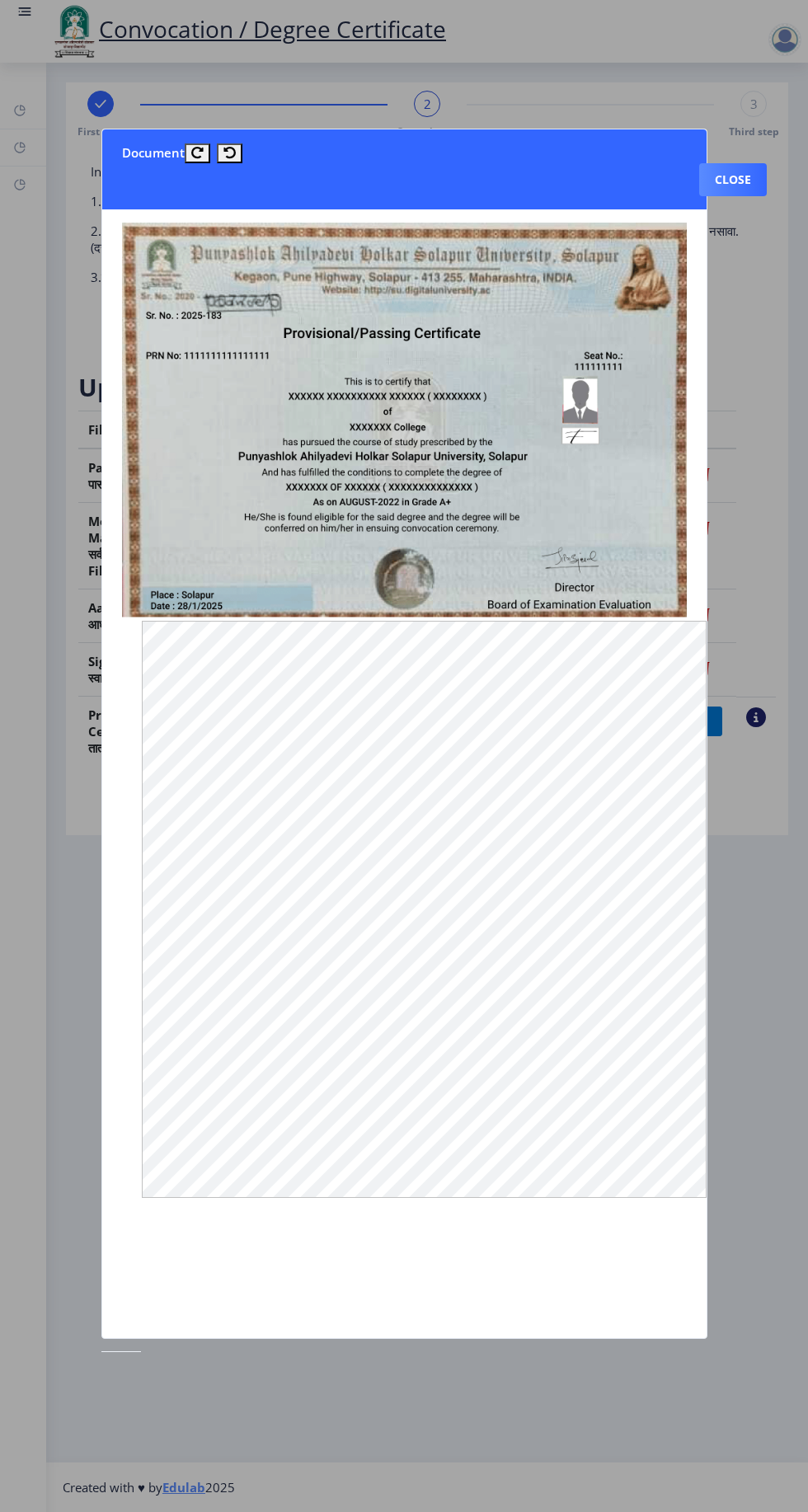
click at [738, 163] on button "Close" at bounding box center [733, 179] width 68 height 33
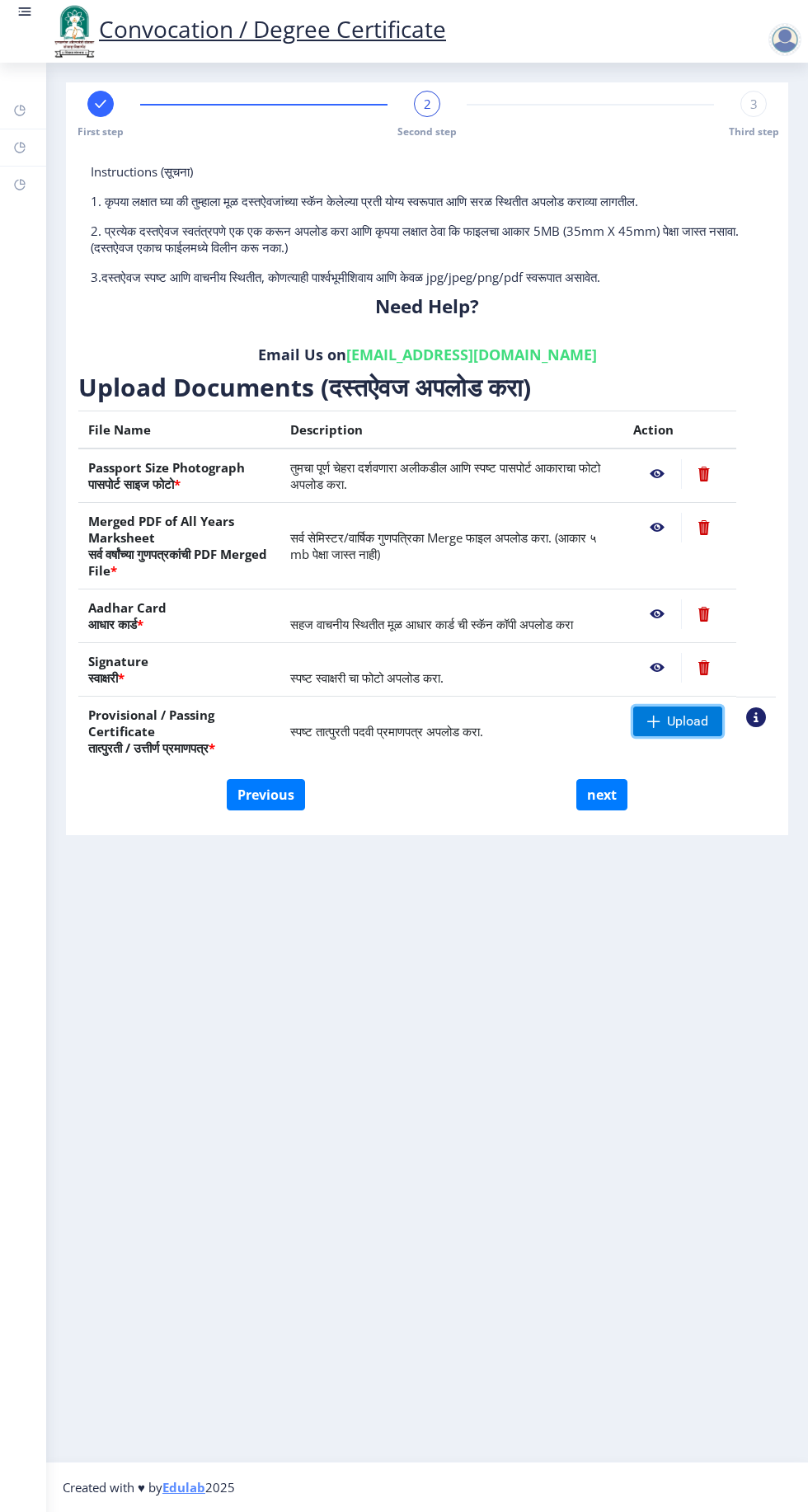
click at [696, 724] on span "Upload" at bounding box center [688, 721] width 41 height 17
click at [703, 714] on span "Upload" at bounding box center [688, 721] width 41 height 17
click at [704, 731] on span "Upload" at bounding box center [677, 721] width 89 height 30
click at [624, 800] on button "next" at bounding box center [602, 794] width 51 height 31
select select
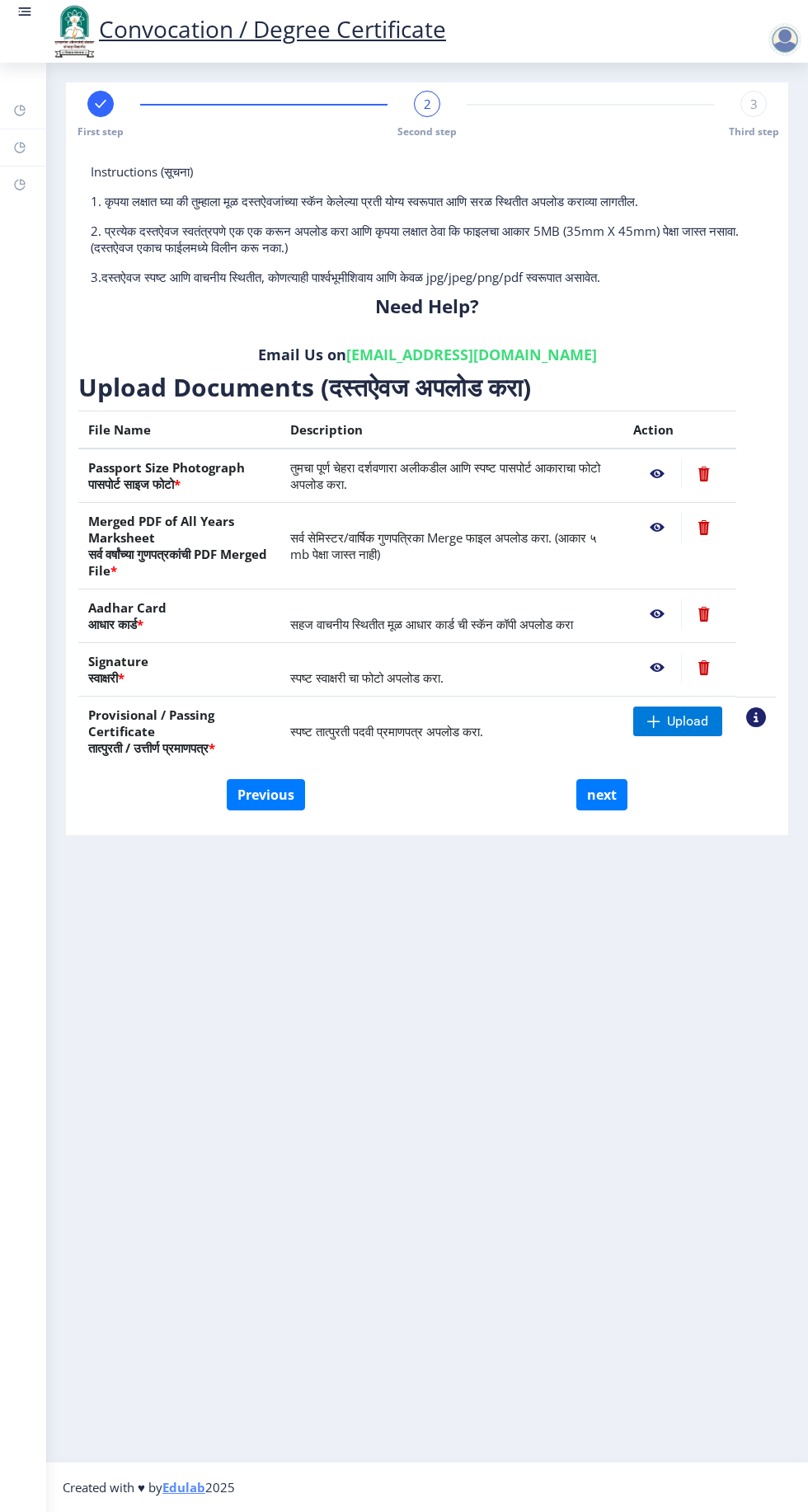
select select
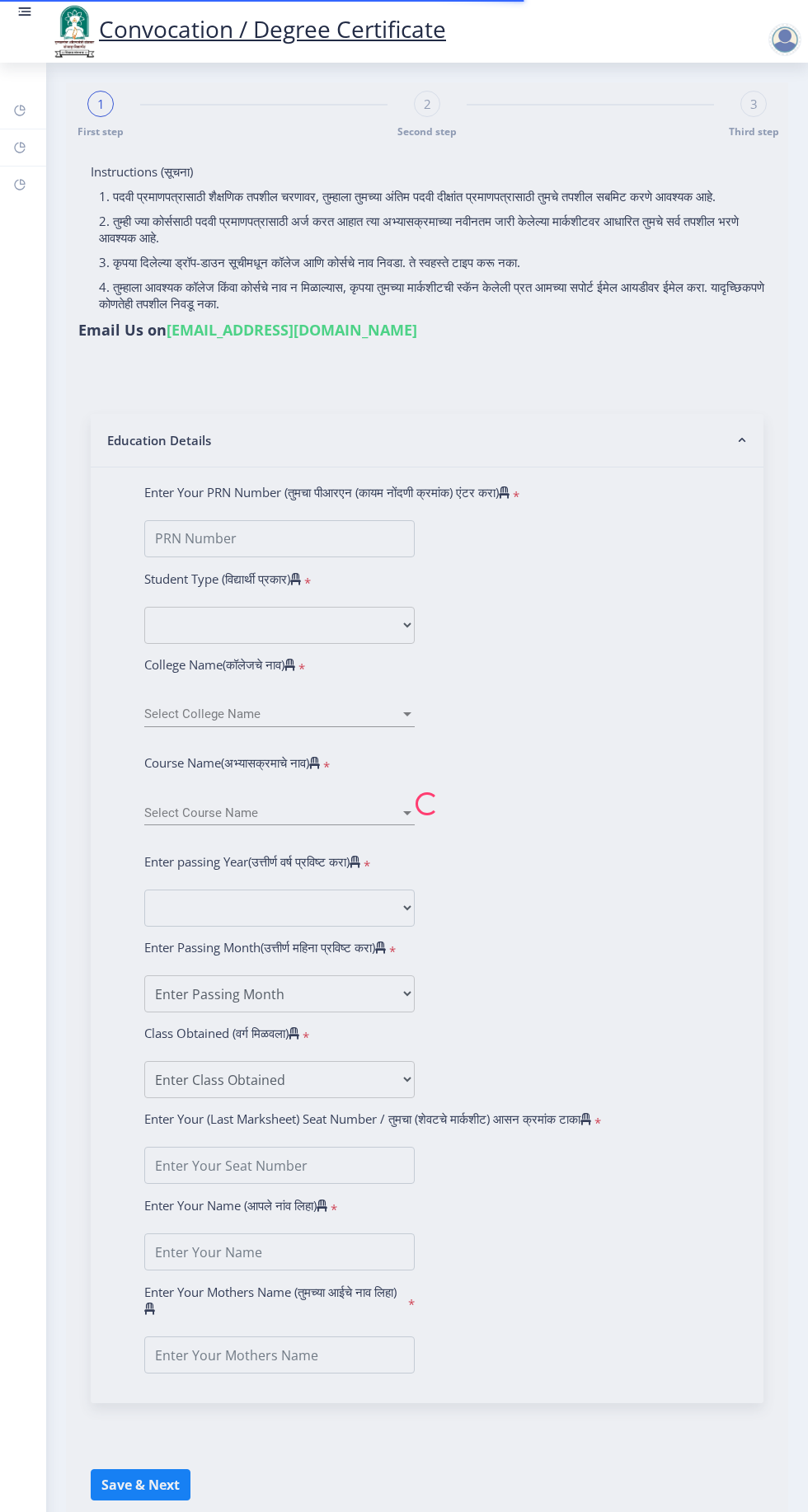
type input "[PERSON_NAME]"
type input "2018032500073865"
select select "Regular"
select select "2021"
select select "March"
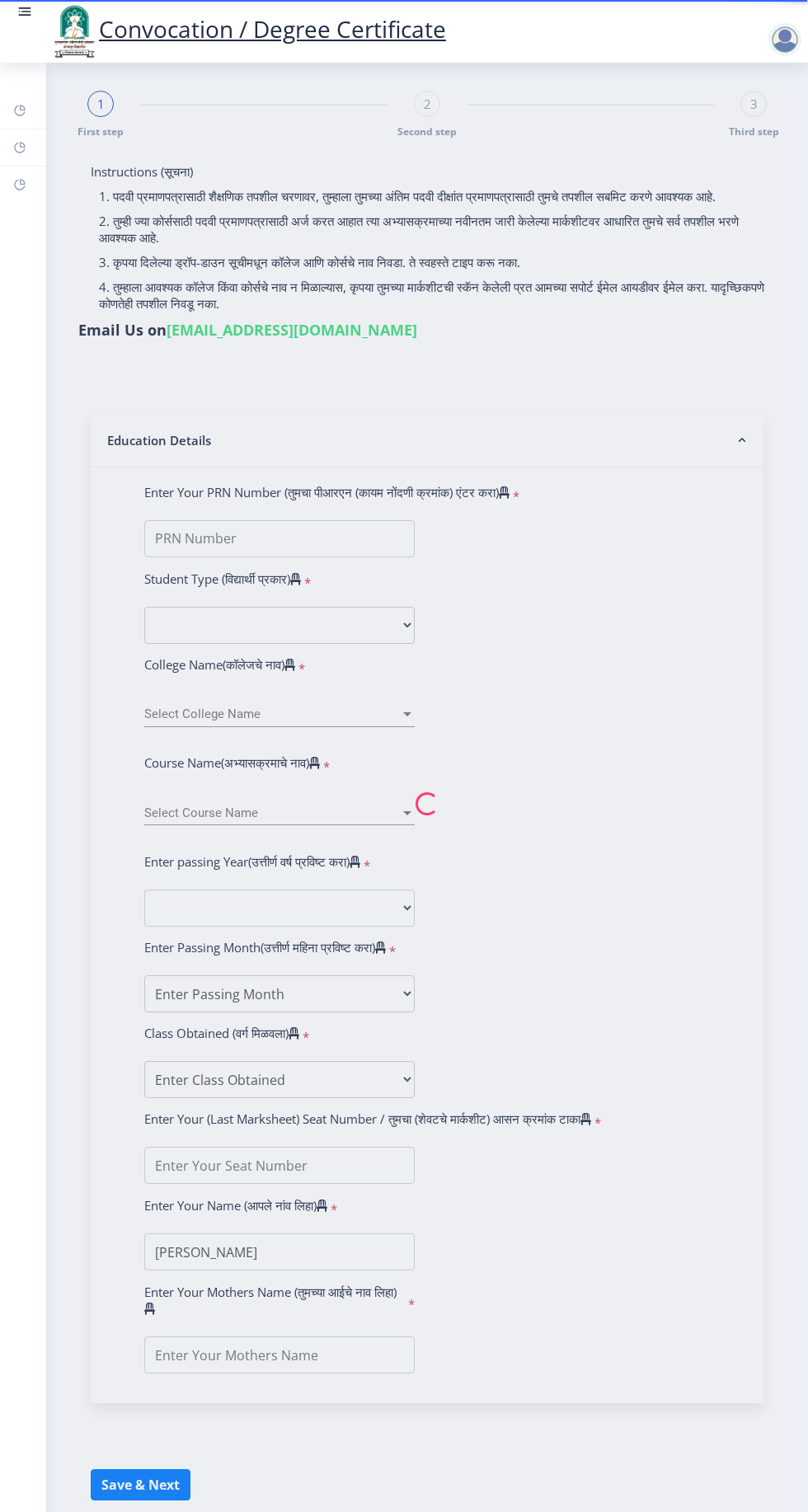
select select "Grade A"
type input "1807386"
type input "GEETA"
select select "Advanced Accountancy"
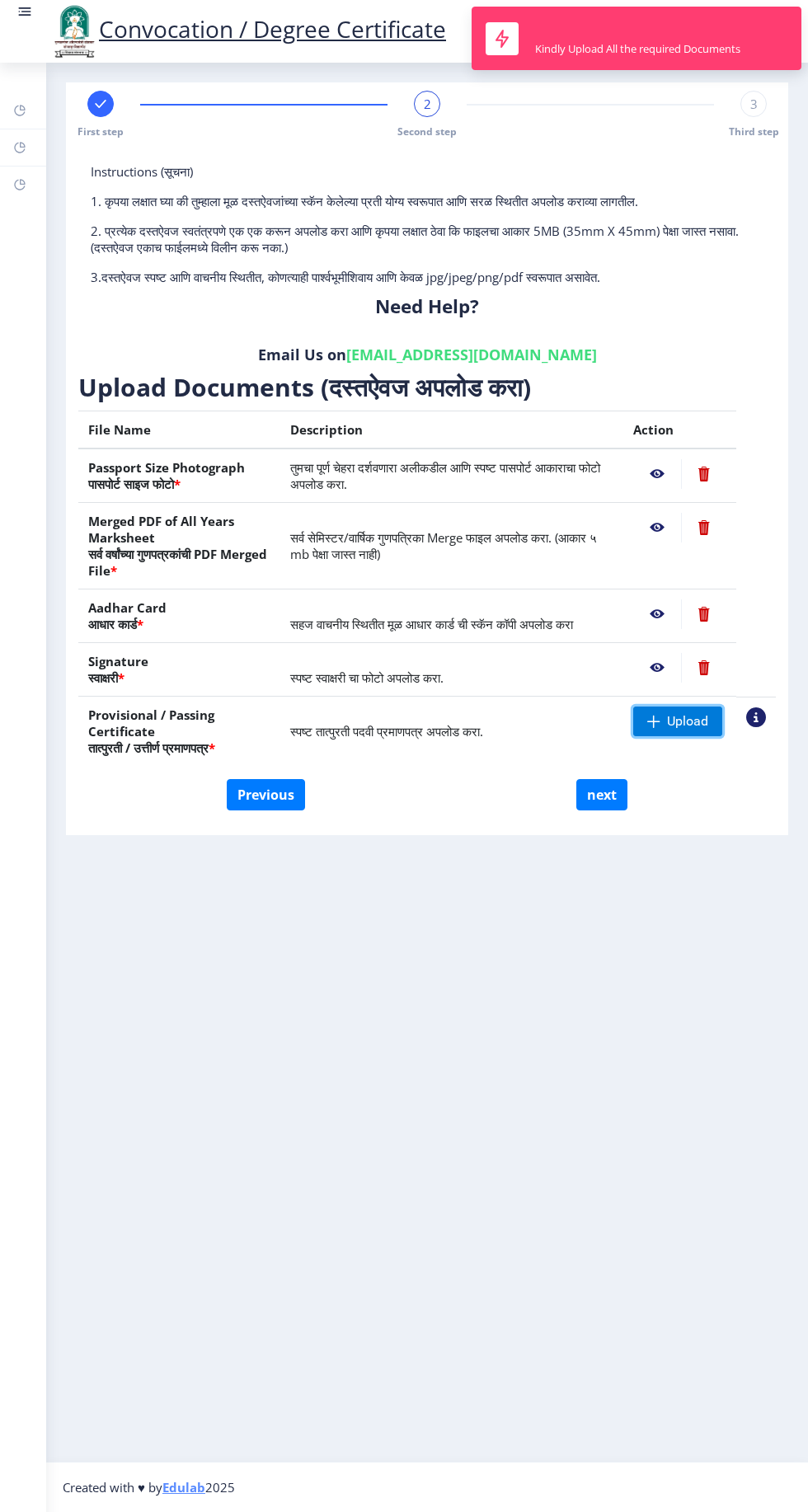
click at [686, 724] on span "Upload" at bounding box center [688, 721] width 41 height 17
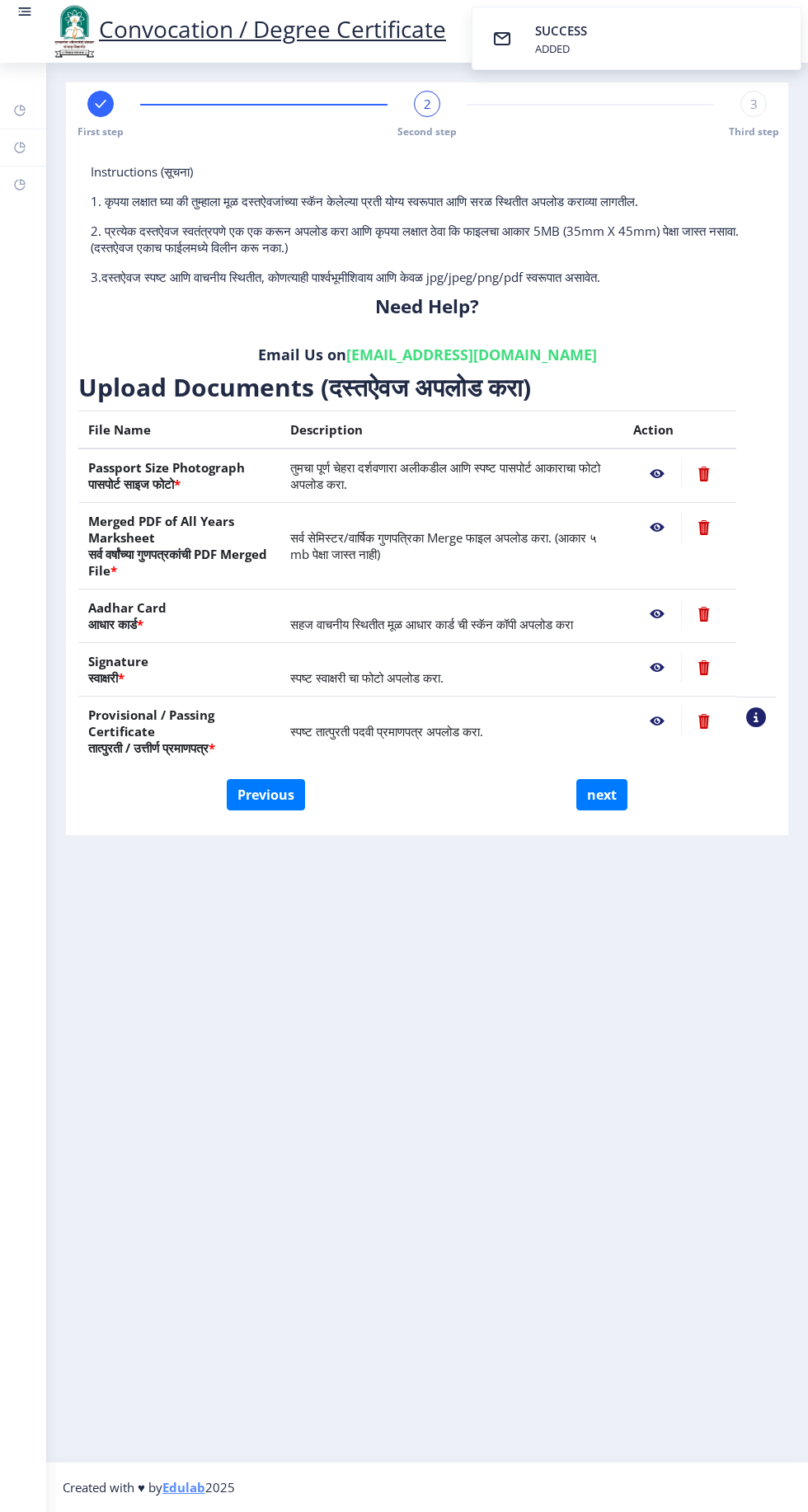
click at [652, 793] on div "Previous next" at bounding box center [427, 794] width 673 height 31
click at [621, 808] on button "next" at bounding box center [602, 794] width 51 height 31
select select
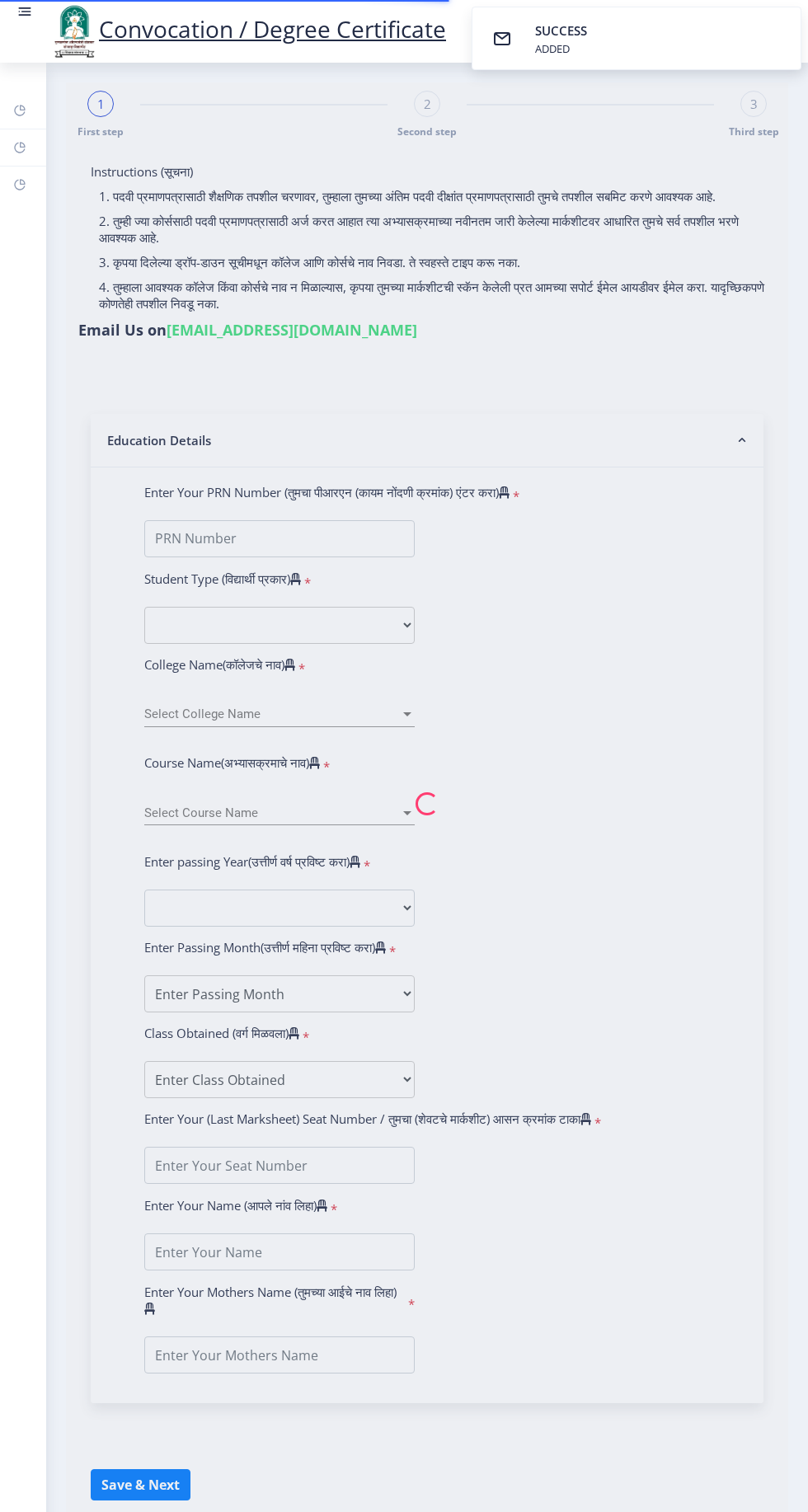
select select
type input "[PERSON_NAME]"
select select
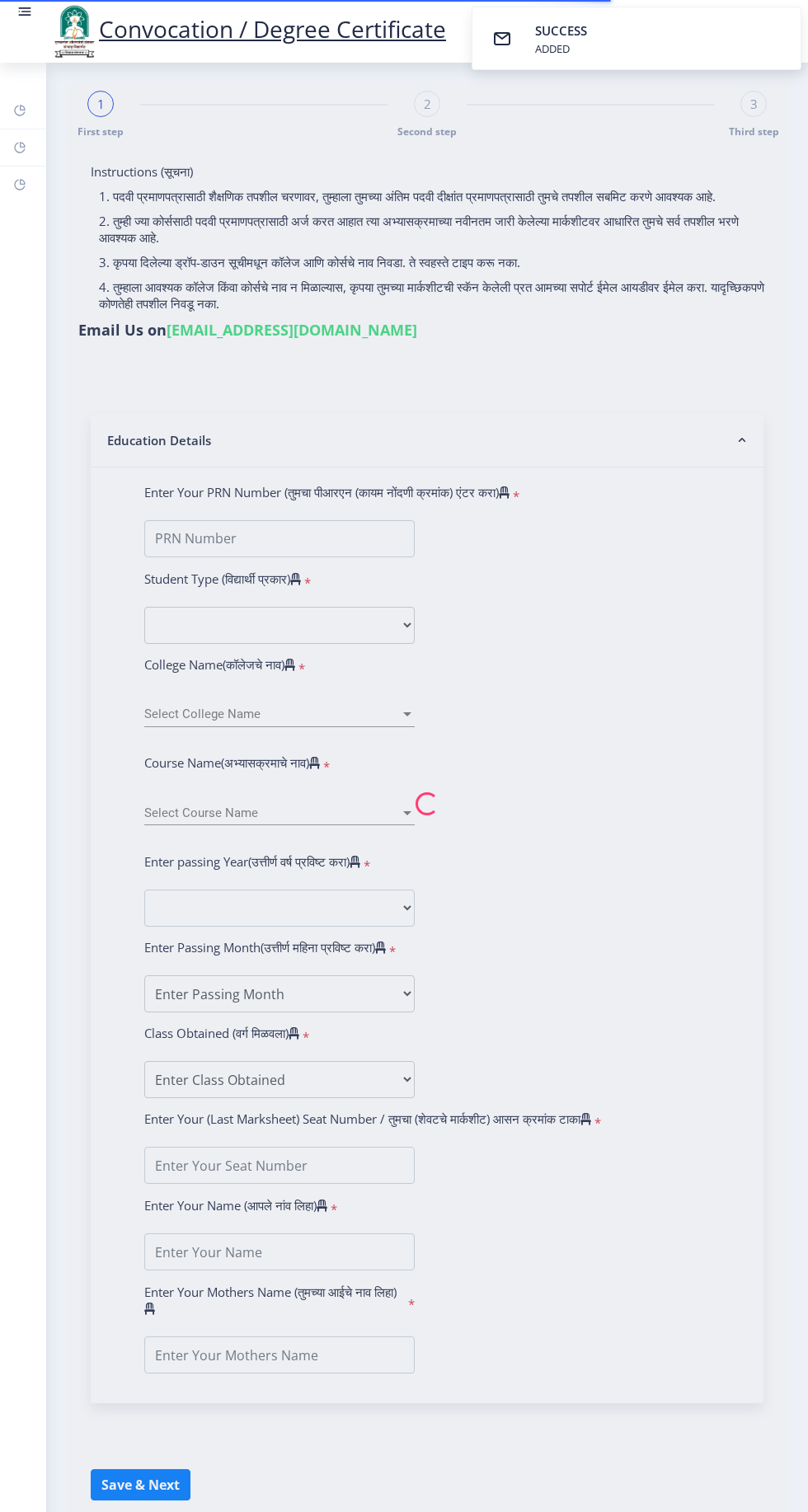
type input "[PERSON_NAME]"
type input "2018032500073865"
select select "Regular"
select select "2021"
select select "March"
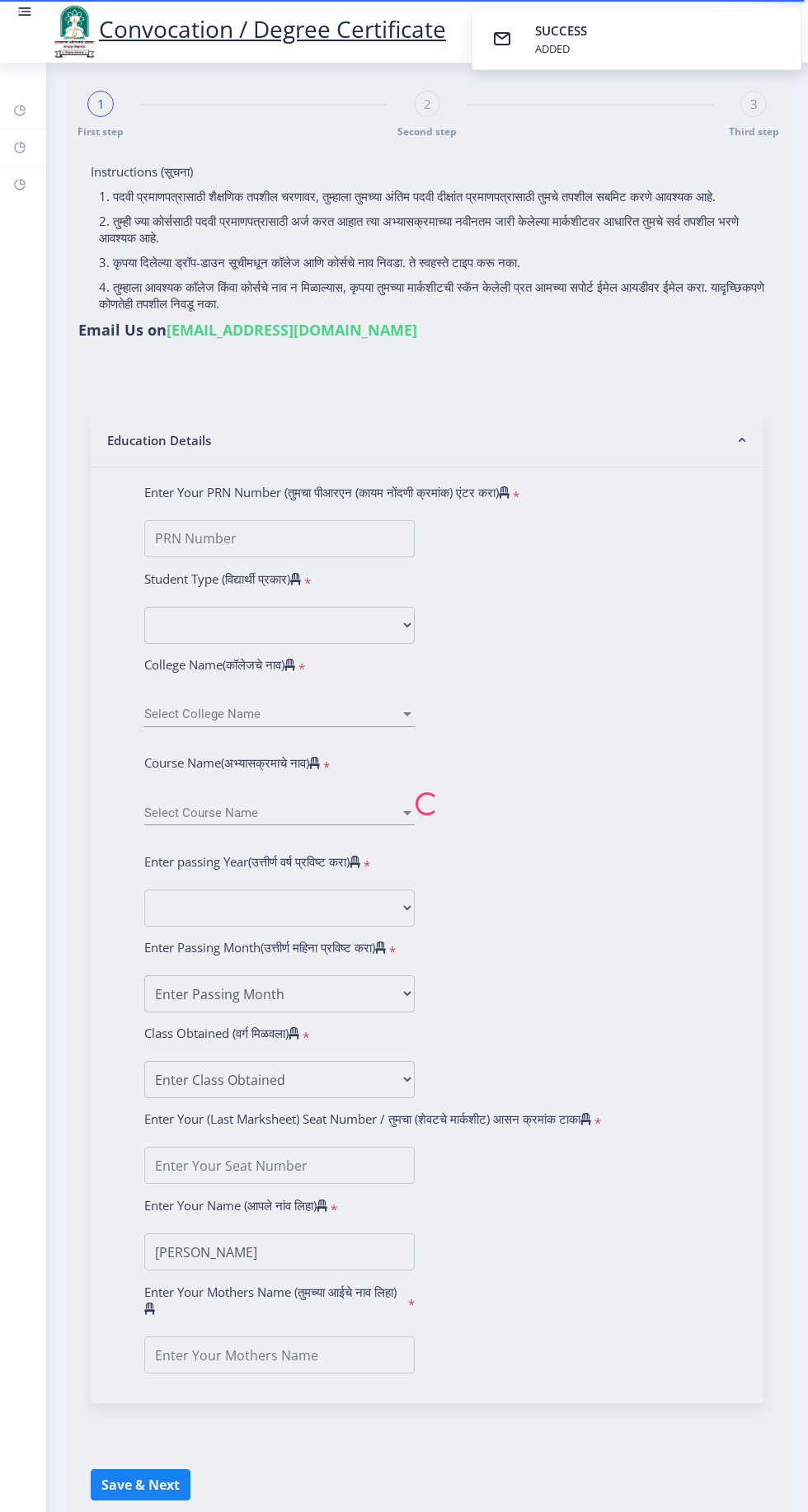
select select "Grade A"
type input "1807386"
type input "GEETA"
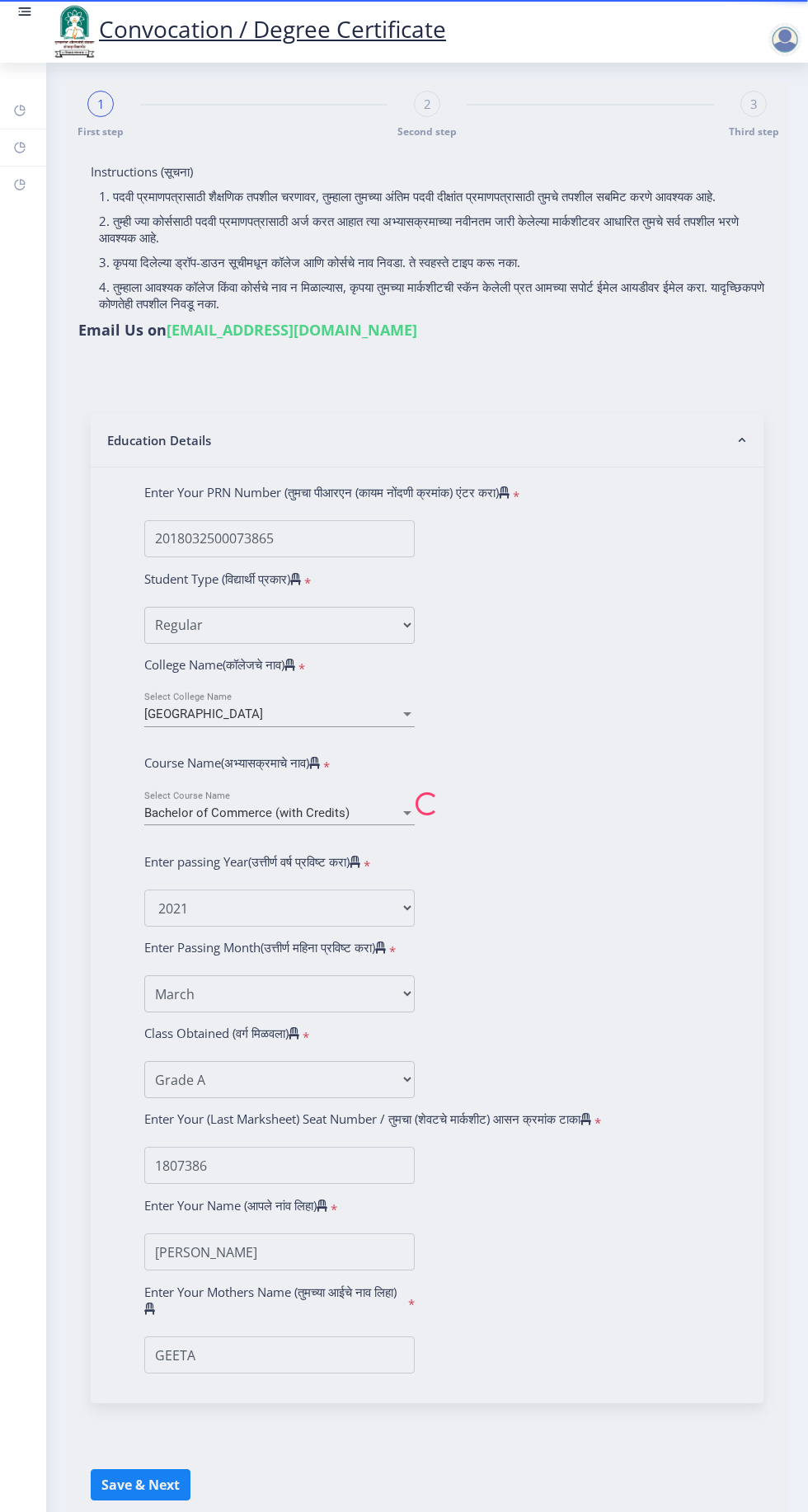
select select "Advanced Accountancy"
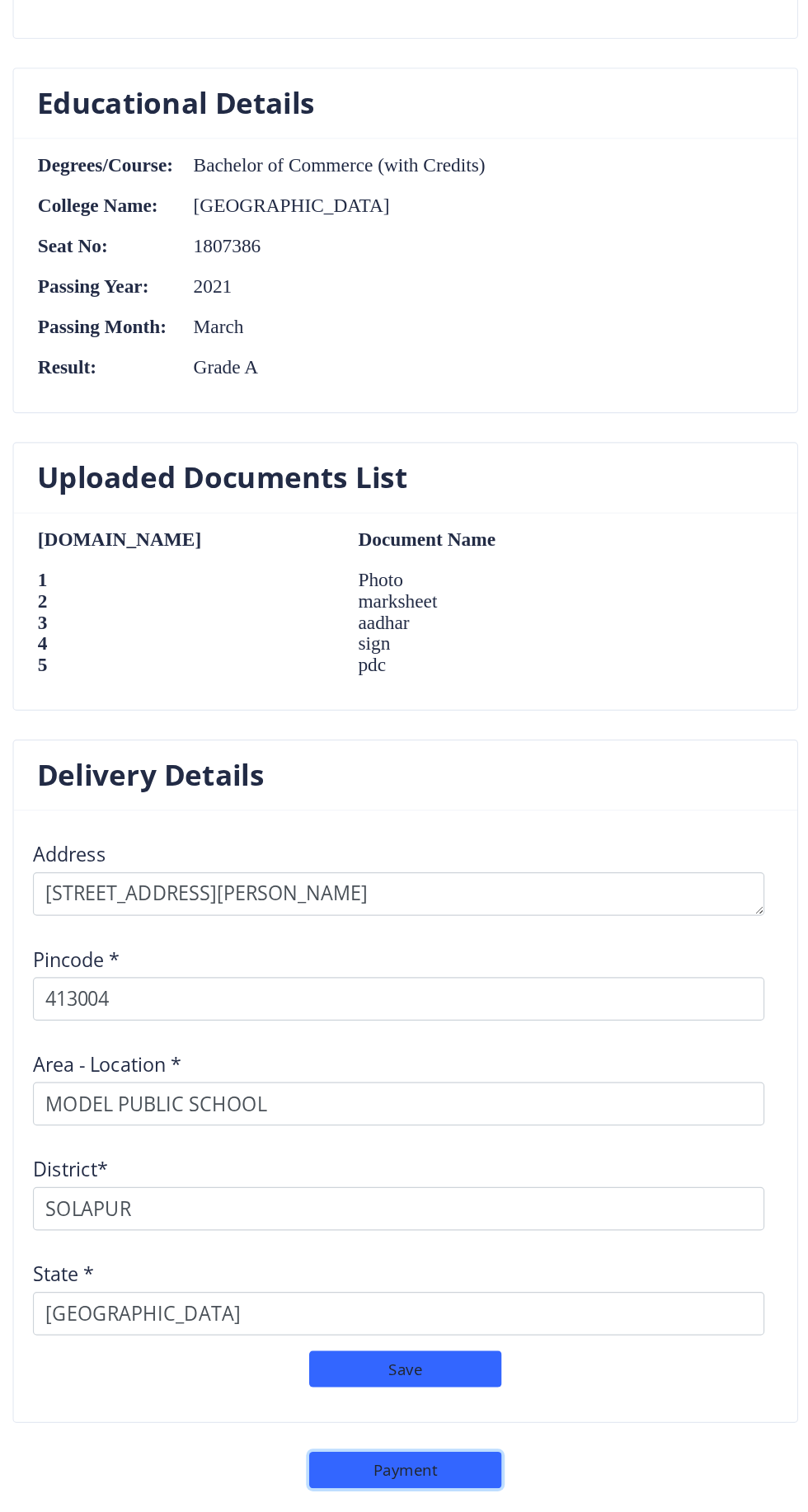
click at [471, 1476] on button "Payment" at bounding box center [427, 1491] width 165 height 31
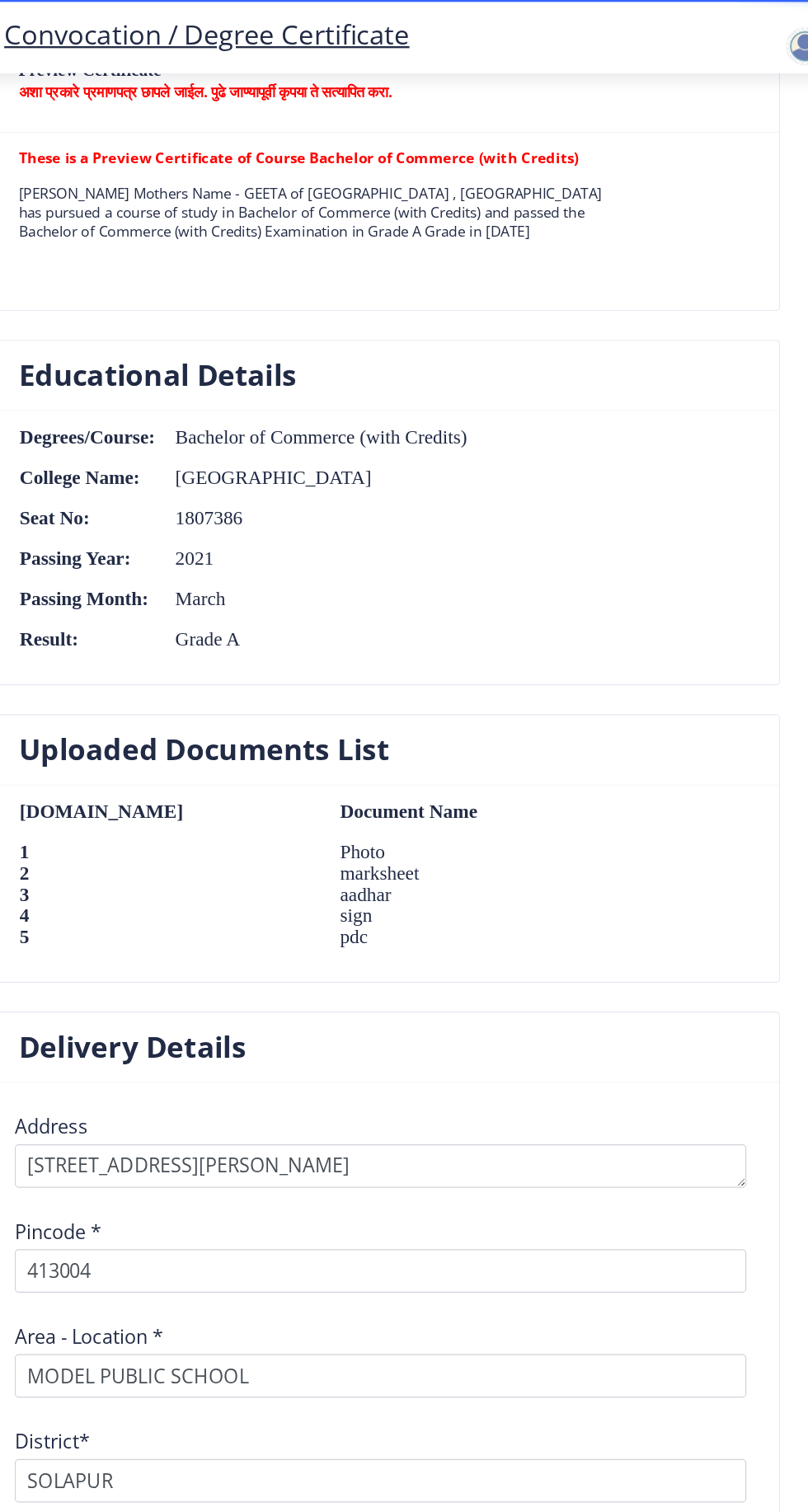
select select "sealed"
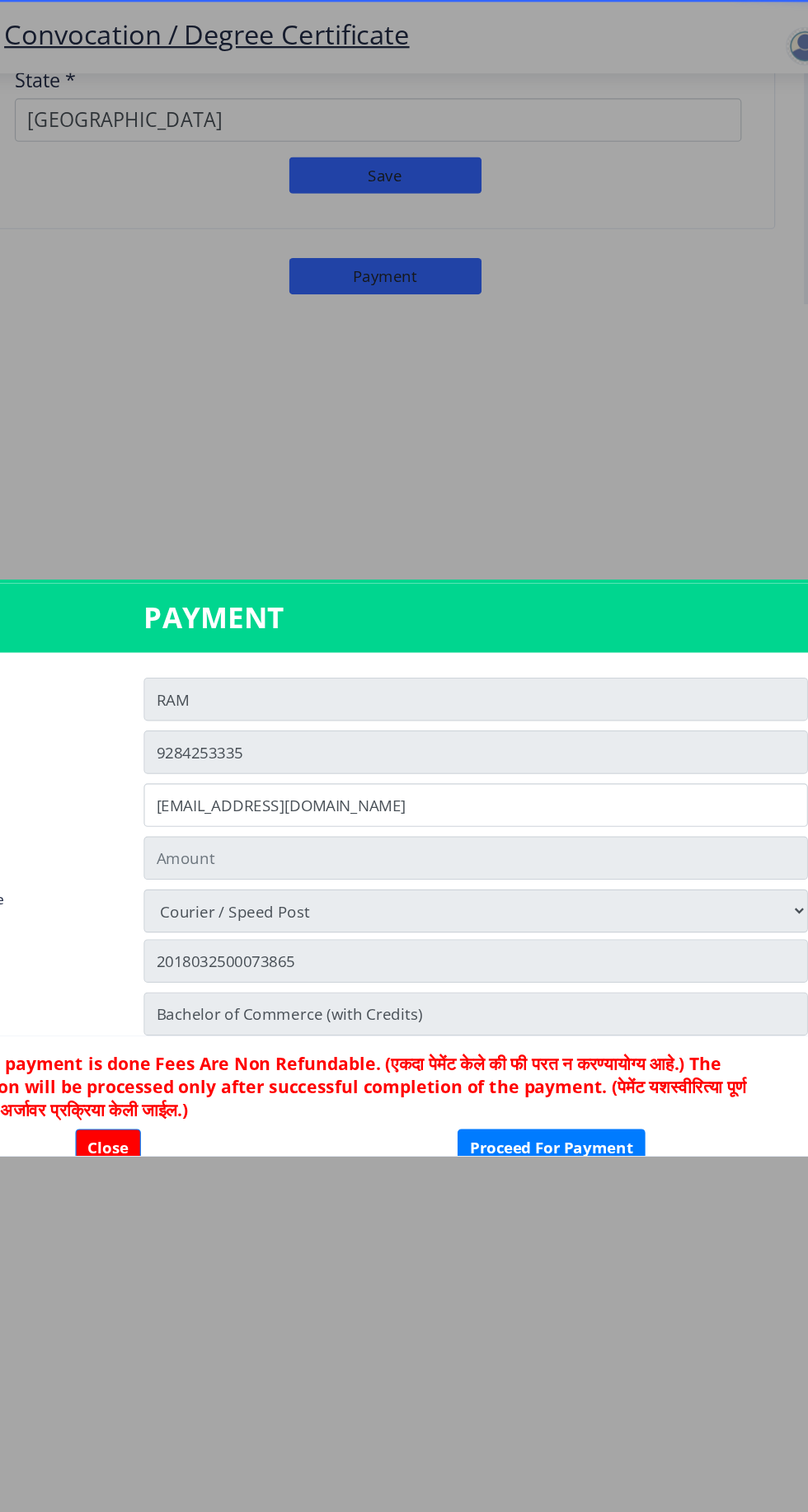
scroll to position [1250, 0]
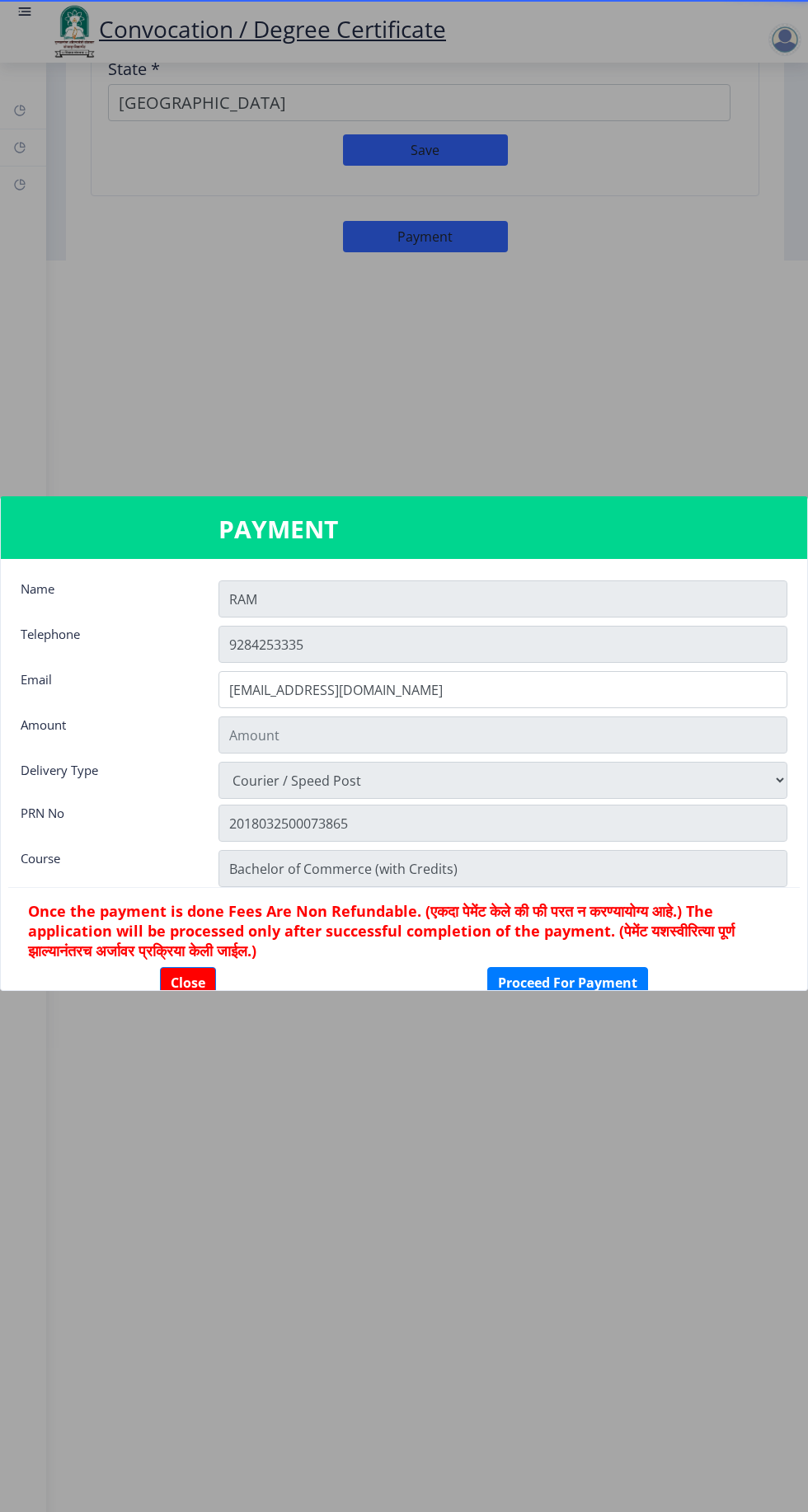
click at [600, 617] on input "RAM" at bounding box center [504, 598] width 569 height 37
click at [577, 617] on input "RAM" at bounding box center [504, 598] width 569 height 37
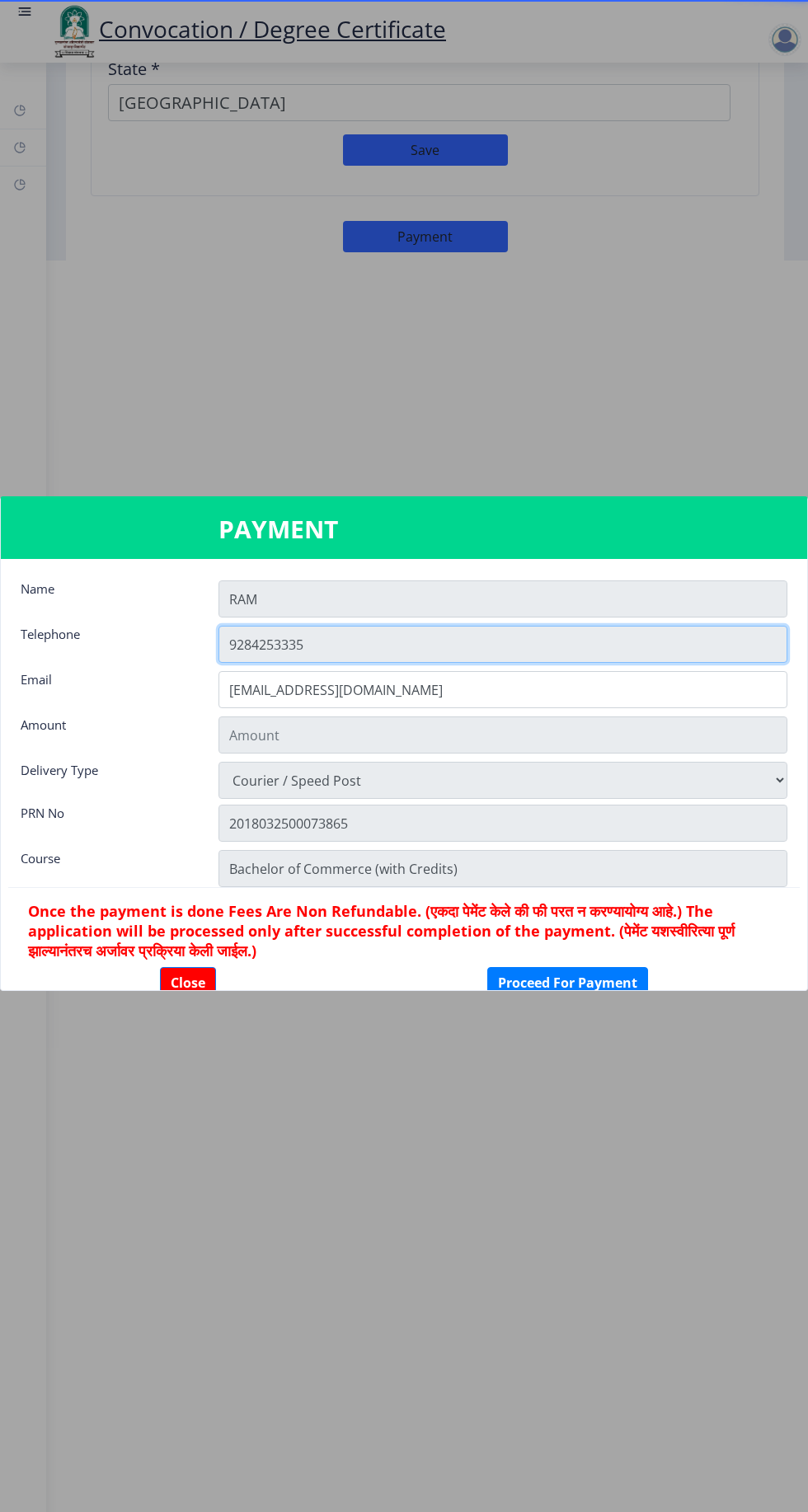
click at [577, 663] on input "9284253335" at bounding box center [504, 643] width 569 height 37
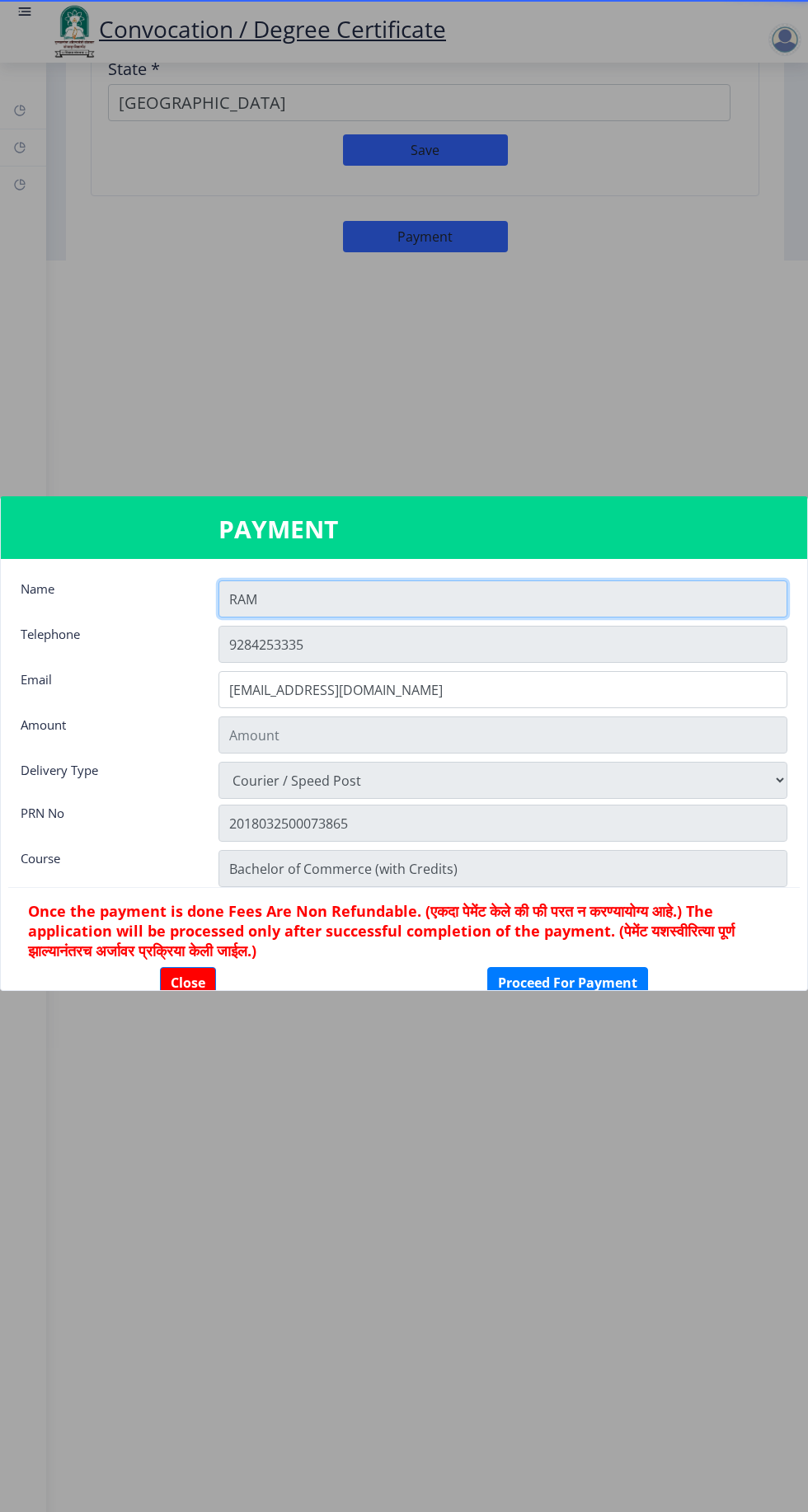
click at [569, 617] on input "RAM" at bounding box center [504, 598] width 569 height 37
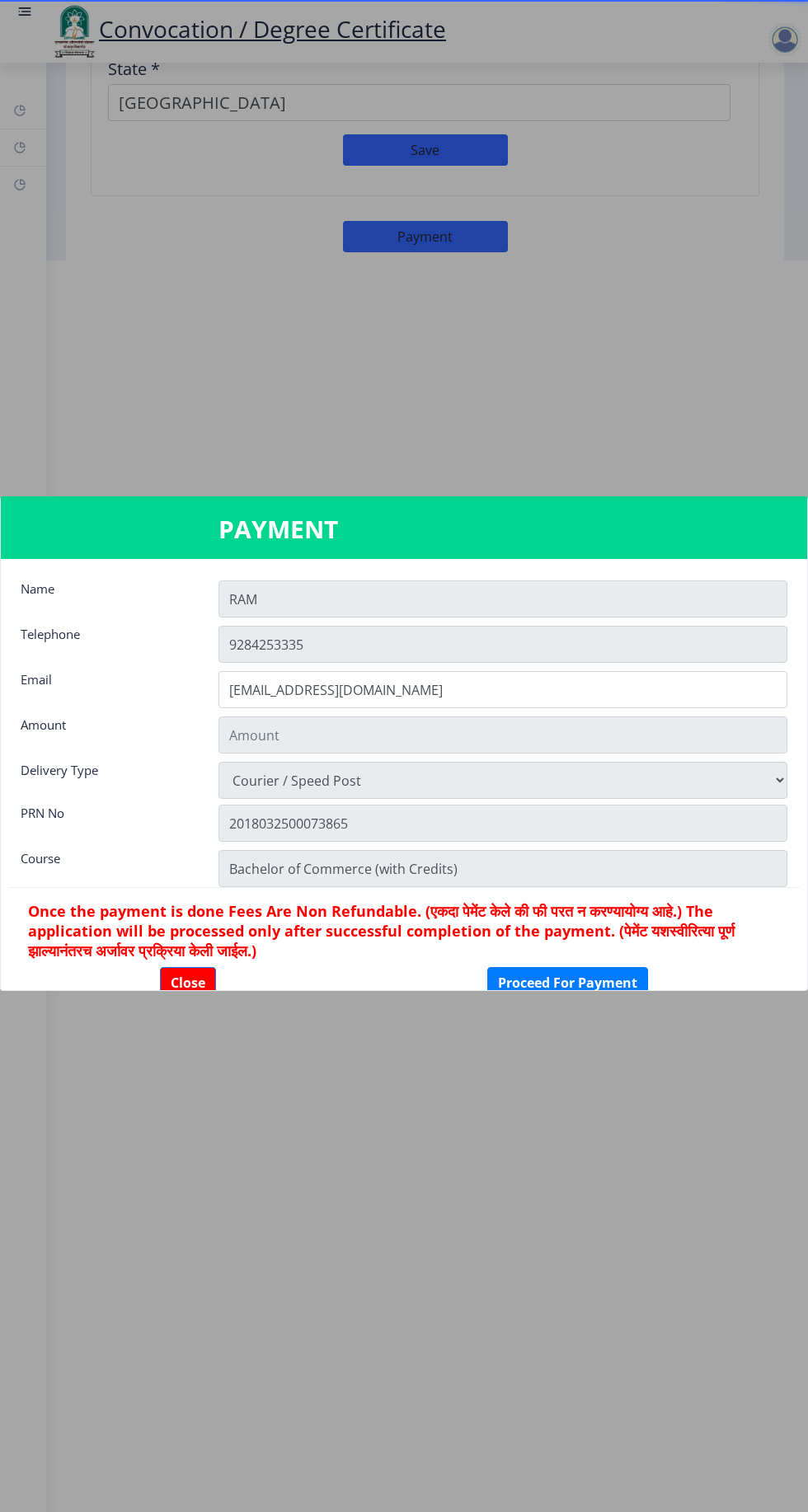
scroll to position [41, 0]
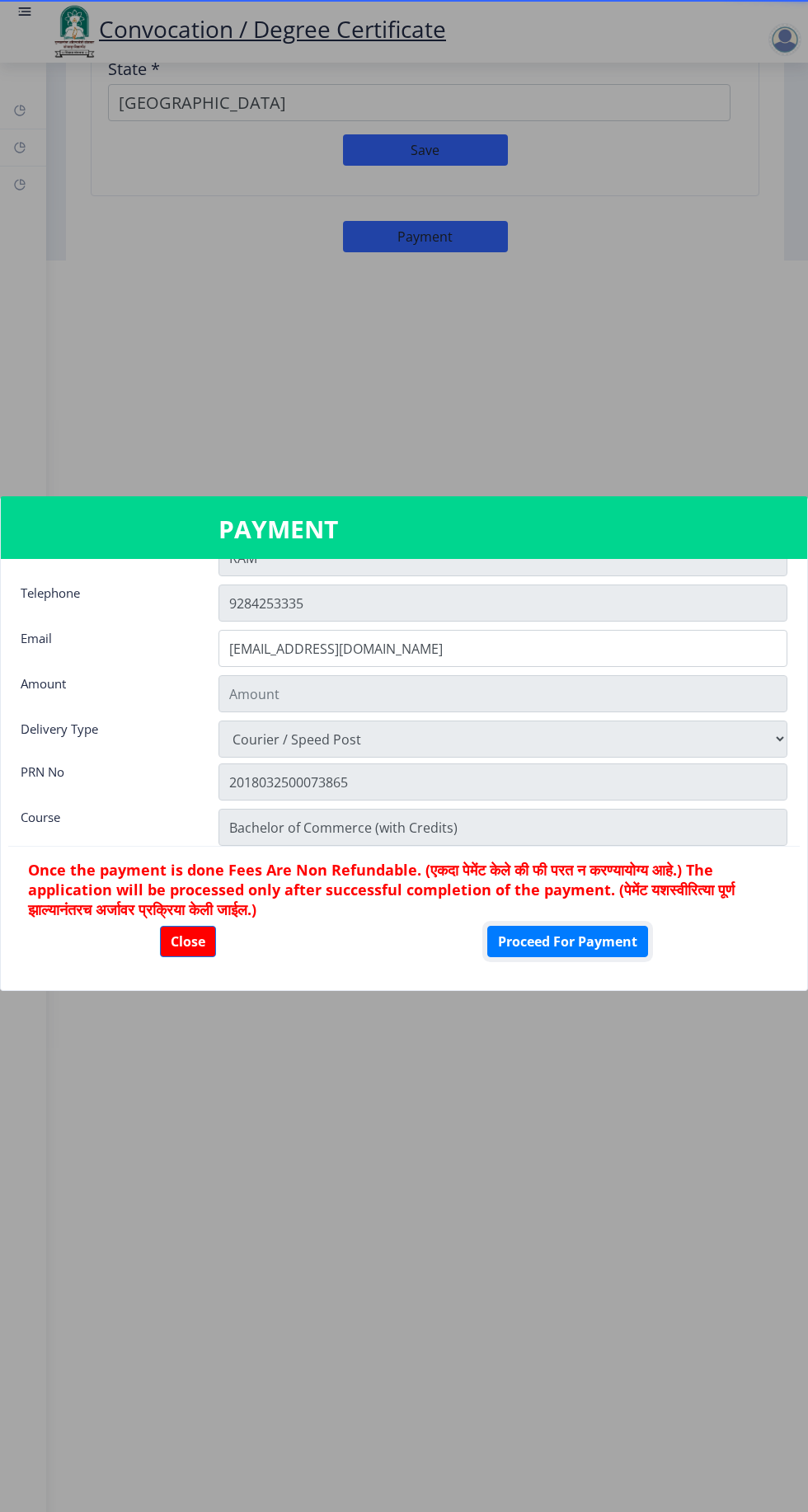
click at [621, 957] on button "Proceed For Payment" at bounding box center [567, 941] width 161 height 31
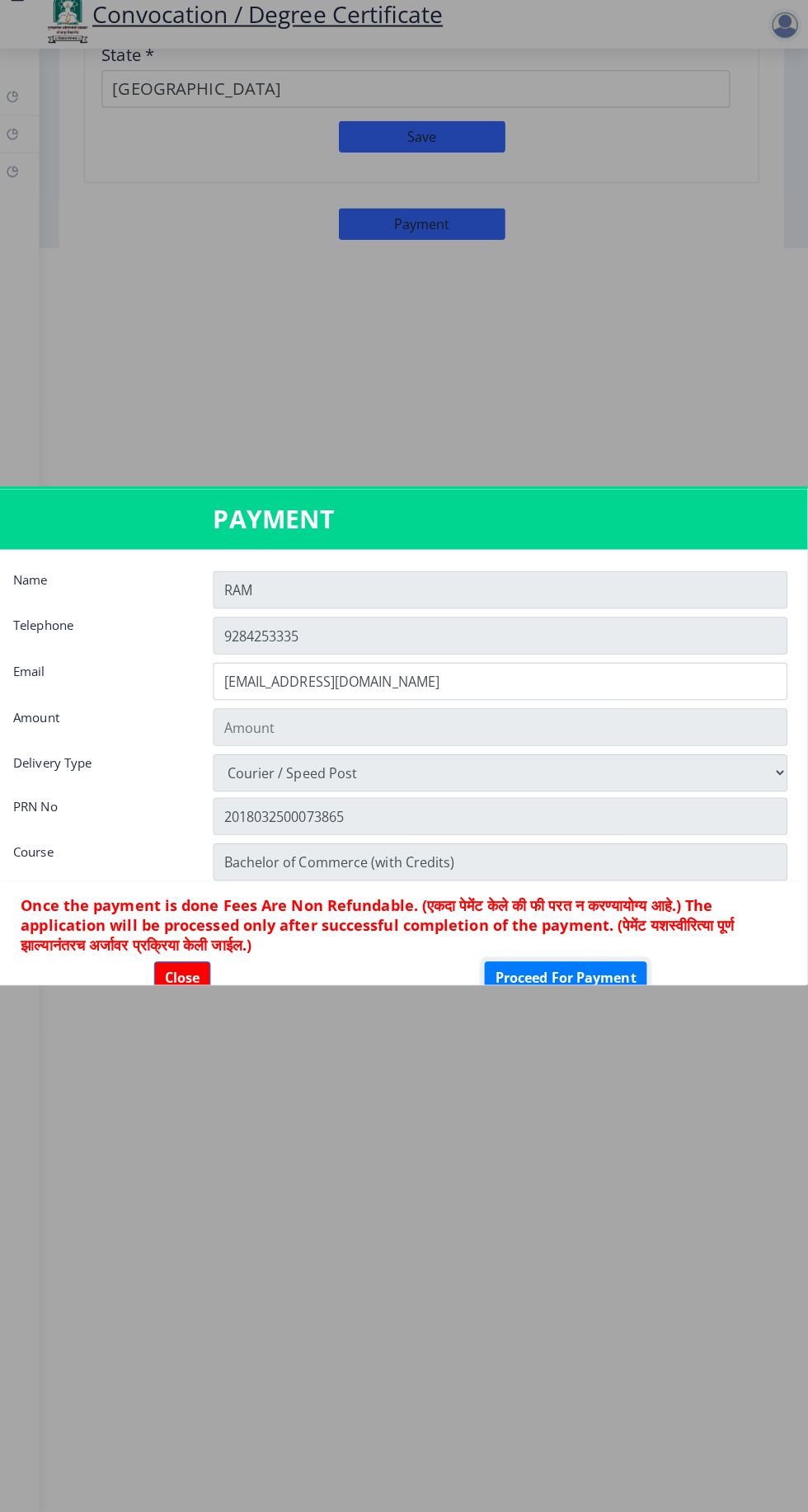
scroll to position [0, 0]
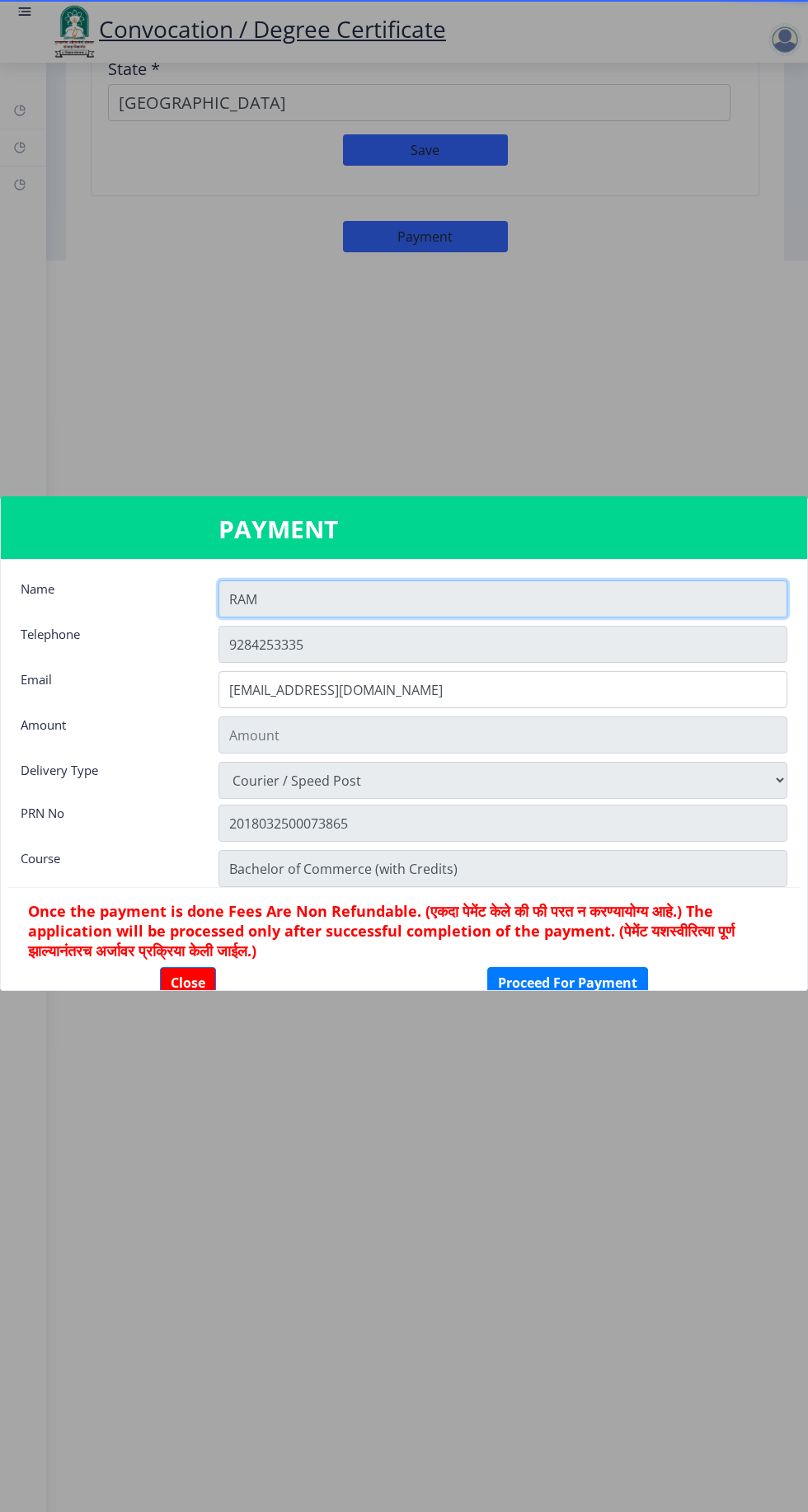
click at [516, 617] on input "RAM" at bounding box center [504, 598] width 569 height 37
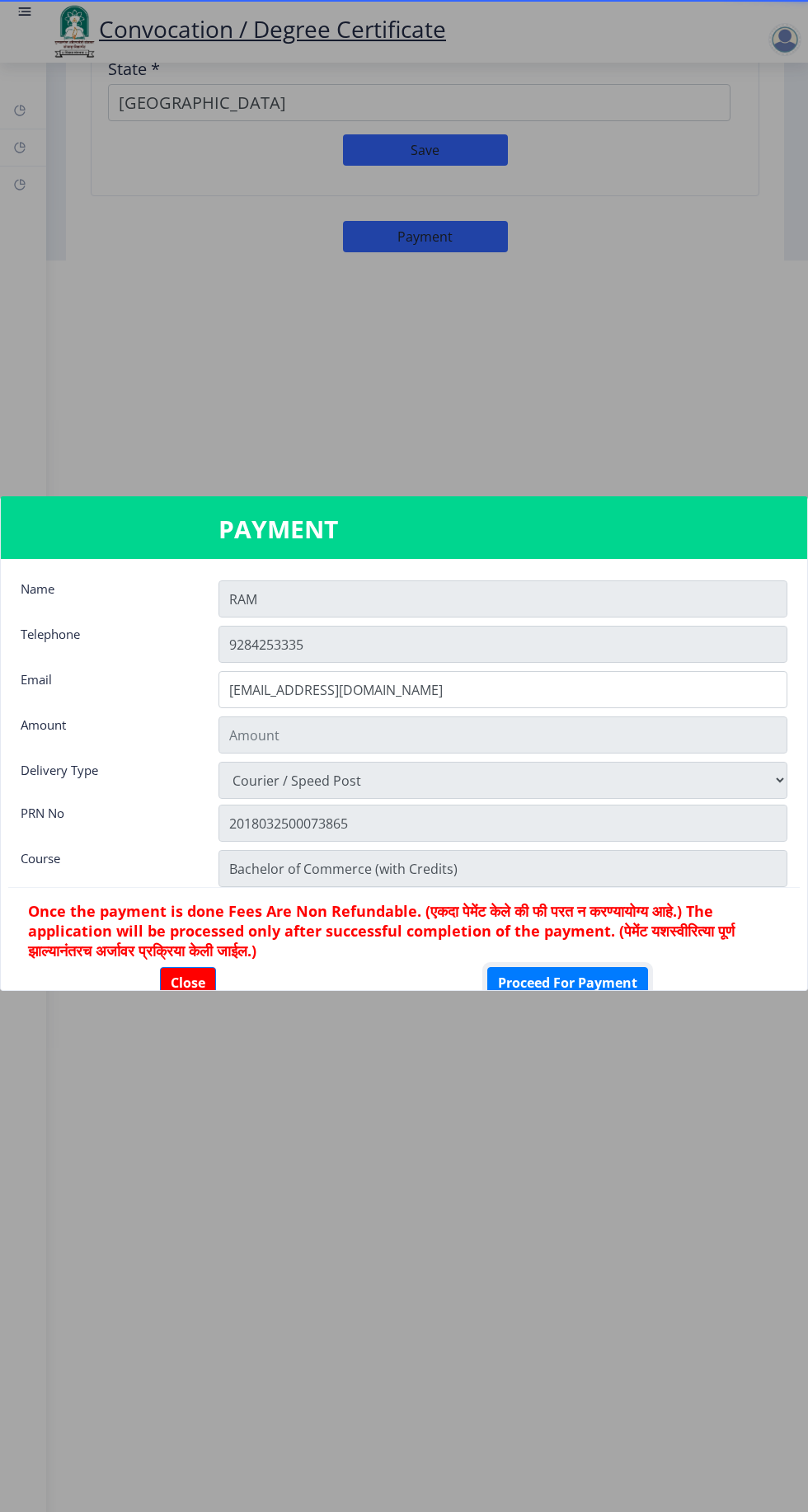
click at [617, 998] on button "Proceed For Payment" at bounding box center [567, 982] width 161 height 31
click at [213, 998] on button "Close" at bounding box center [188, 982] width 56 height 31
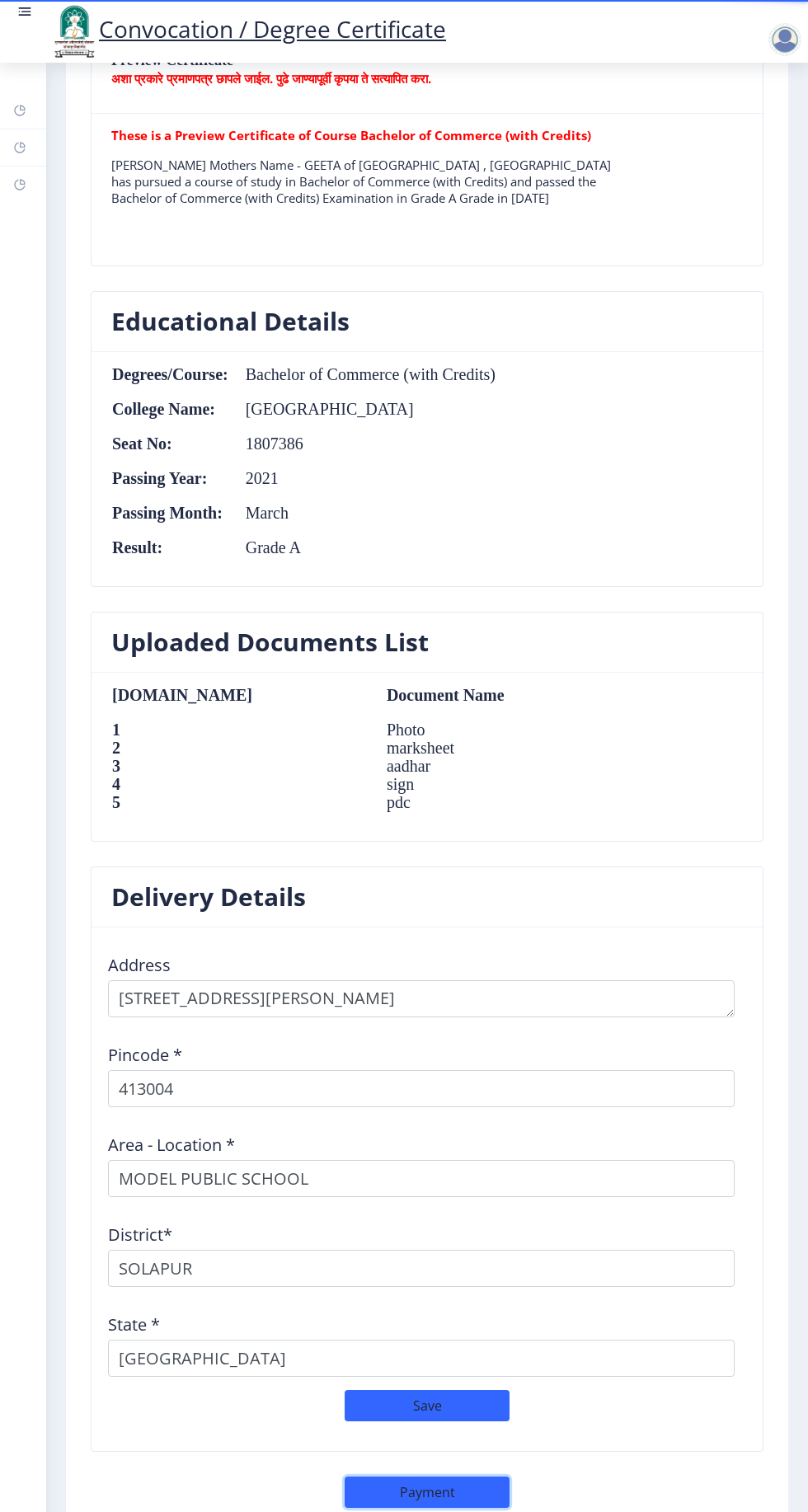
scroll to position [1250, 0]
click at [463, 1401] on button "Save" at bounding box center [427, 1405] width 165 height 31
click at [464, 1479] on button "Payment" at bounding box center [427, 1491] width 165 height 31
select select "sealed"
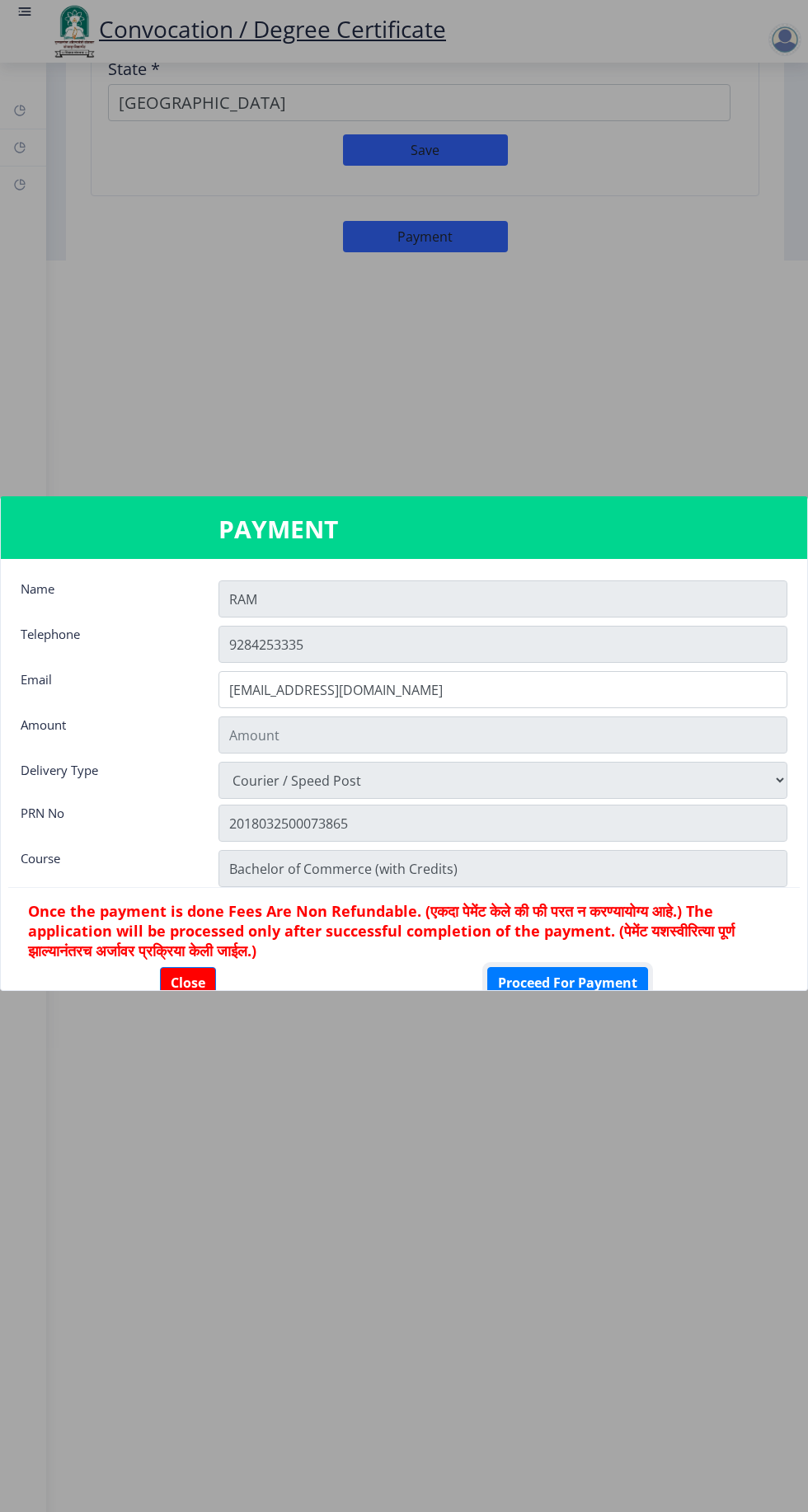
click at [587, 998] on button "Proceed For Payment" at bounding box center [567, 982] width 161 height 31
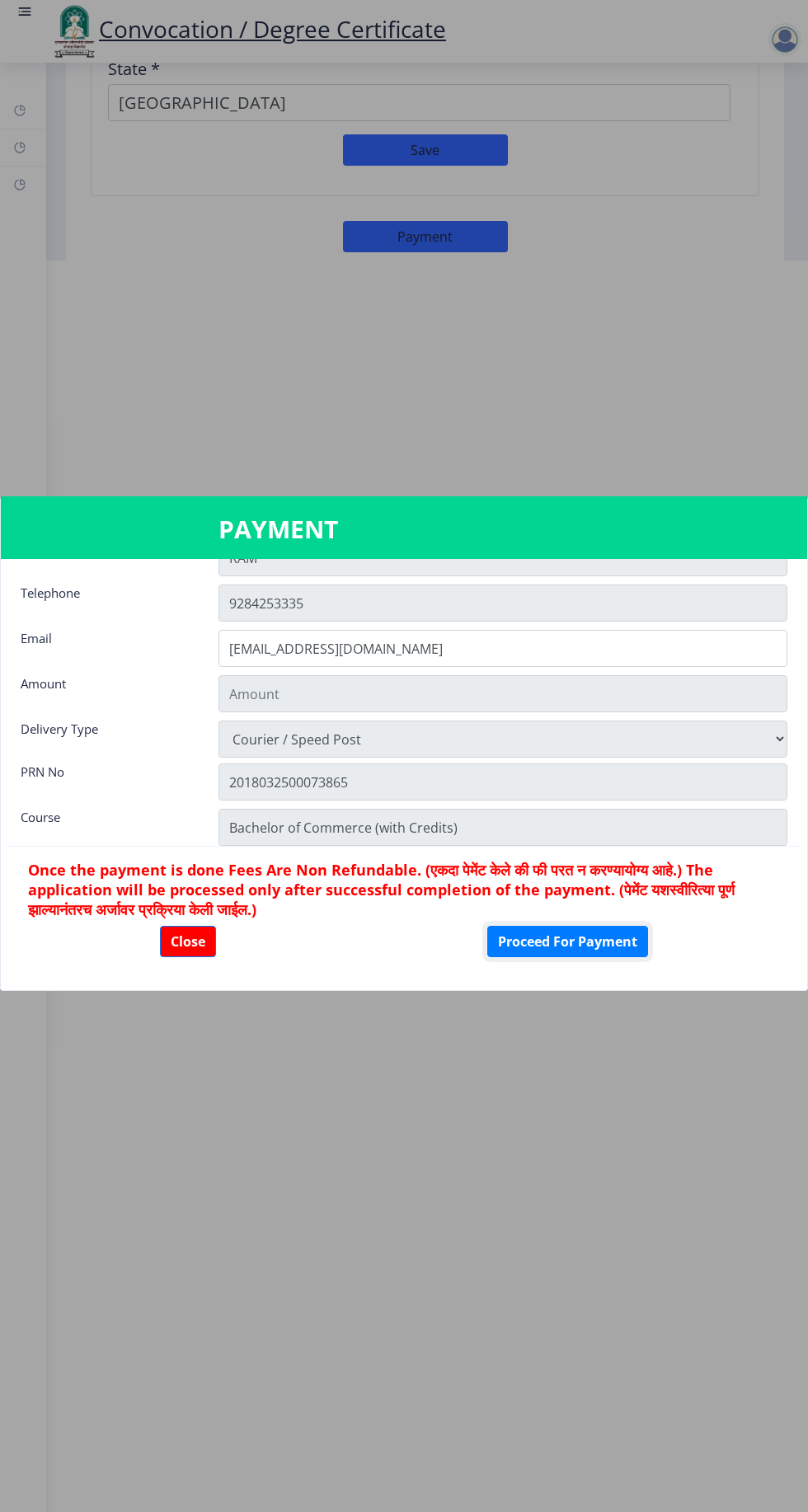
click at [581, 957] on button "Proceed For Payment" at bounding box center [567, 941] width 161 height 31
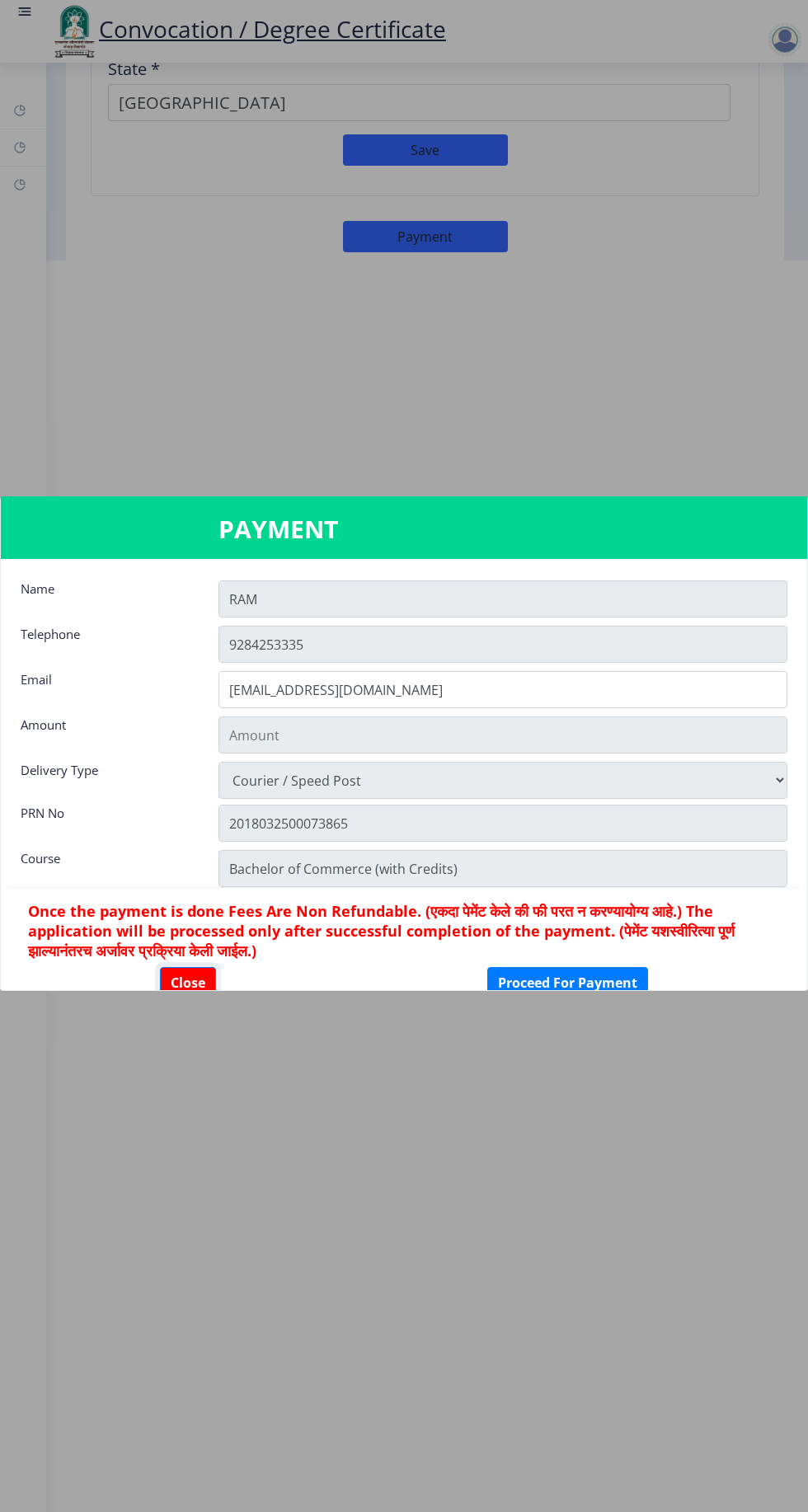
click at [202, 998] on button "Close" at bounding box center [188, 982] width 56 height 31
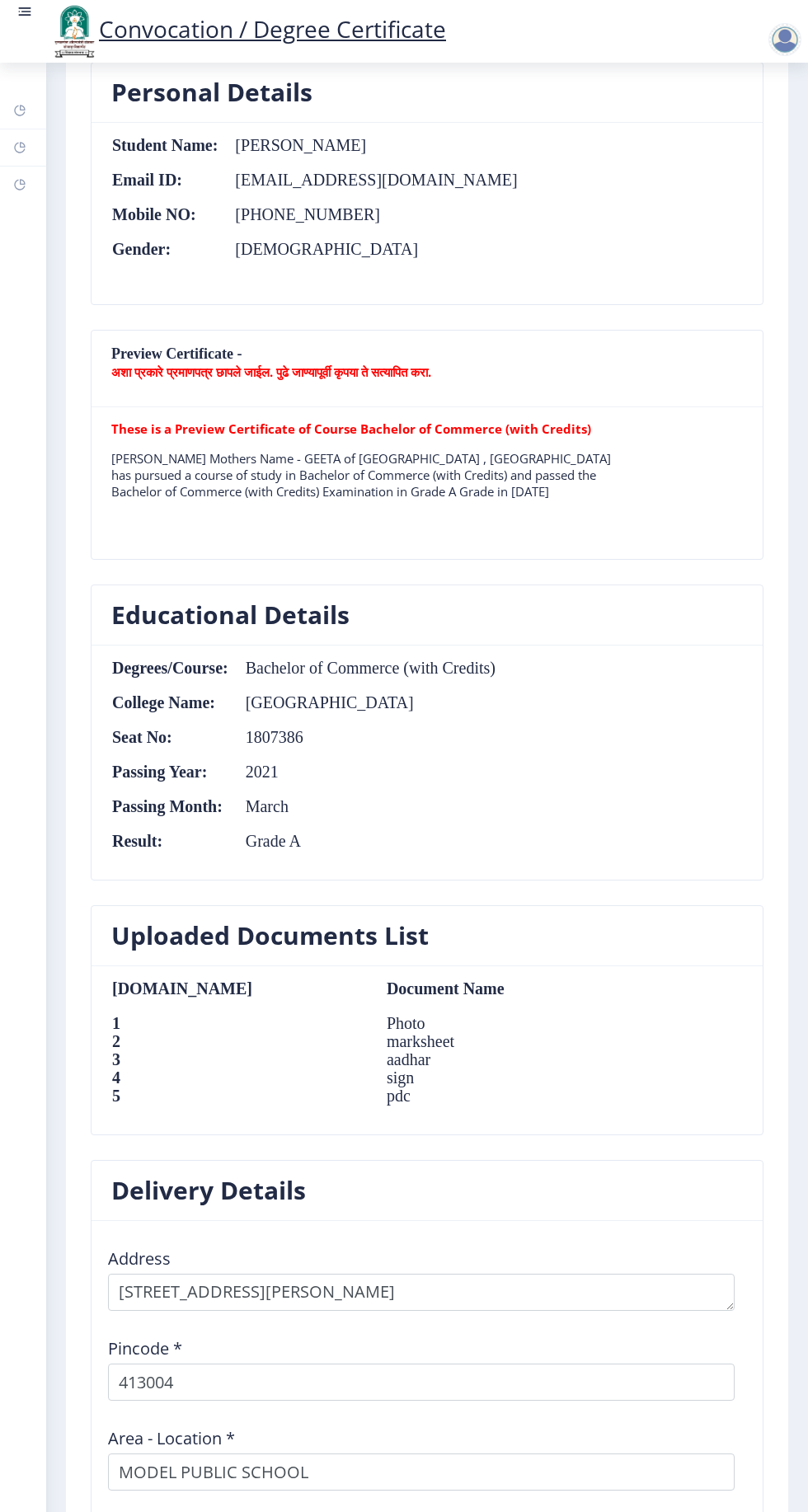
scroll to position [941, 0]
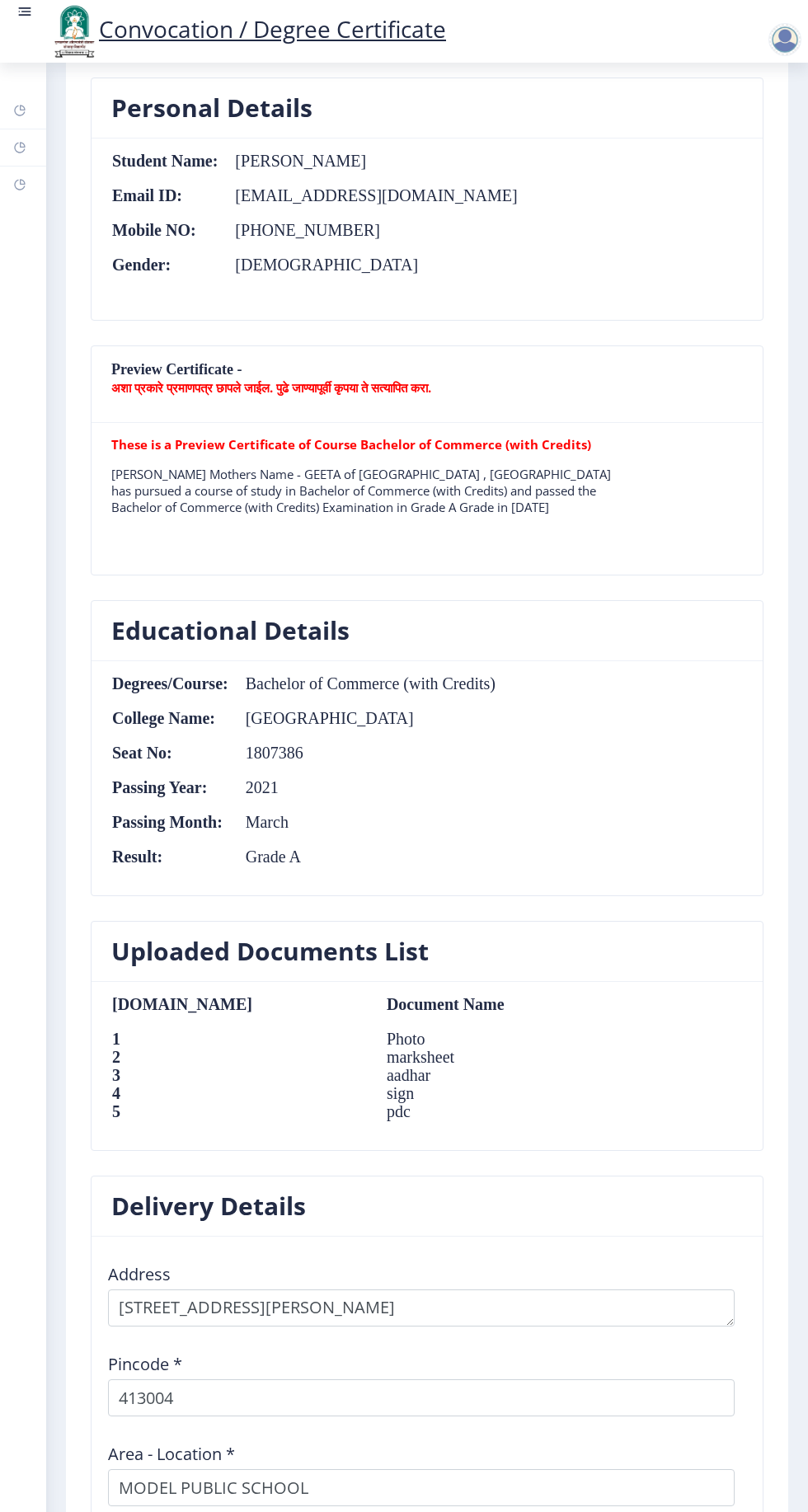
click at [526, 436] on b "These is a Preview Certificate of Course Bachelor of Commerce (with Credits)" at bounding box center [350, 444] width 480 height 17
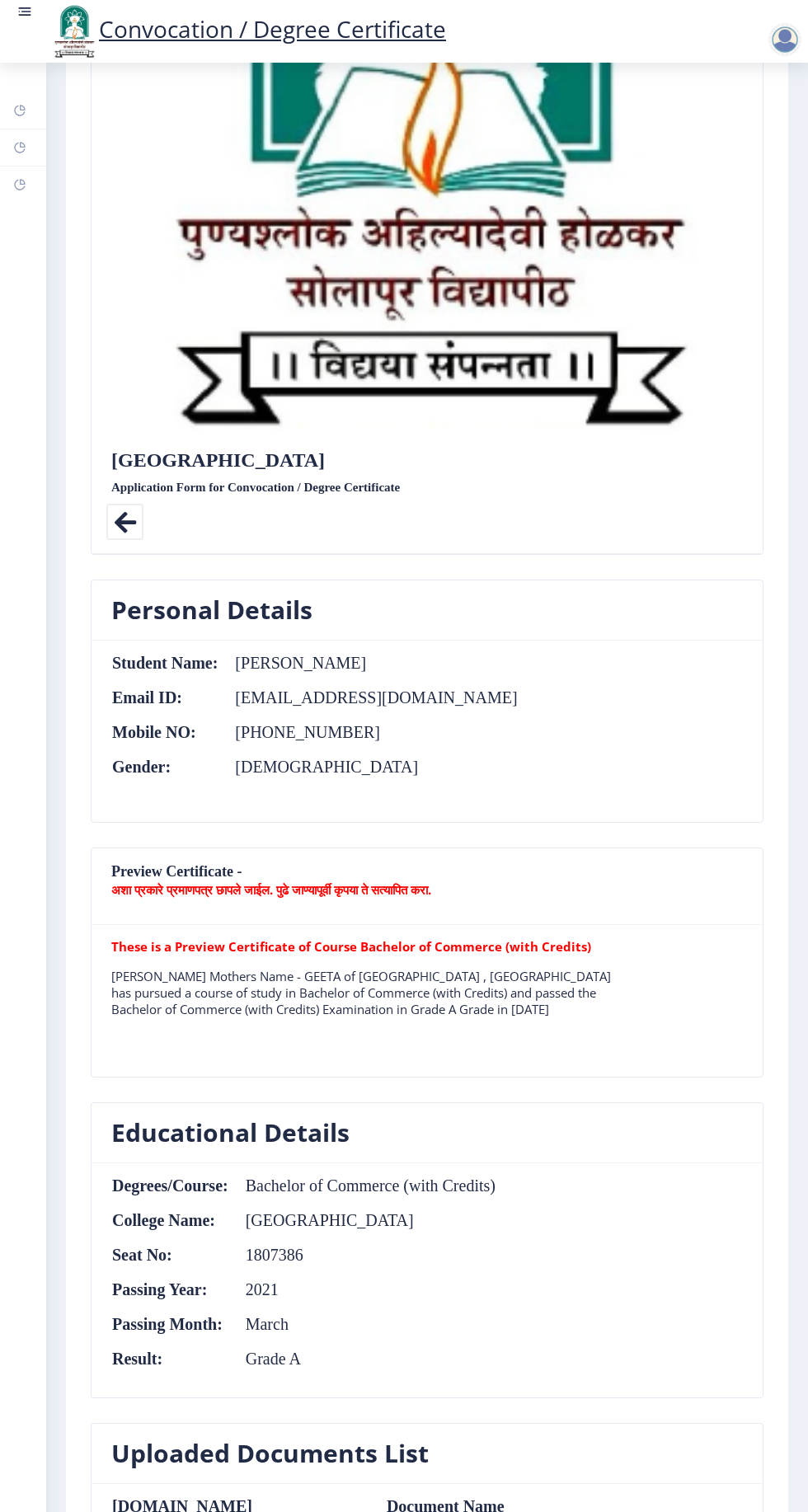
scroll to position [1250, 0]
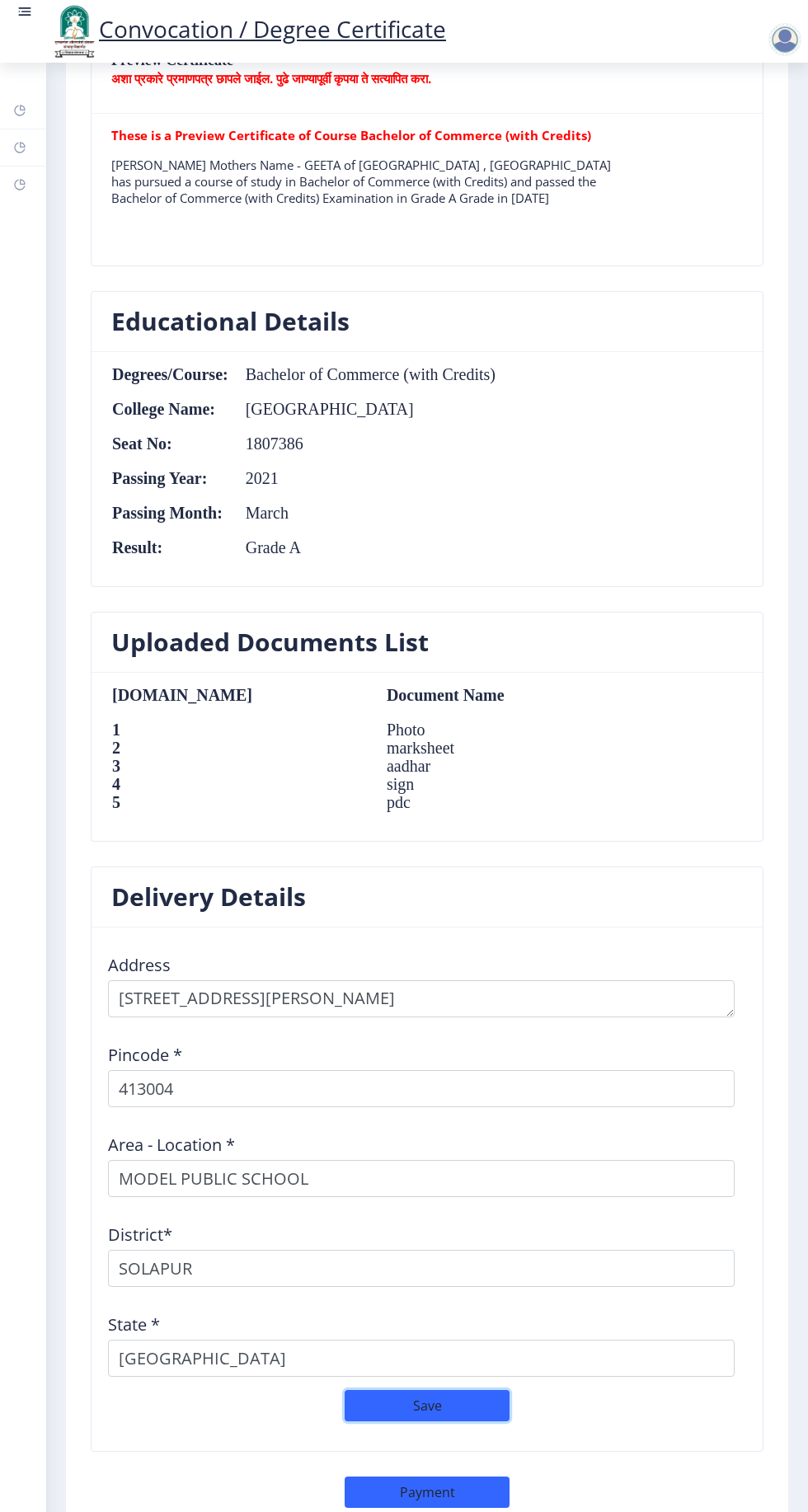
click at [444, 1403] on button "Save" at bounding box center [427, 1405] width 165 height 31
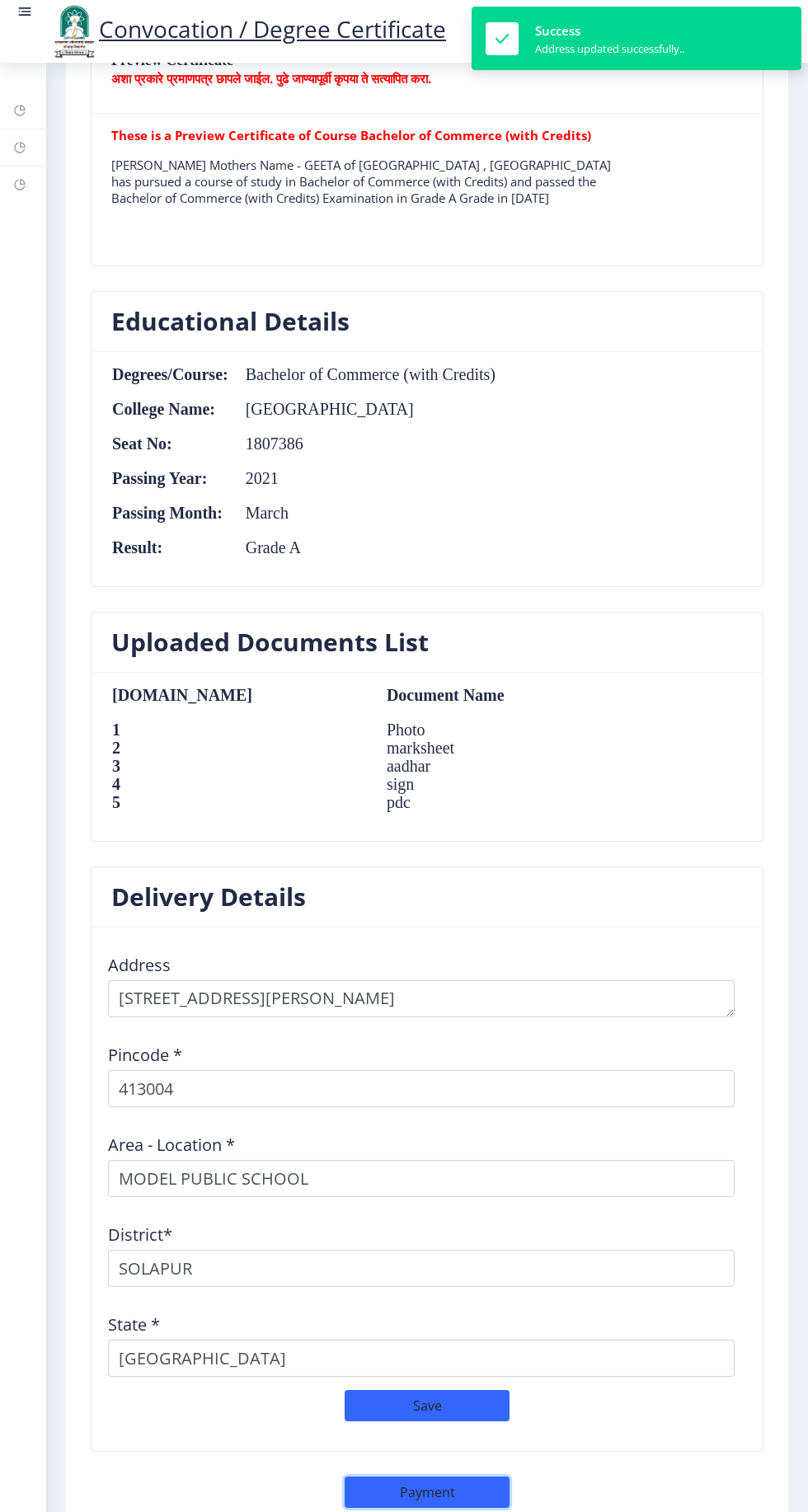
click at [453, 1492] on button "Payment" at bounding box center [427, 1491] width 165 height 31
select select "sealed"
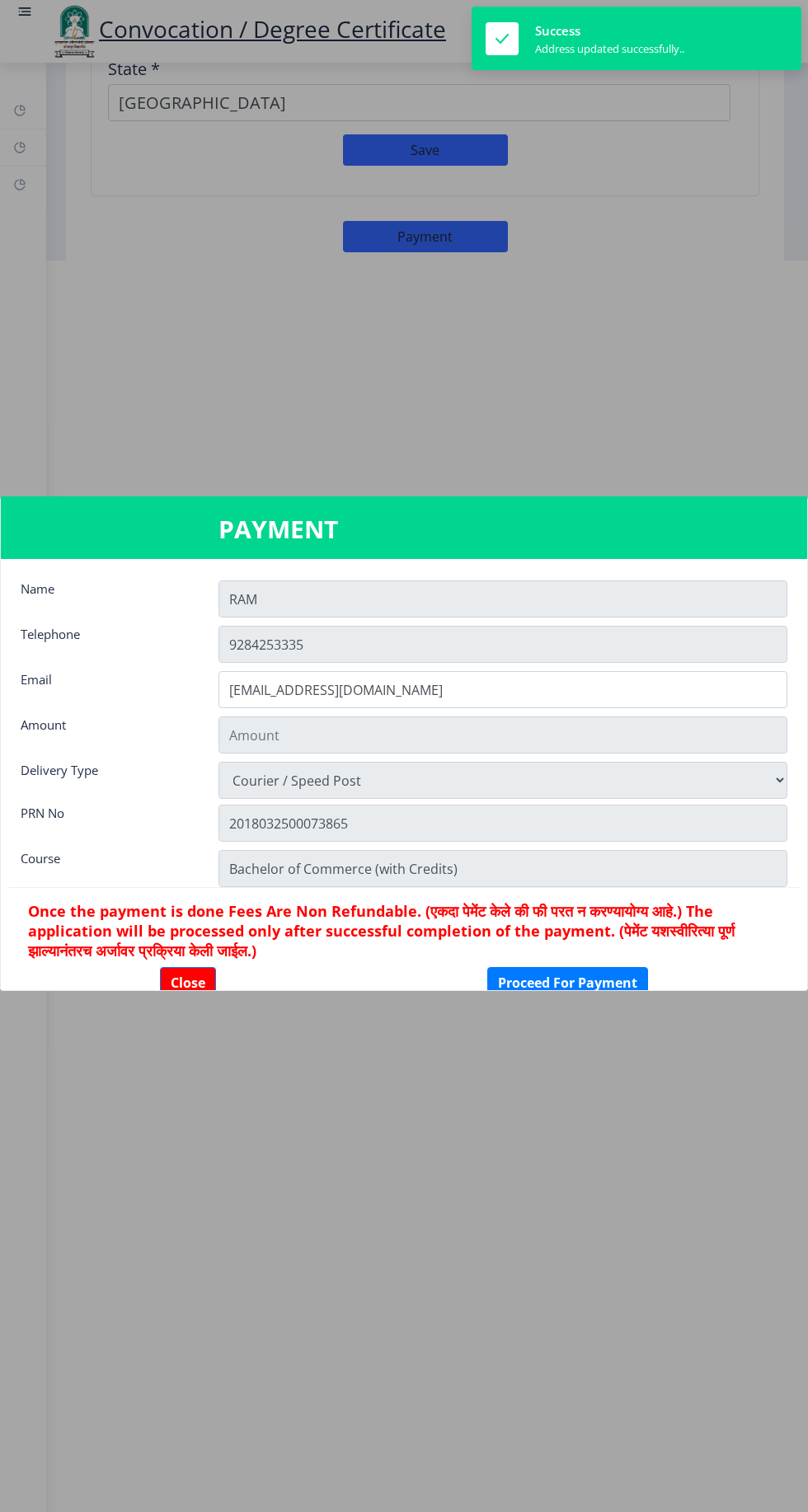
type input "1885"
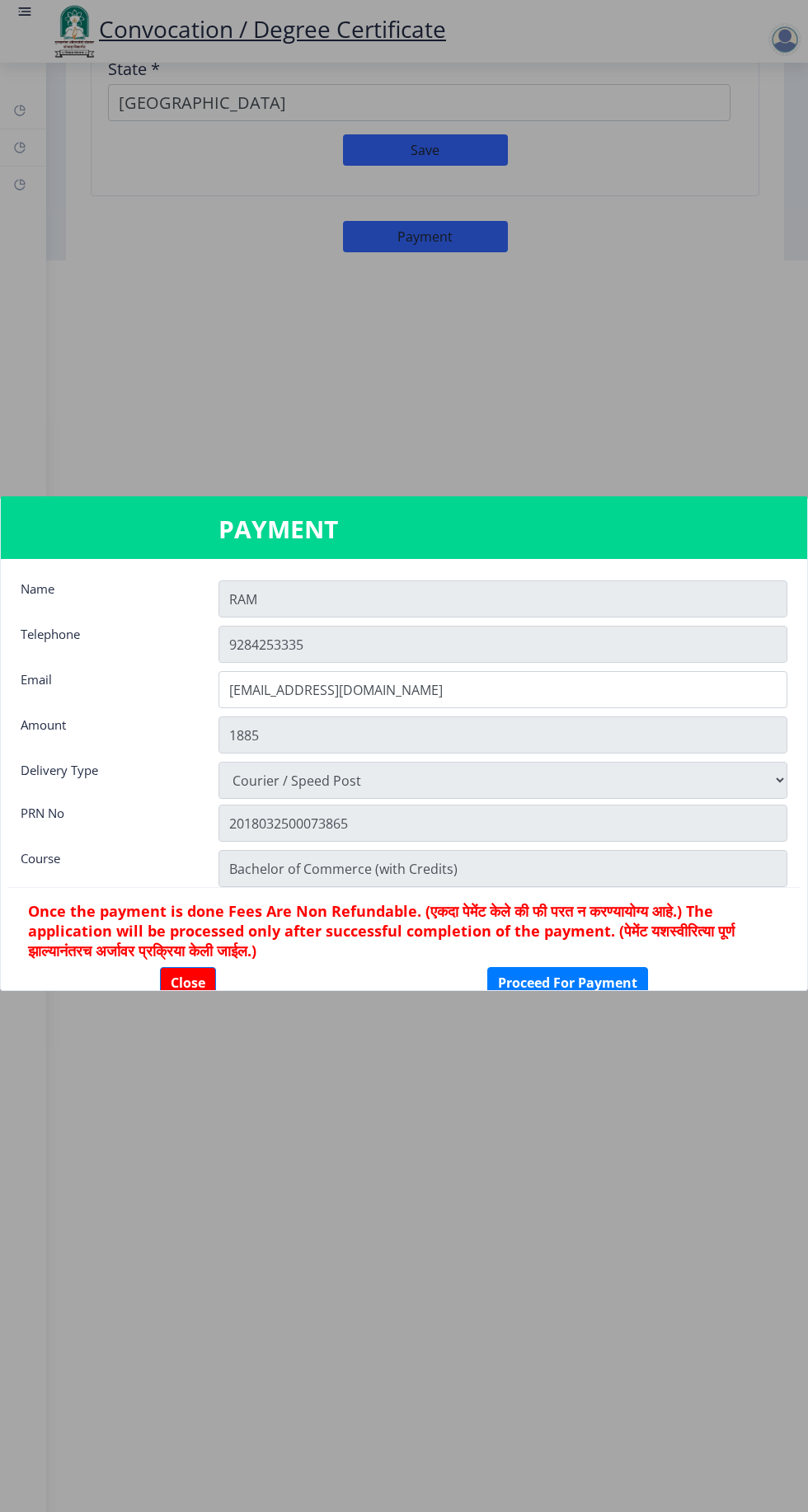
click at [552, 617] on input "RAM" at bounding box center [504, 598] width 569 height 37
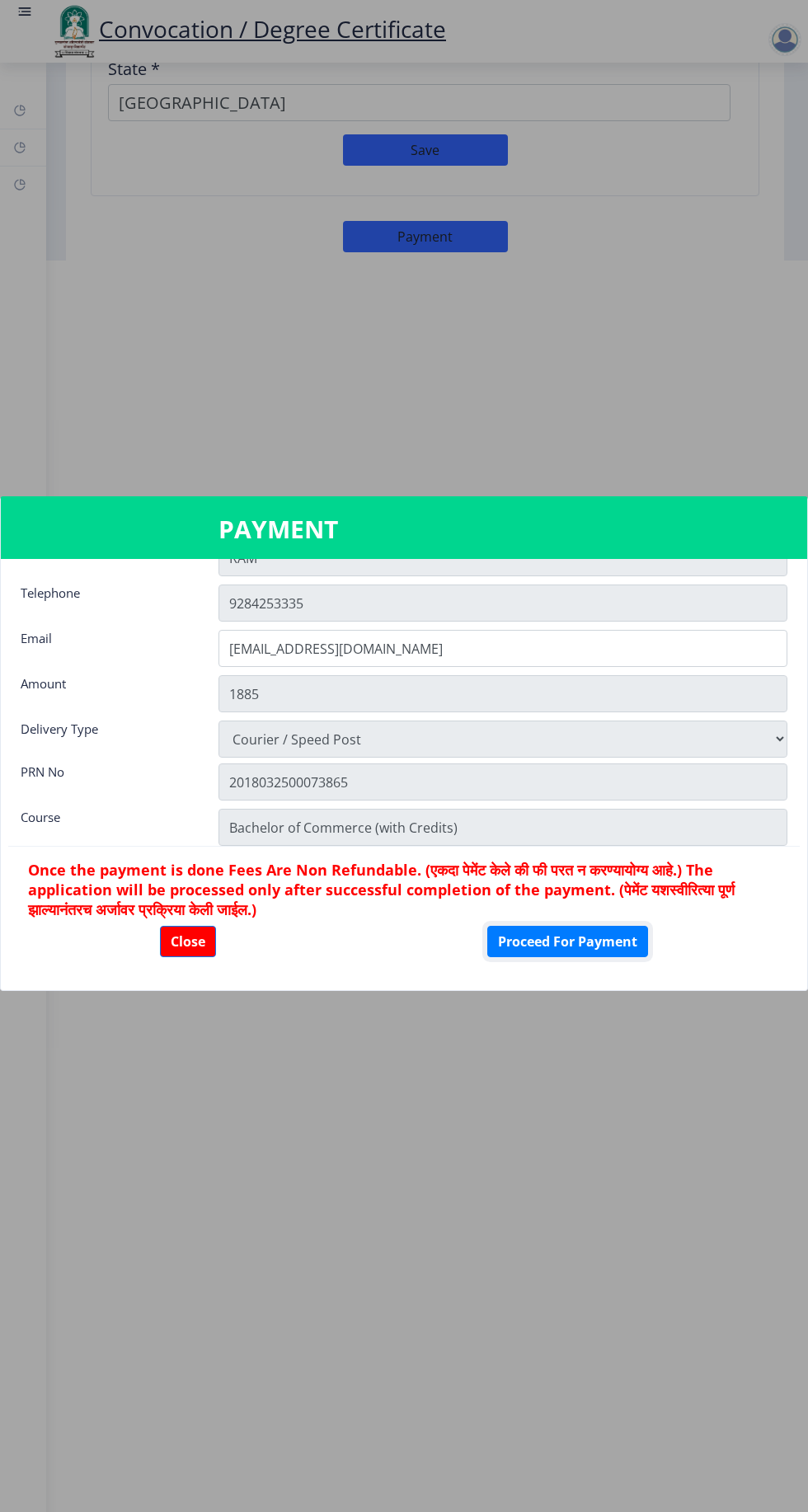
click at [586, 957] on button "Proceed For Payment" at bounding box center [567, 941] width 161 height 31
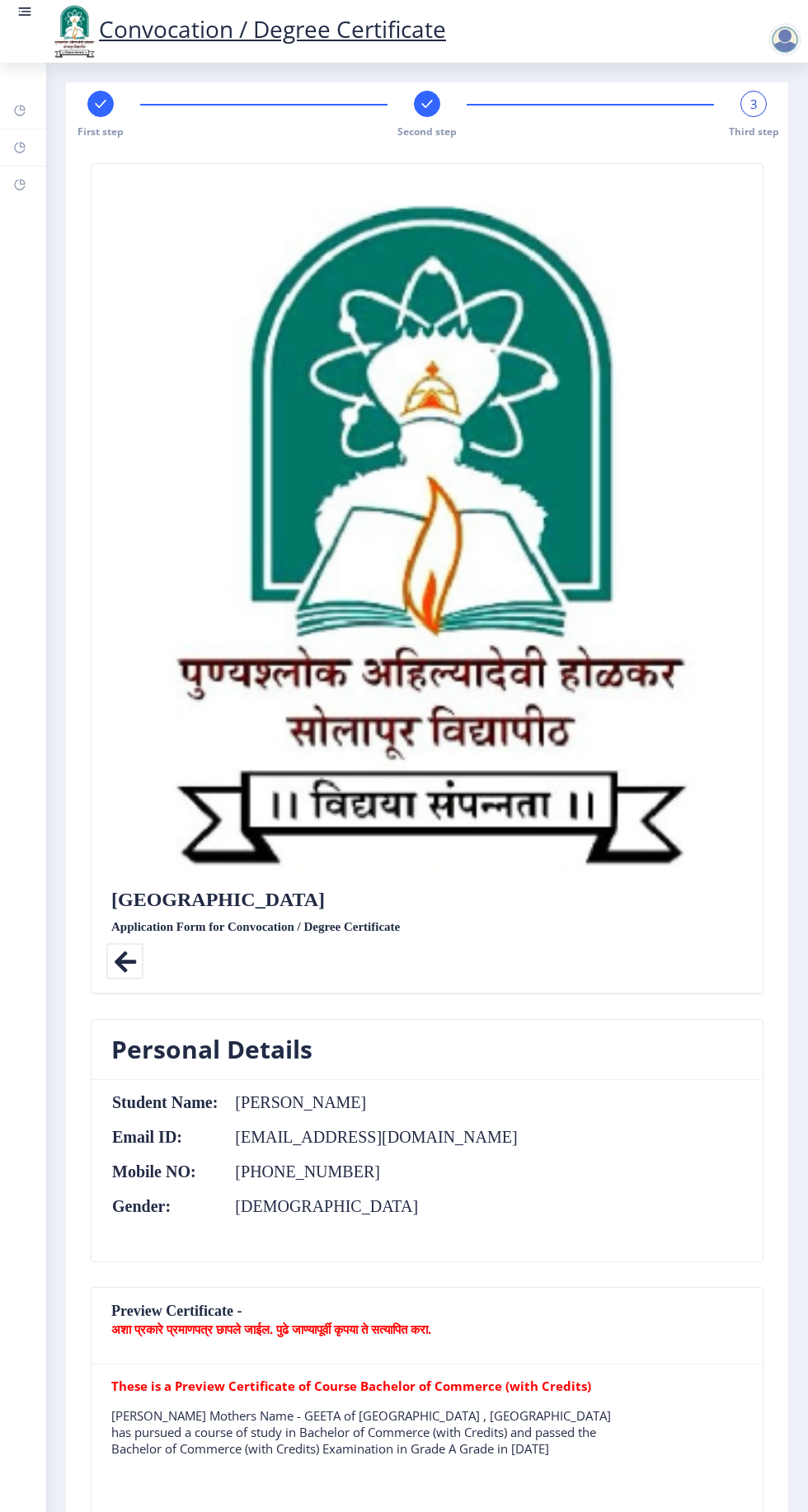
click at [777, 54] on div at bounding box center [788, 39] width 39 height 33
click at [788, 123] on span "Log out" at bounding box center [742, 128] width 105 height 20
